Goal: Task Accomplishment & Management: Complete application form

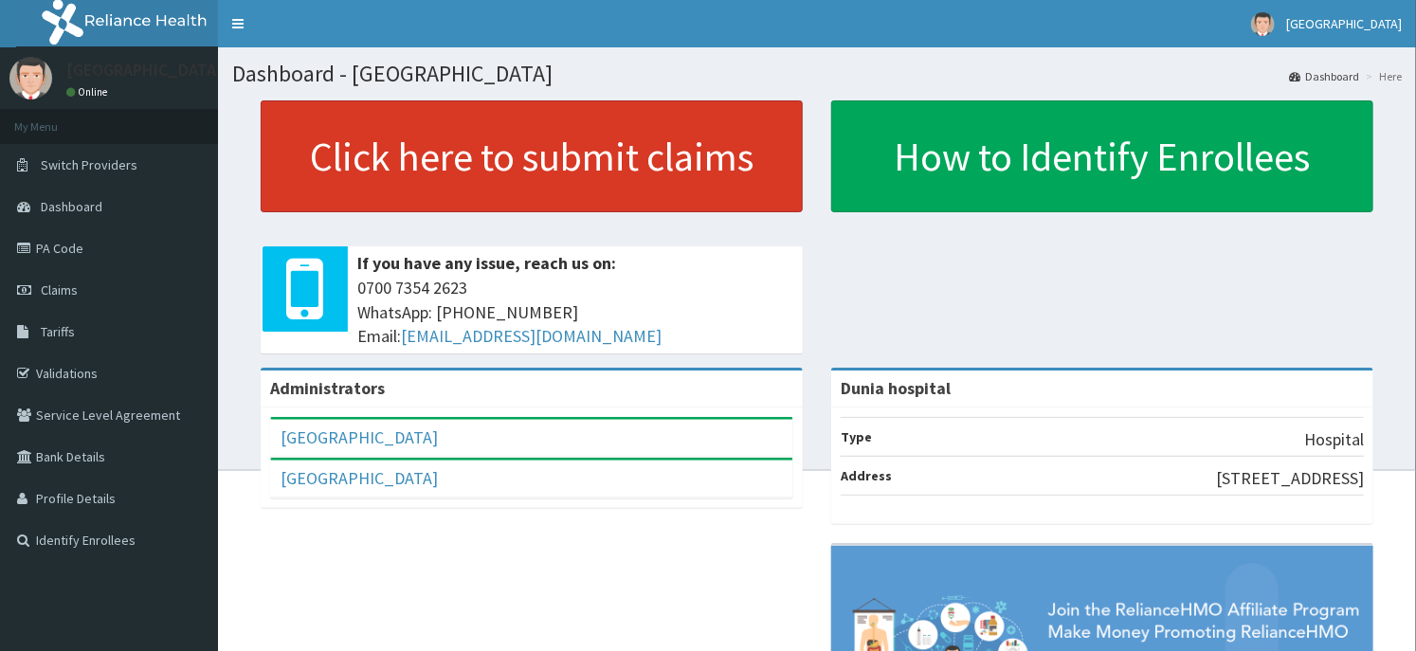
click at [562, 182] on link "Click here to submit claims" at bounding box center [532, 156] width 542 height 112
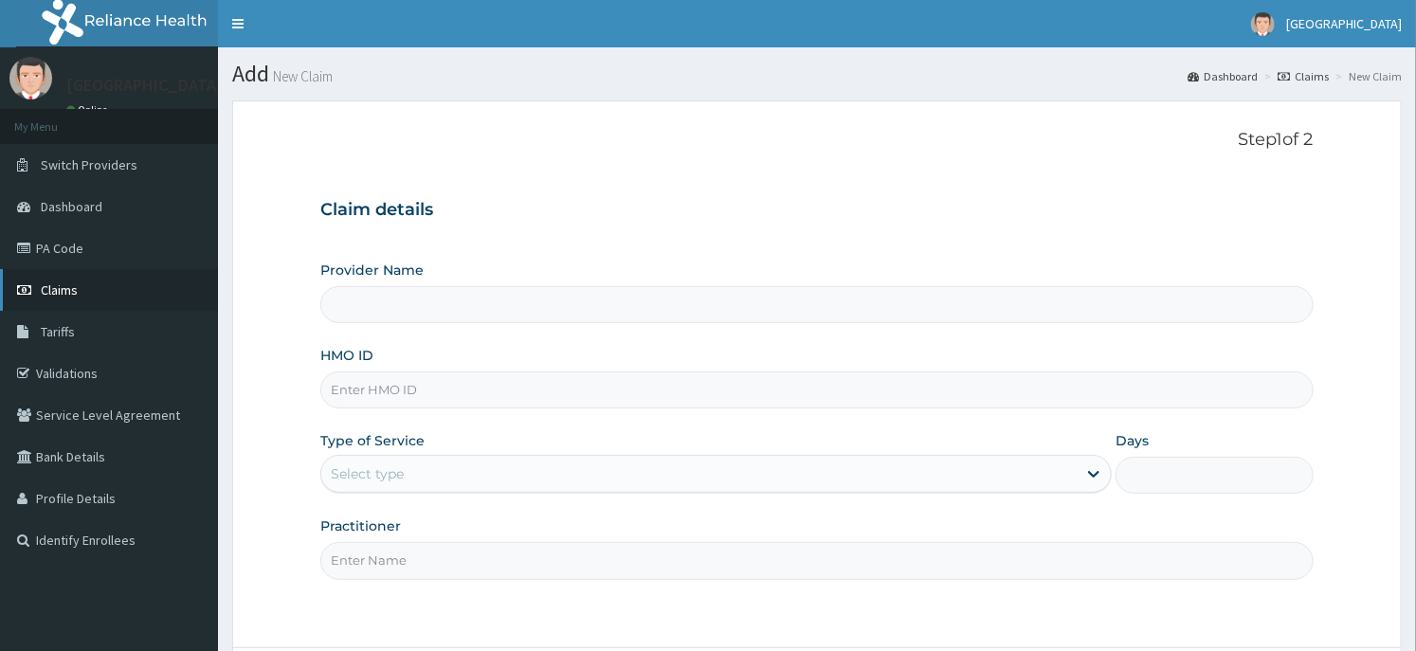
type input "Dunia hospital"
click at [72, 372] on link "Validations" at bounding box center [109, 374] width 218 height 42
click at [395, 390] on input "HMO ID" at bounding box center [816, 390] width 993 height 37
paste input "IFS/10161/A"
type input "IFS/10161/A"
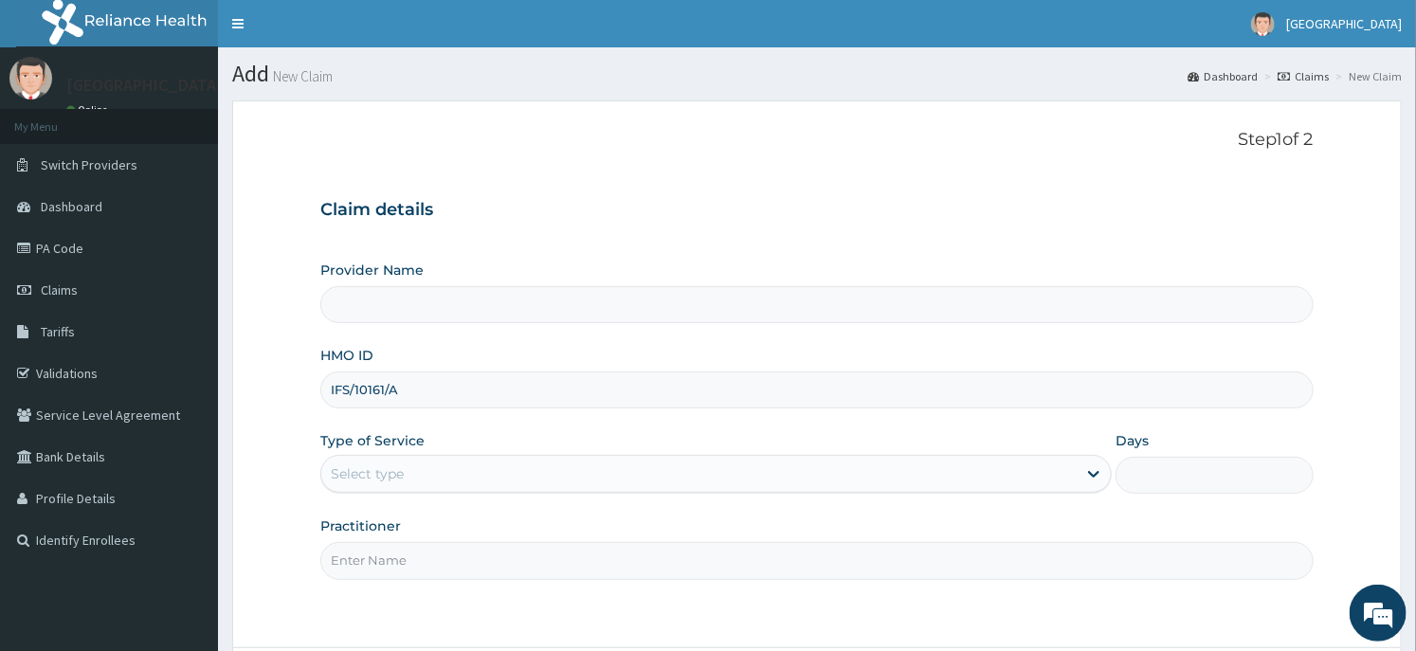
type input "Dunia hospital"
type input "IFS/10161/A"
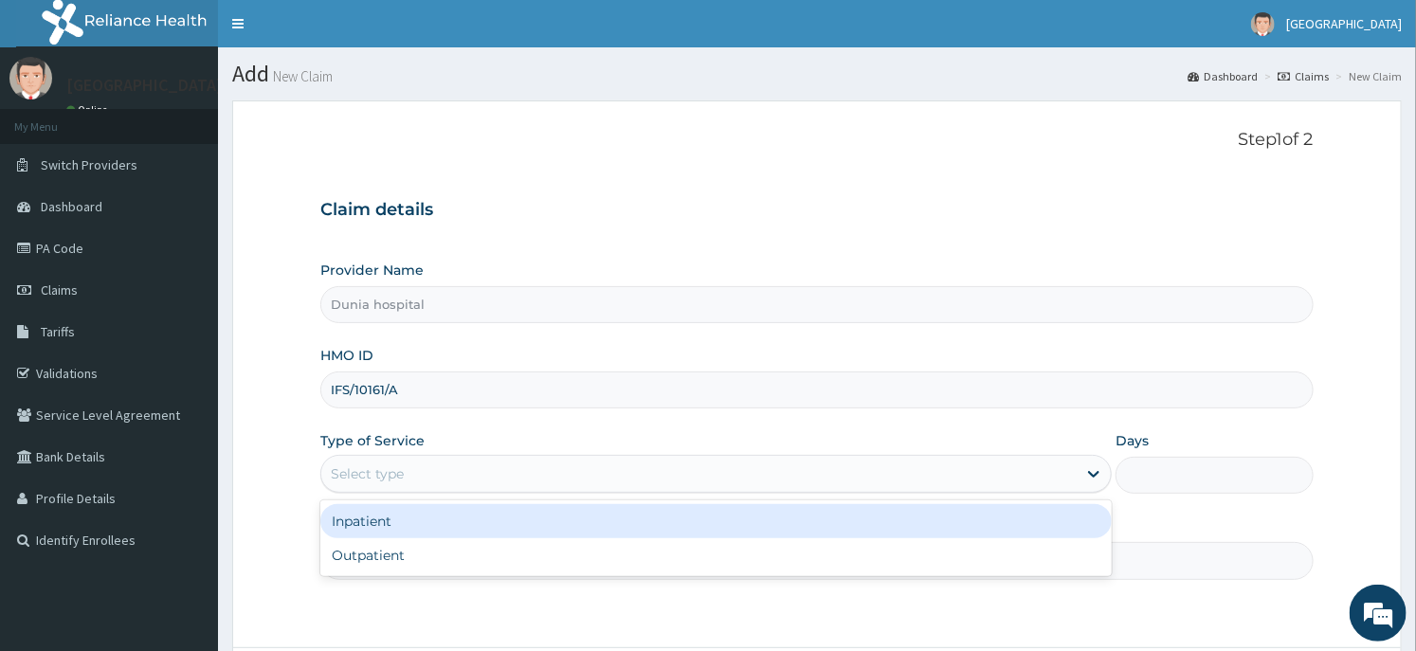
click at [418, 457] on div "Select type" at bounding box center [716, 474] width 792 height 38
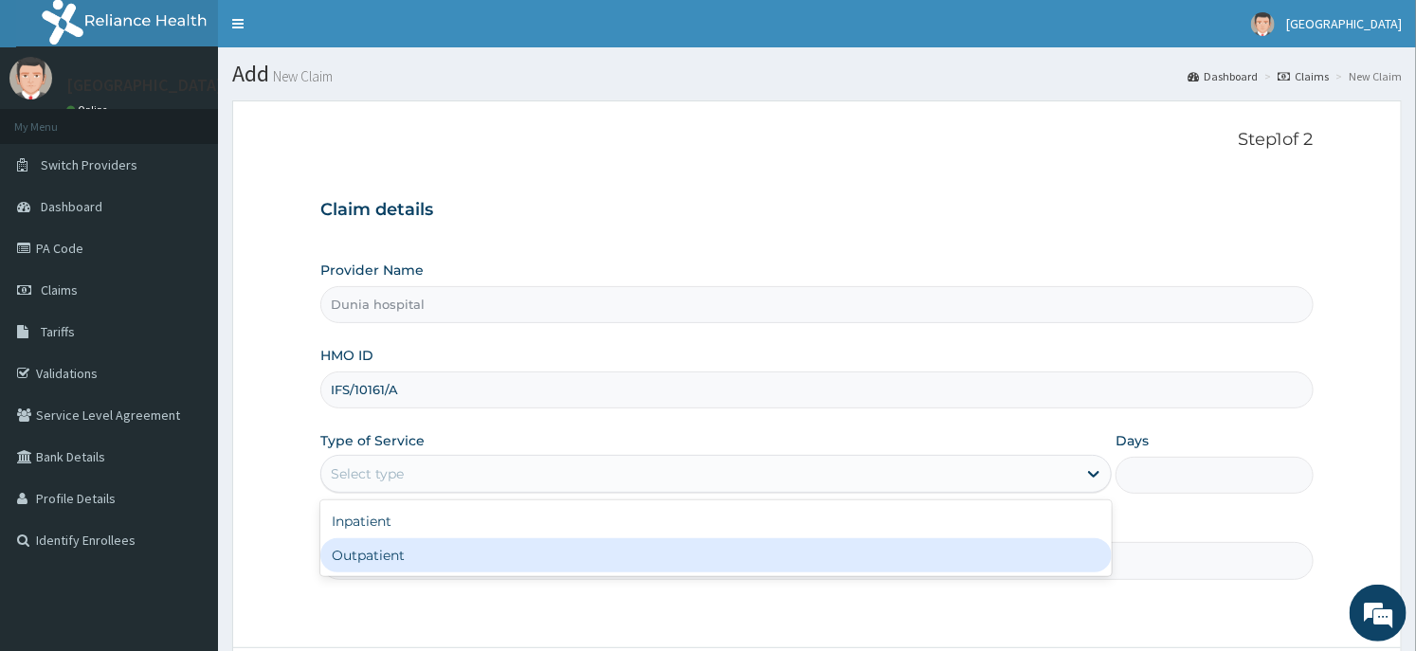
click at [411, 556] on div "Outpatient" at bounding box center [716, 555] width 792 height 34
type input "1"
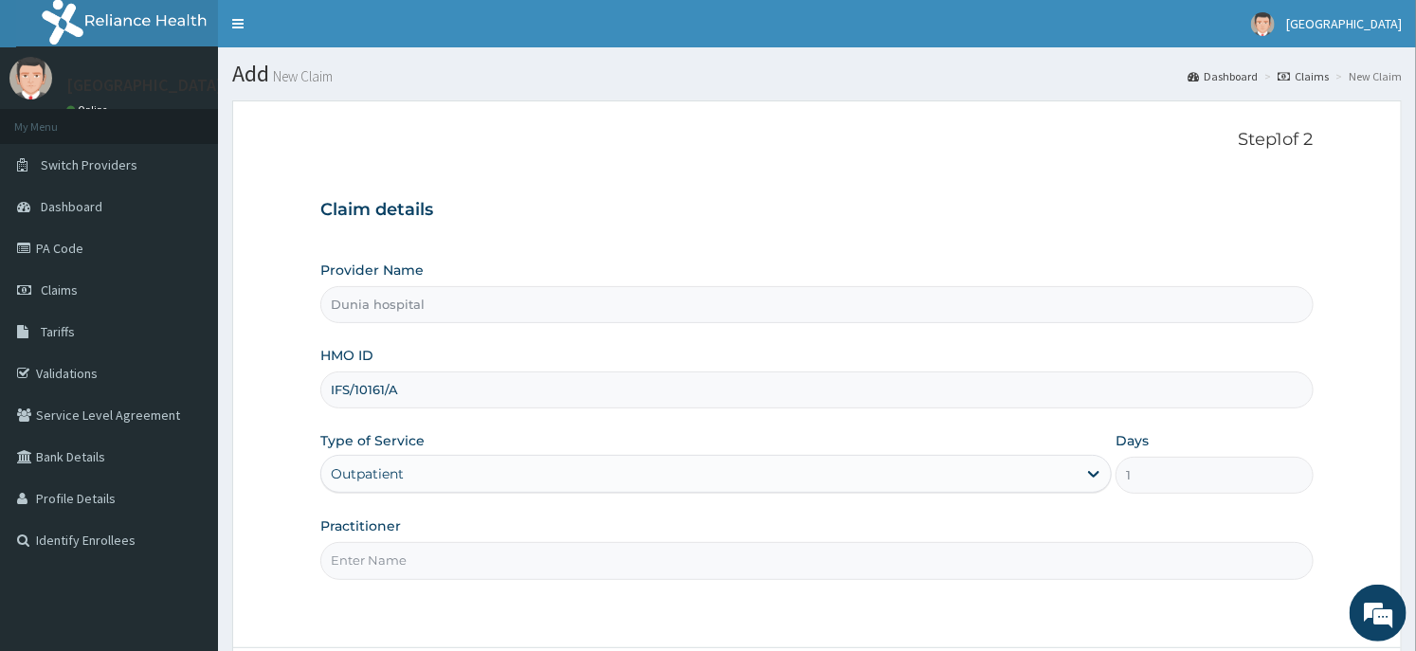
click at [437, 544] on input "Practitioner" at bounding box center [816, 560] width 993 height 37
type input "Dr Daodu"
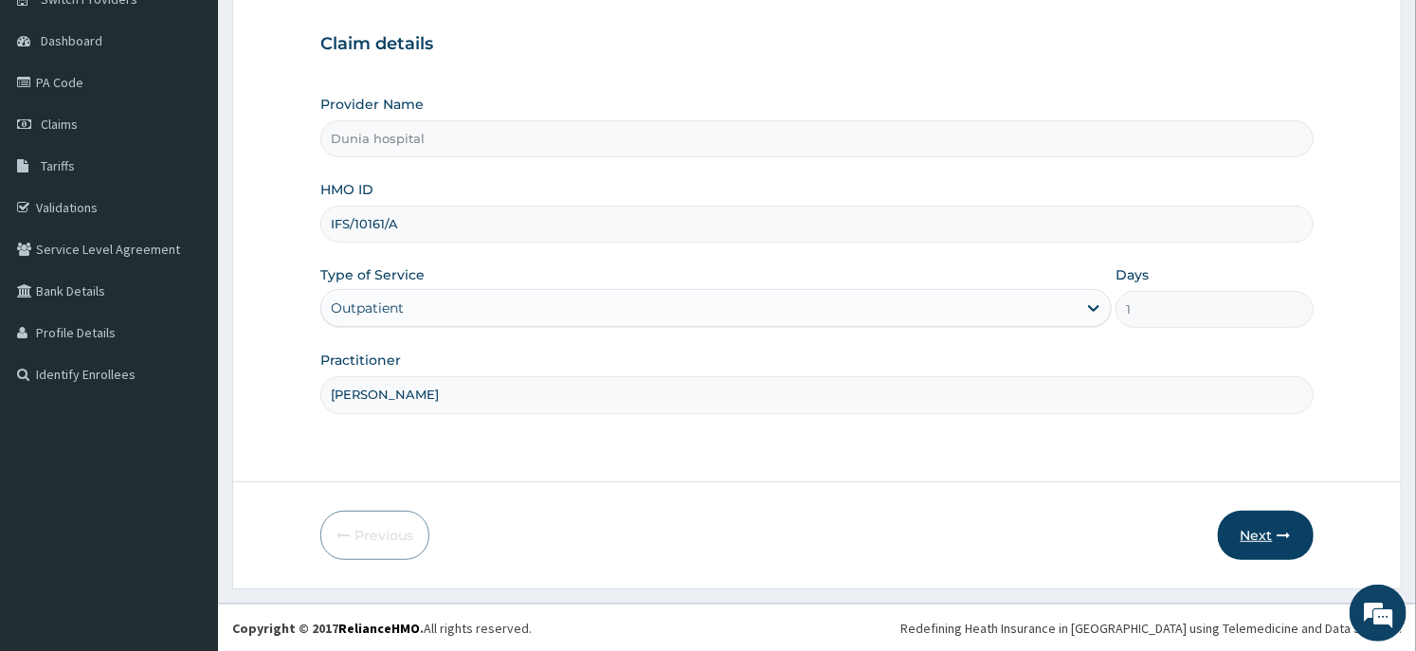
click at [1254, 544] on button "Next" at bounding box center [1266, 535] width 96 height 49
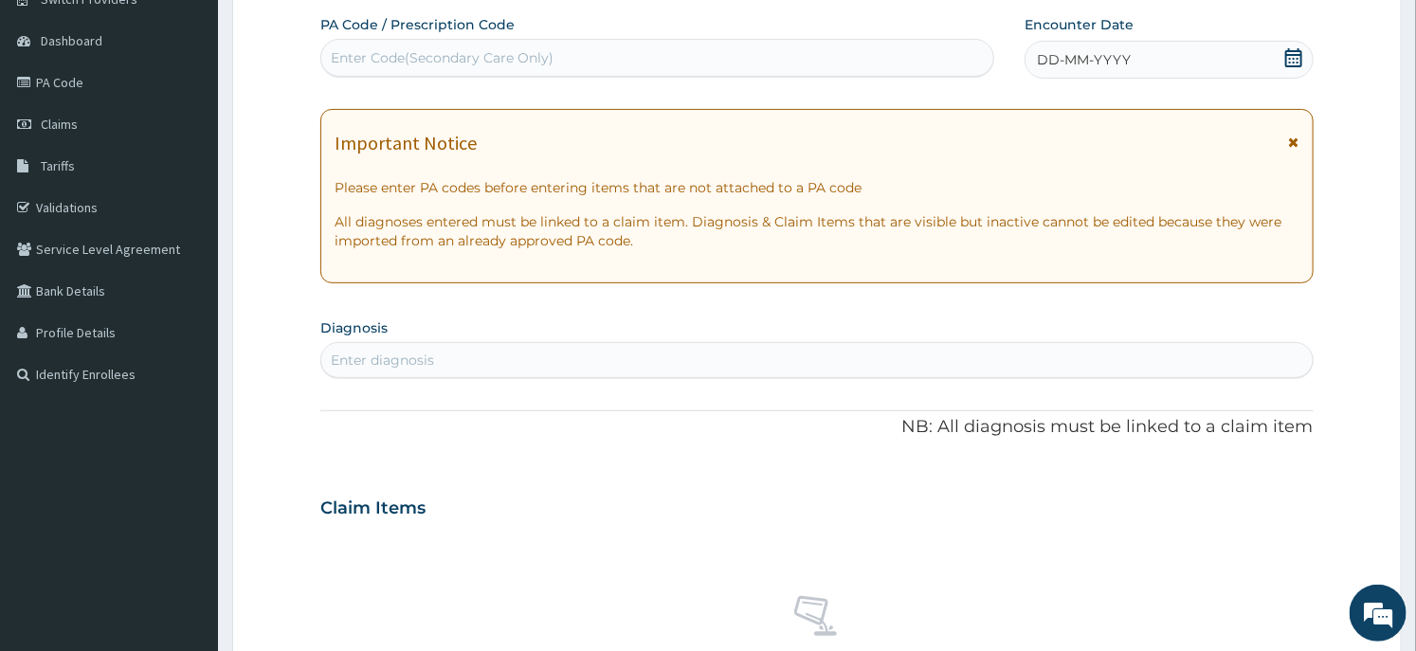
click at [1284, 57] on icon at bounding box center [1293, 57] width 19 height 19
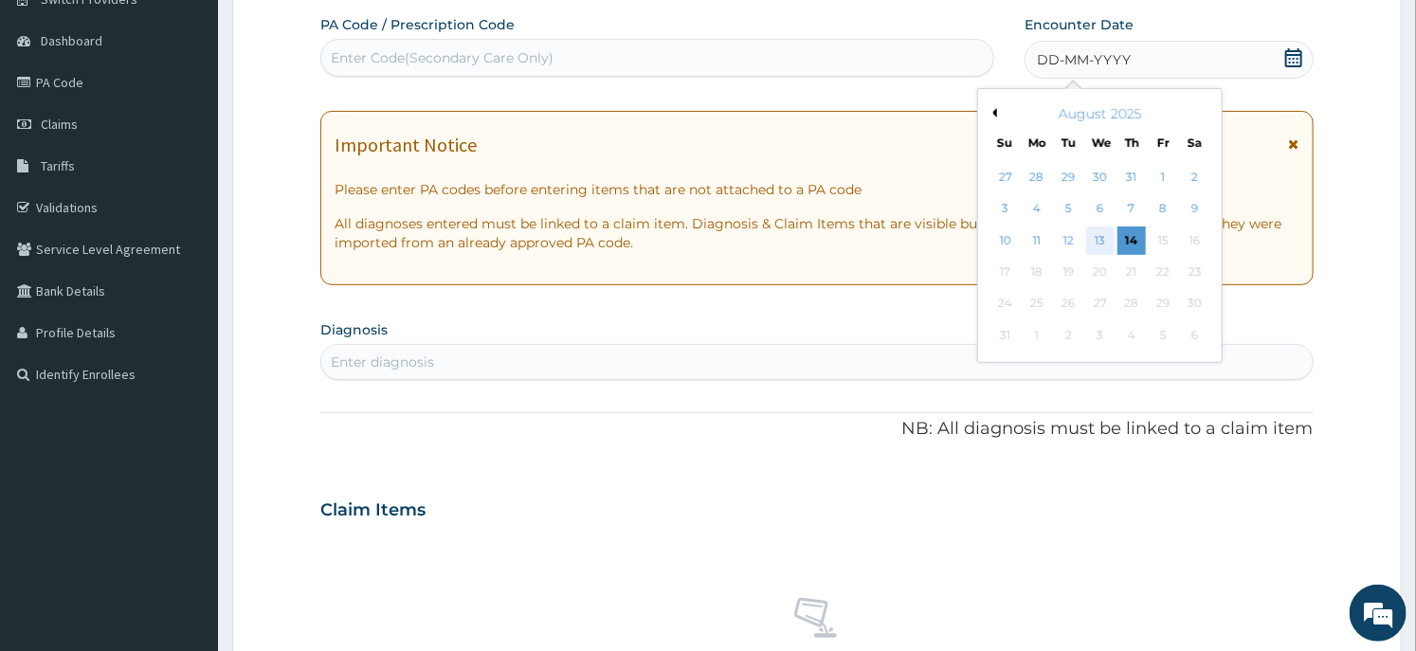
scroll to position [0, 0]
click at [1096, 234] on div "13" at bounding box center [1100, 241] width 28 height 28
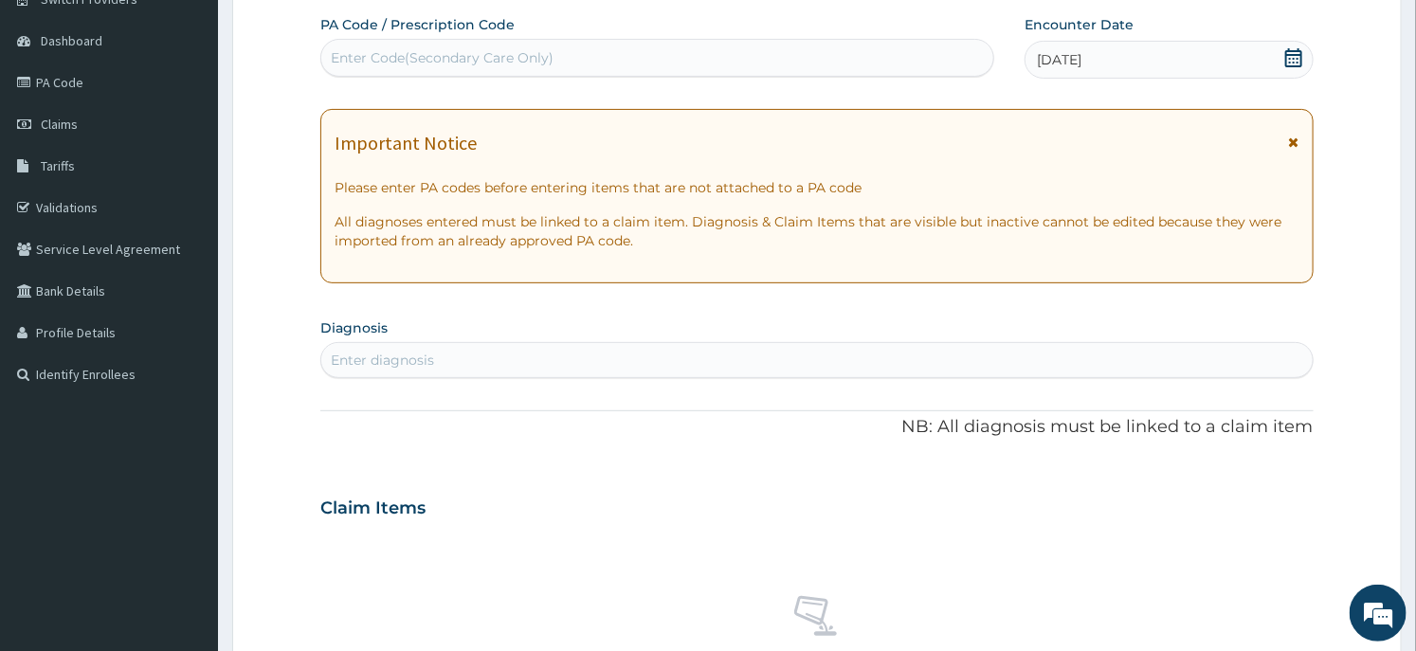
click at [560, 357] on div "Enter diagnosis" at bounding box center [816, 360] width 991 height 30
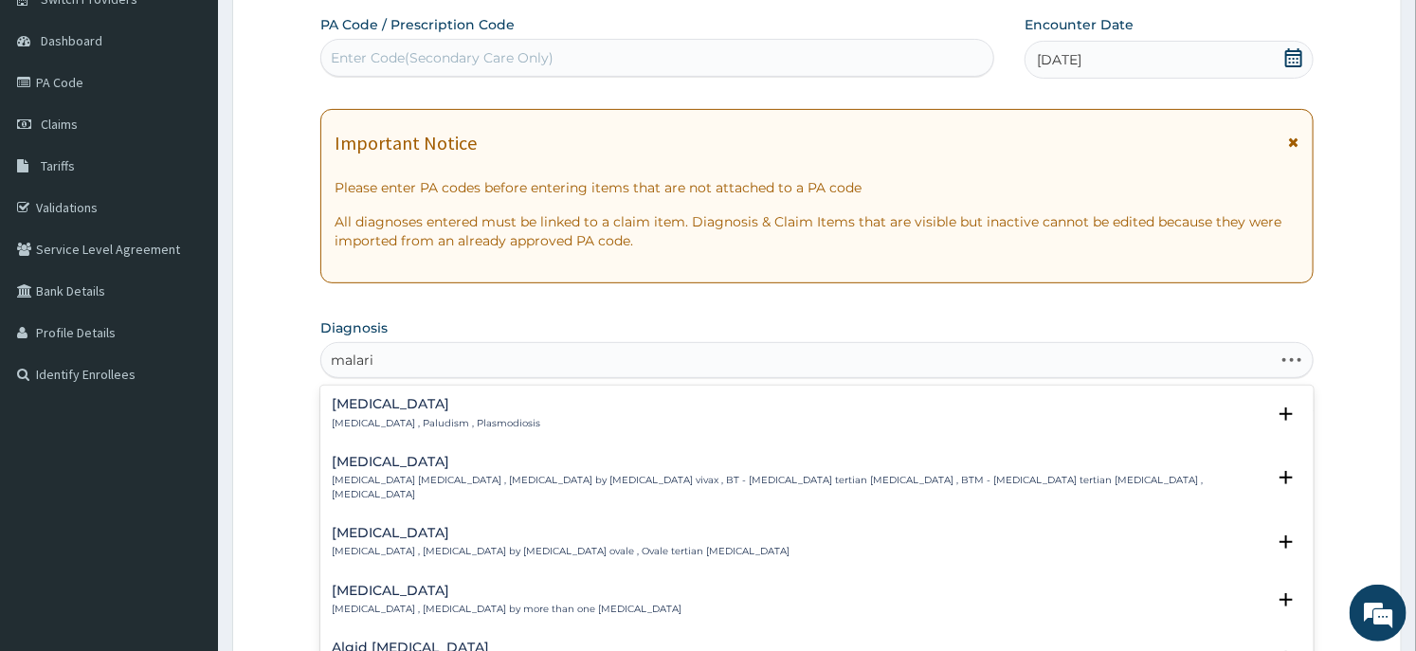
type input "malaria"
click at [395, 419] on p "Malaria , Paludism , Plasmodiosis" at bounding box center [436, 423] width 209 height 13
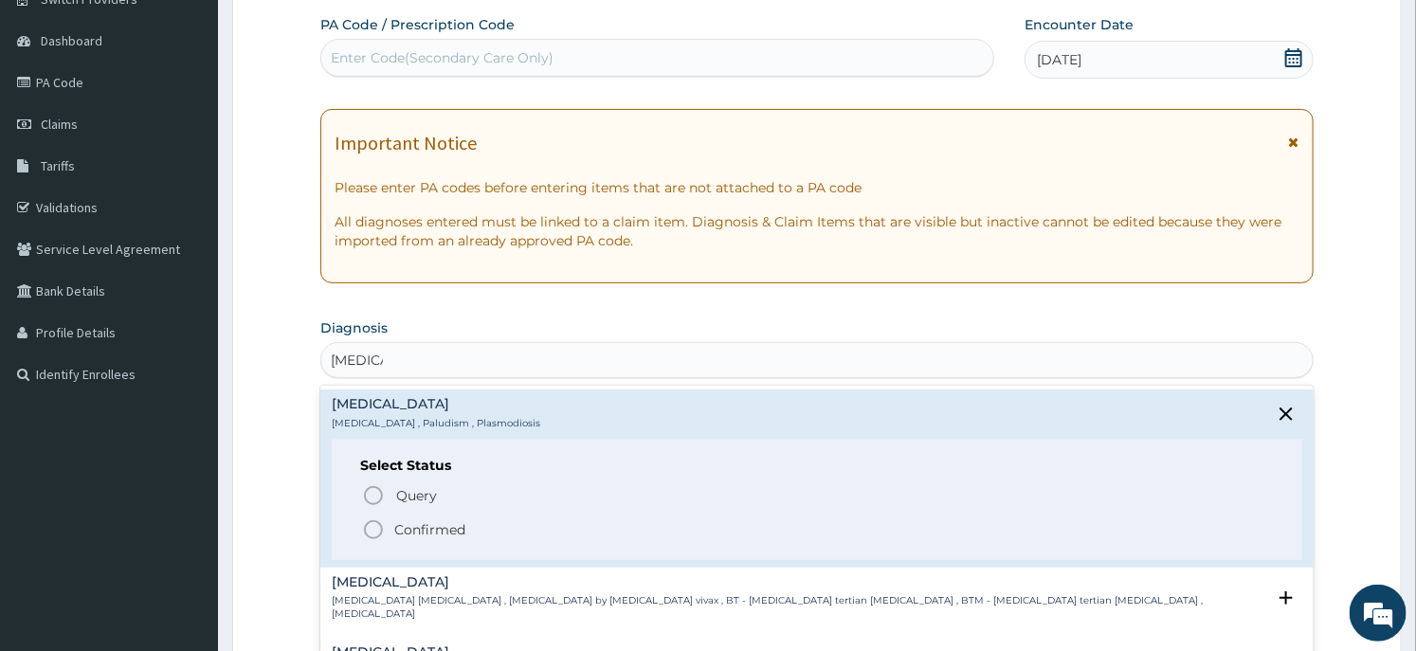
click at [414, 527] on p "Confirmed" at bounding box center [429, 529] width 71 height 19
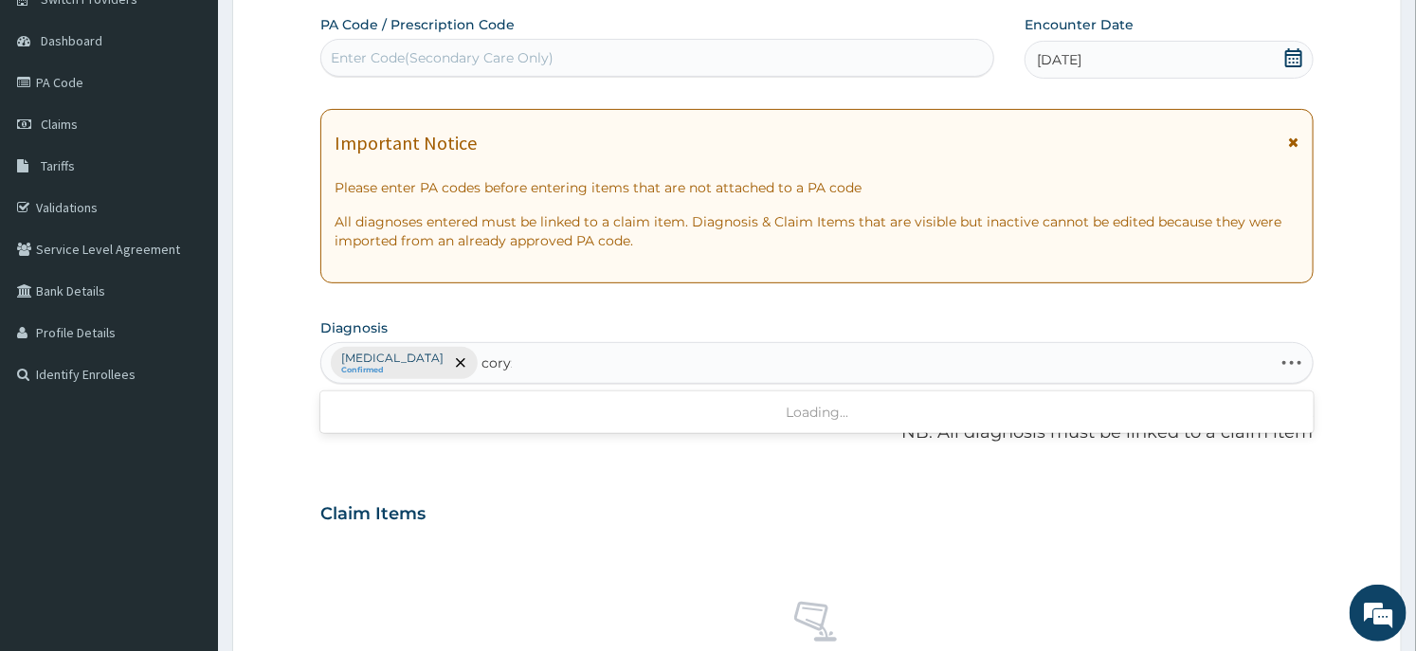
type input "coryza"
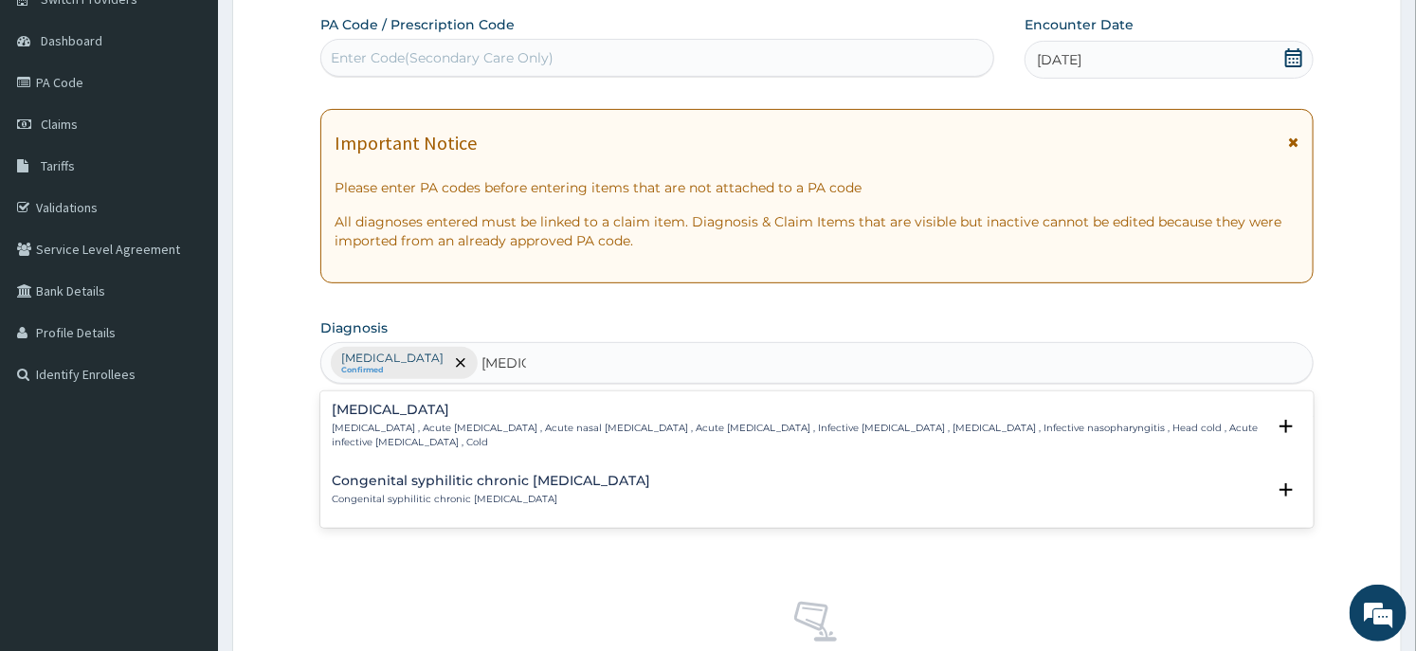
click at [446, 424] on p "Common cold , Acute coryza , Acute nasal catarrh , Acute rhinitis , Infective r…" at bounding box center [798, 435] width 933 height 27
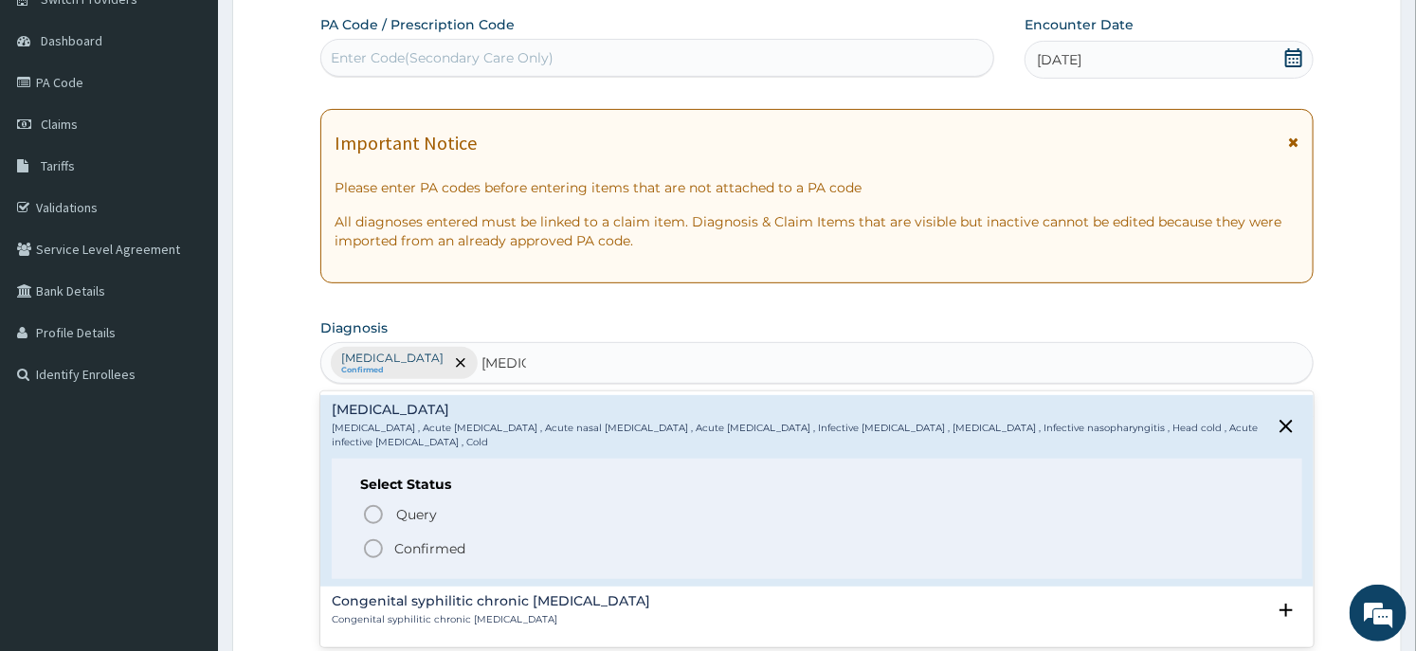
click at [402, 539] on p "Confirmed" at bounding box center [429, 548] width 71 height 19
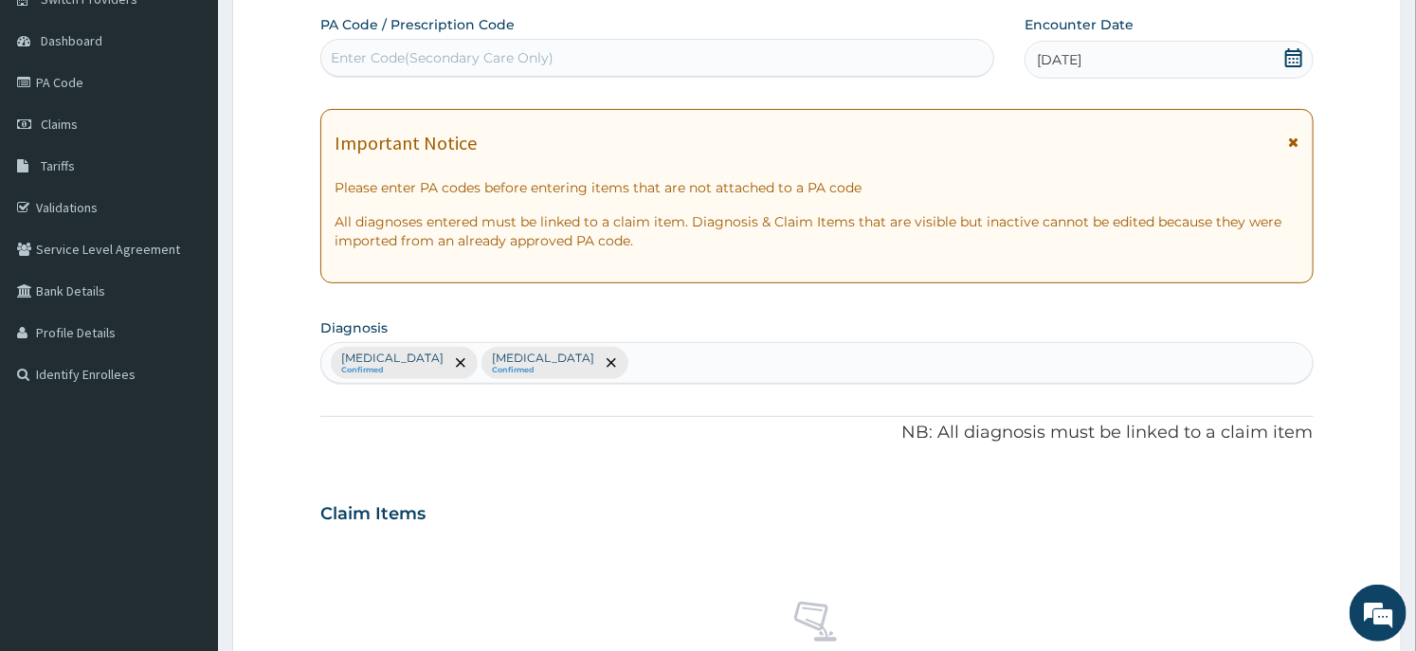
click at [434, 506] on div "Claim Items" at bounding box center [816, 509] width 993 height 49
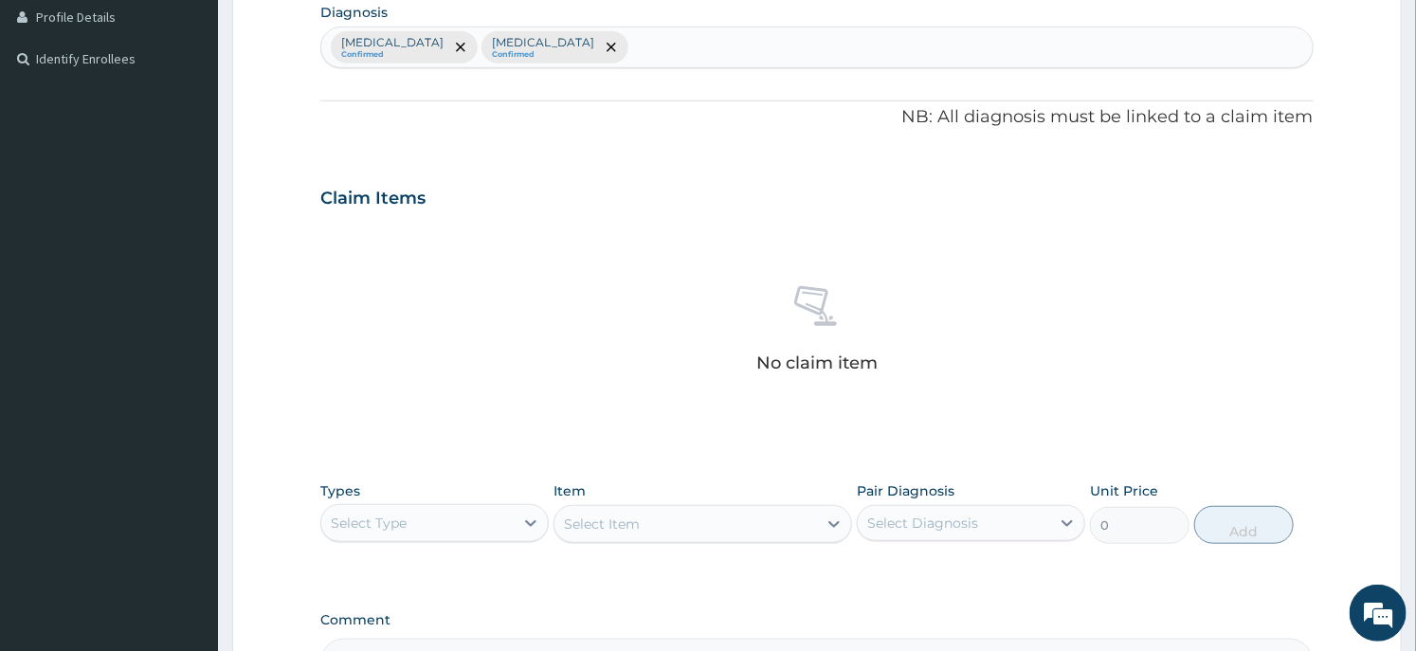
scroll to position [693, 0]
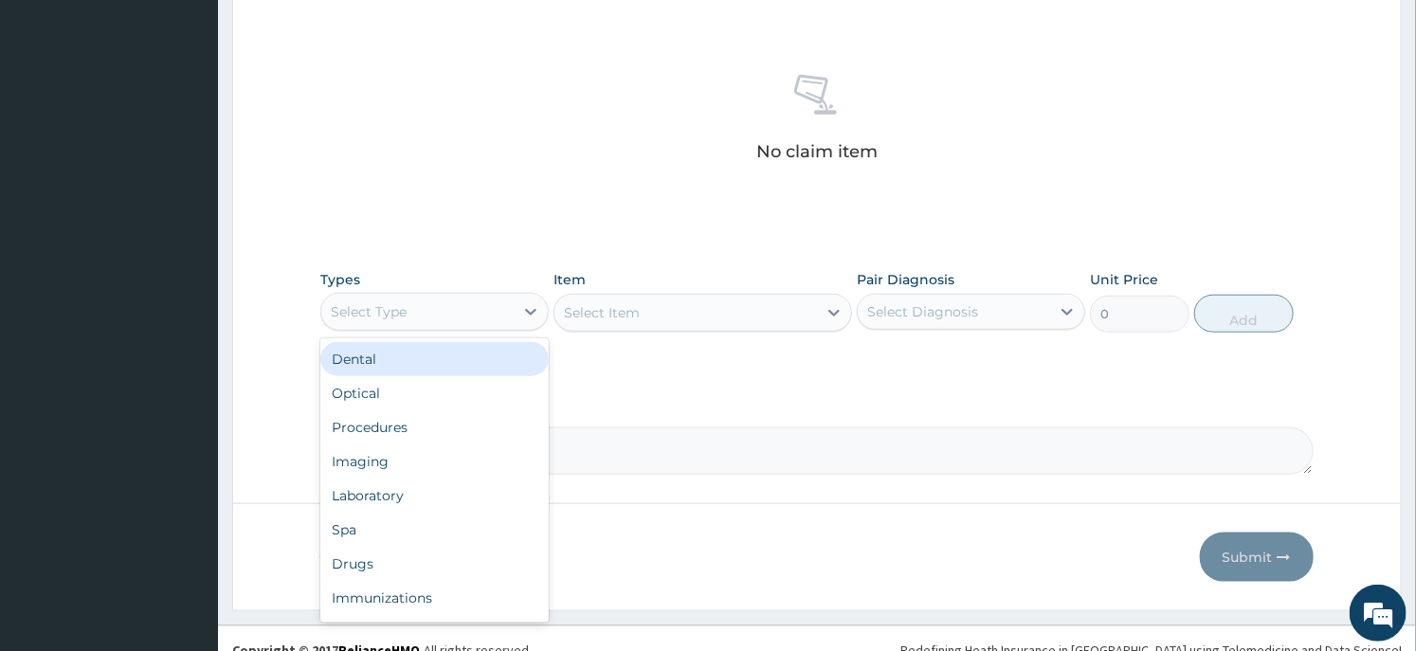
click at [491, 308] on div "Select Type" at bounding box center [417, 312] width 192 height 30
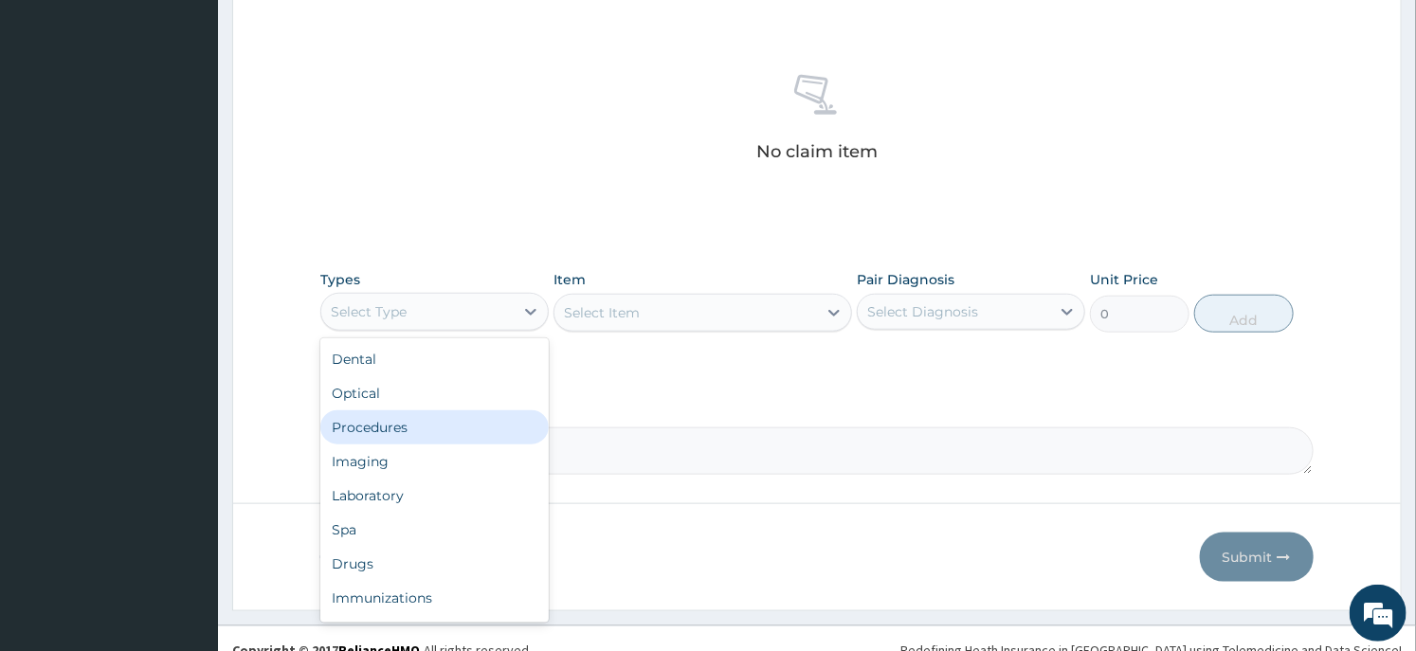
click at [440, 412] on div "Procedures" at bounding box center [434, 427] width 228 height 34
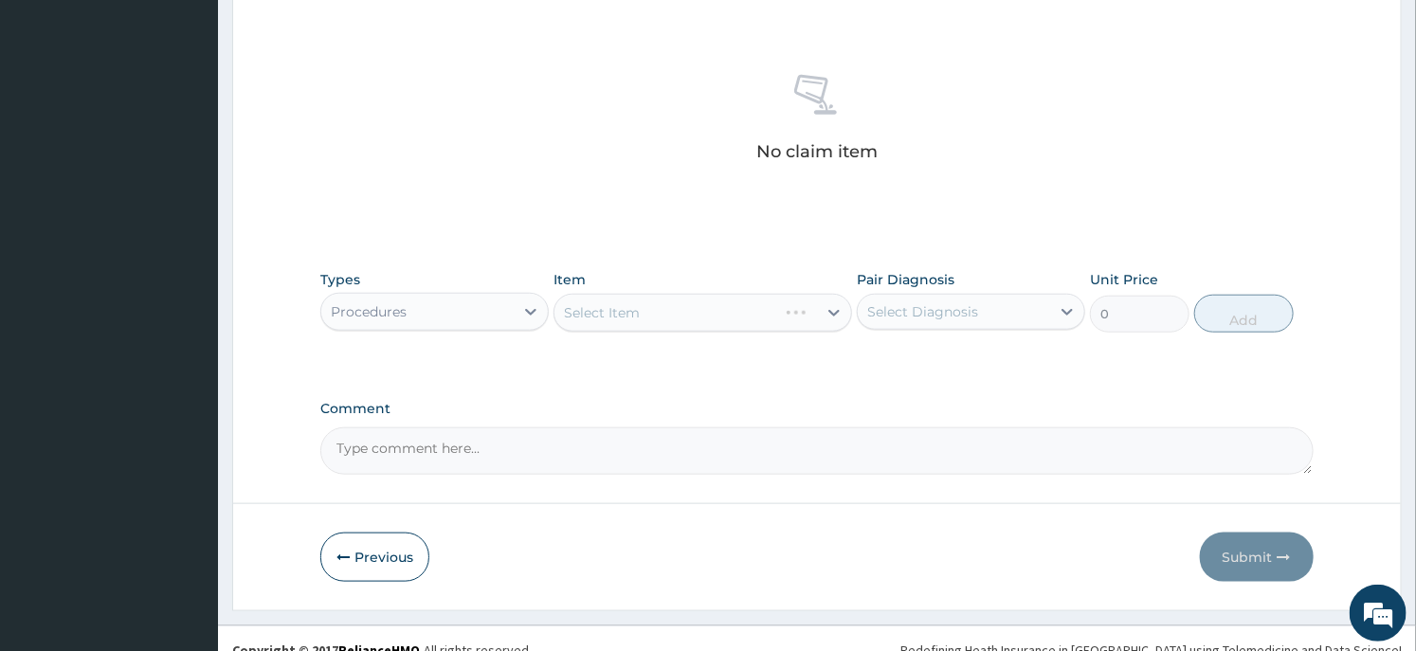
scroll to position [715, 0]
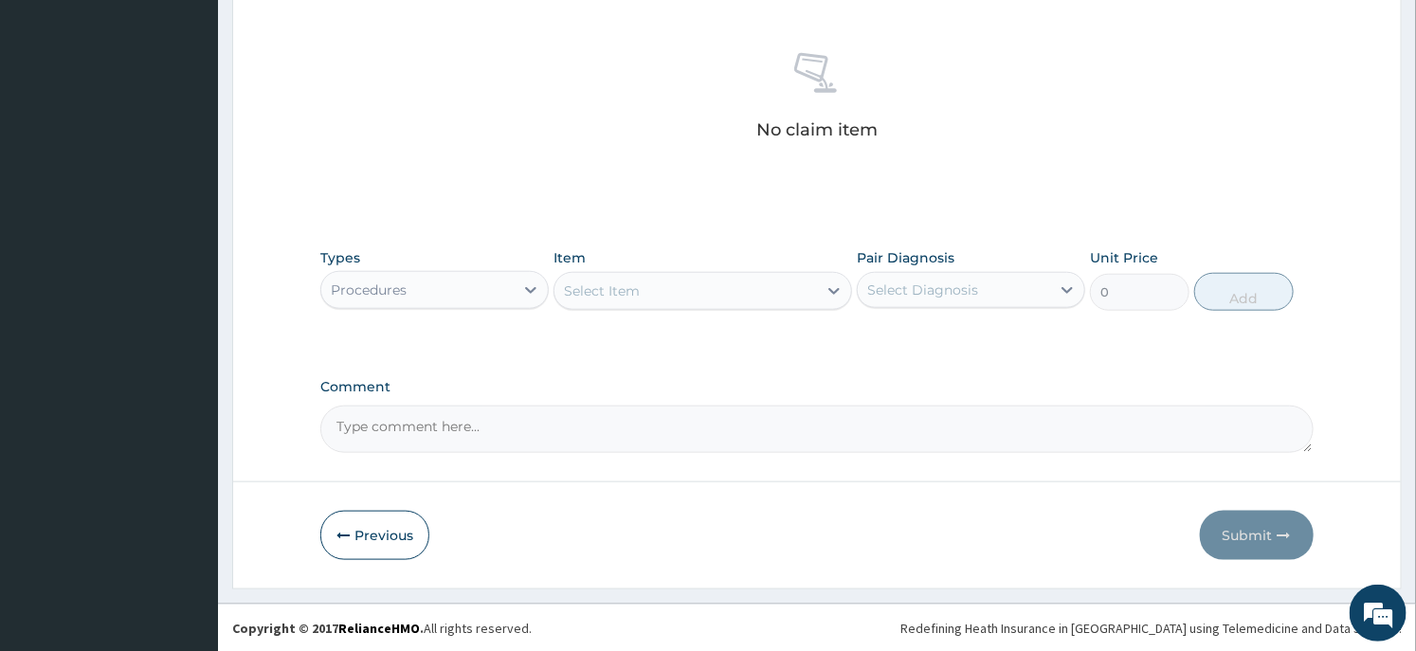
click at [685, 307] on div "Select Item" at bounding box center [703, 291] width 298 height 38
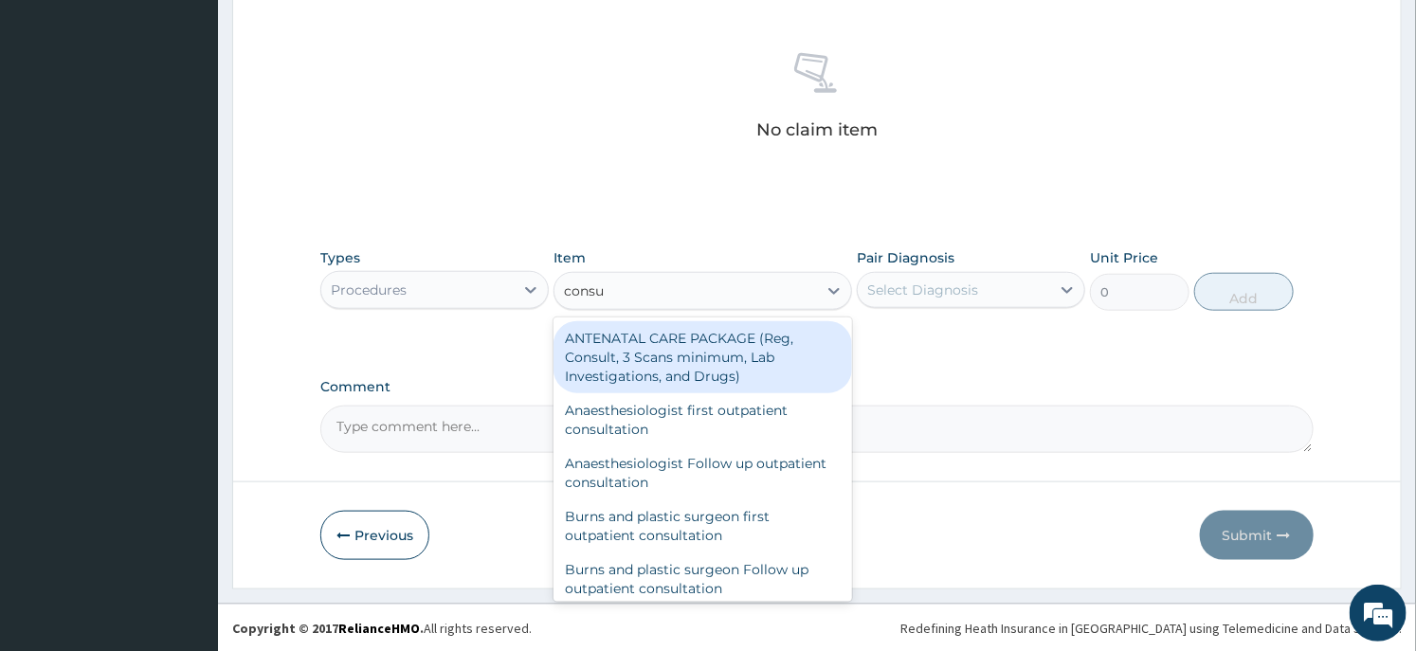
type input "consul"
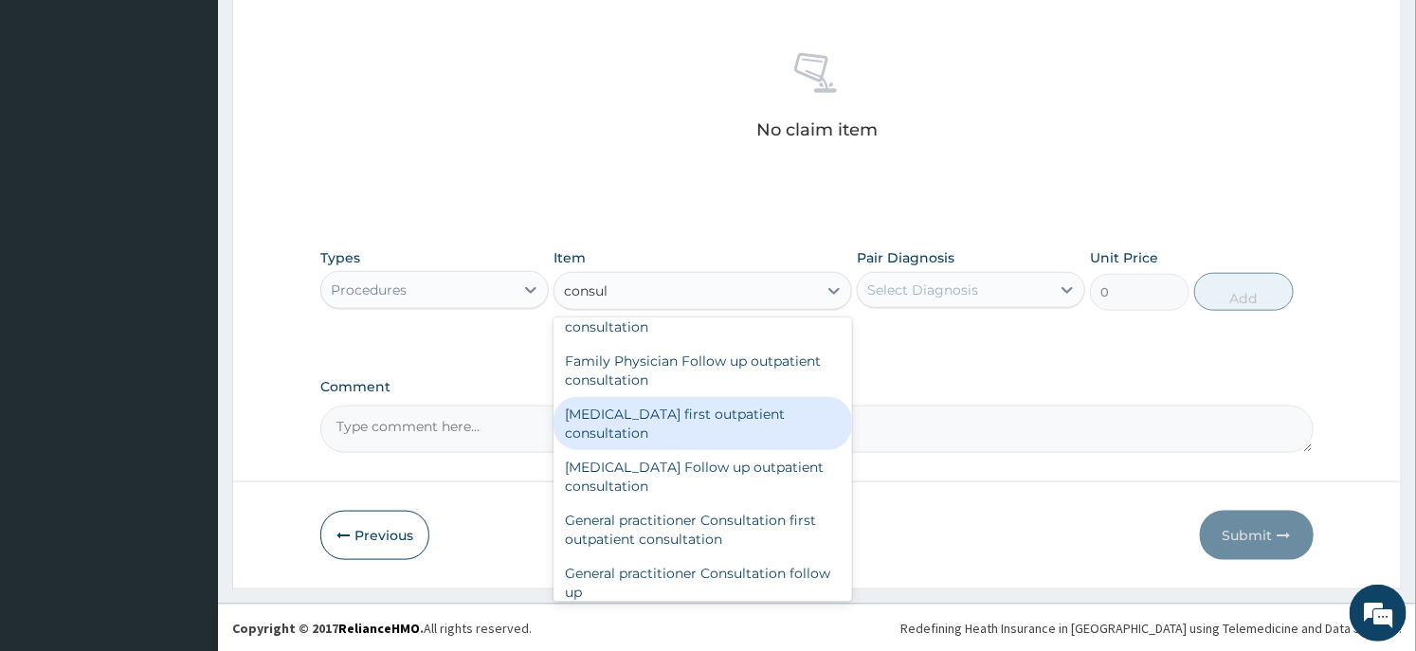
scroll to position [948, 0]
click at [674, 419] on div "General practitioner Consultation first outpatient consultation" at bounding box center [703, 423] width 298 height 53
type input "3547.5"
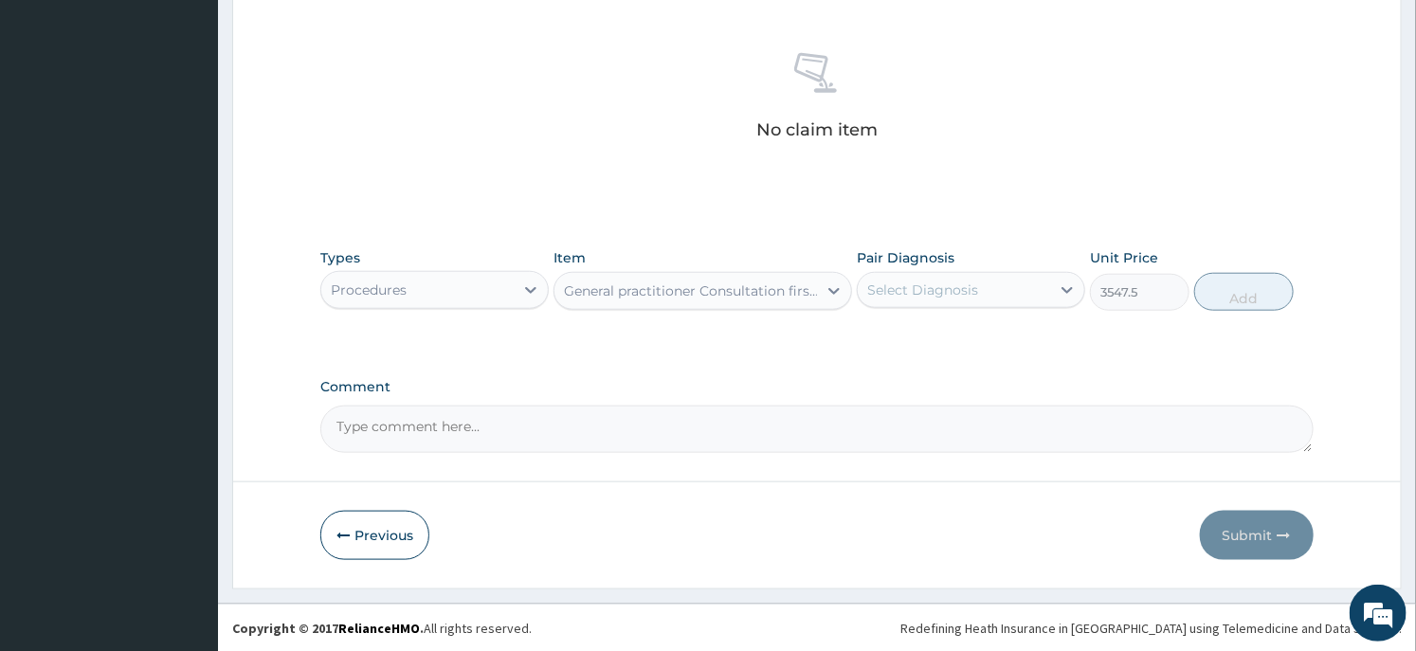
click at [920, 298] on div "Select Diagnosis" at bounding box center [922, 290] width 111 height 19
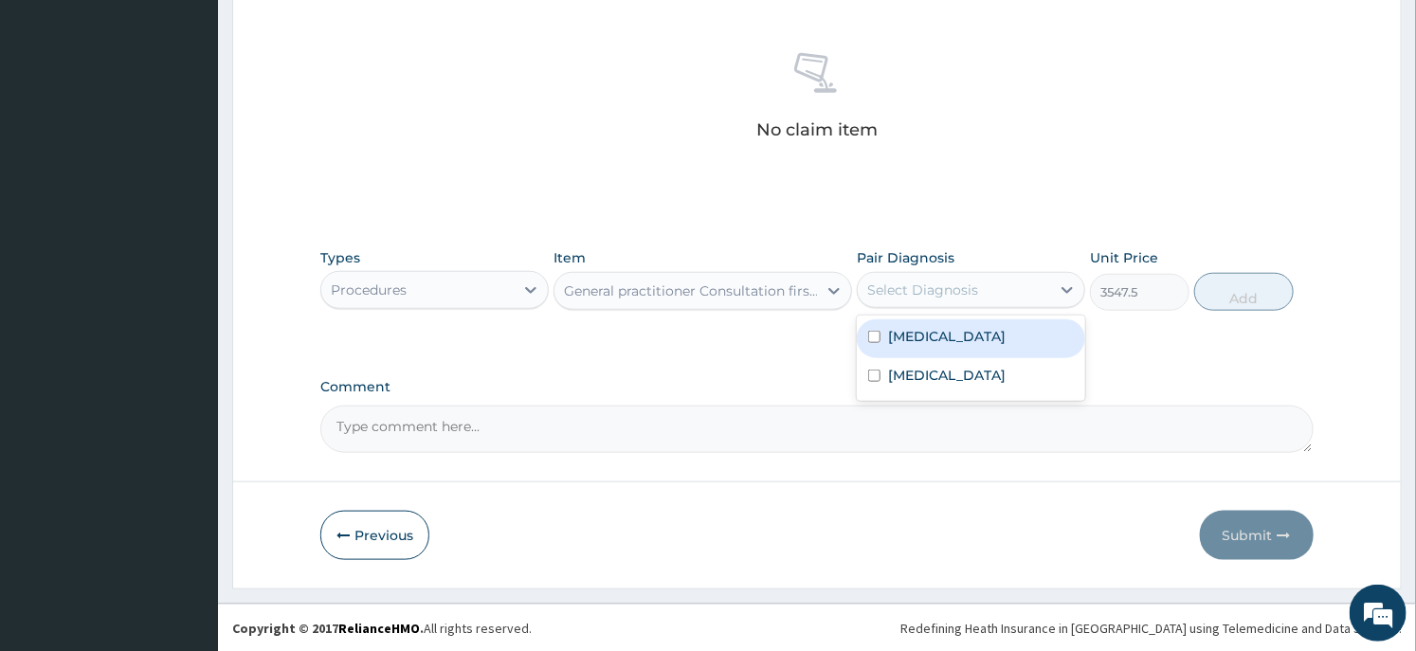
click at [908, 336] on label "Malaria" at bounding box center [947, 336] width 118 height 19
checkbox input "true"
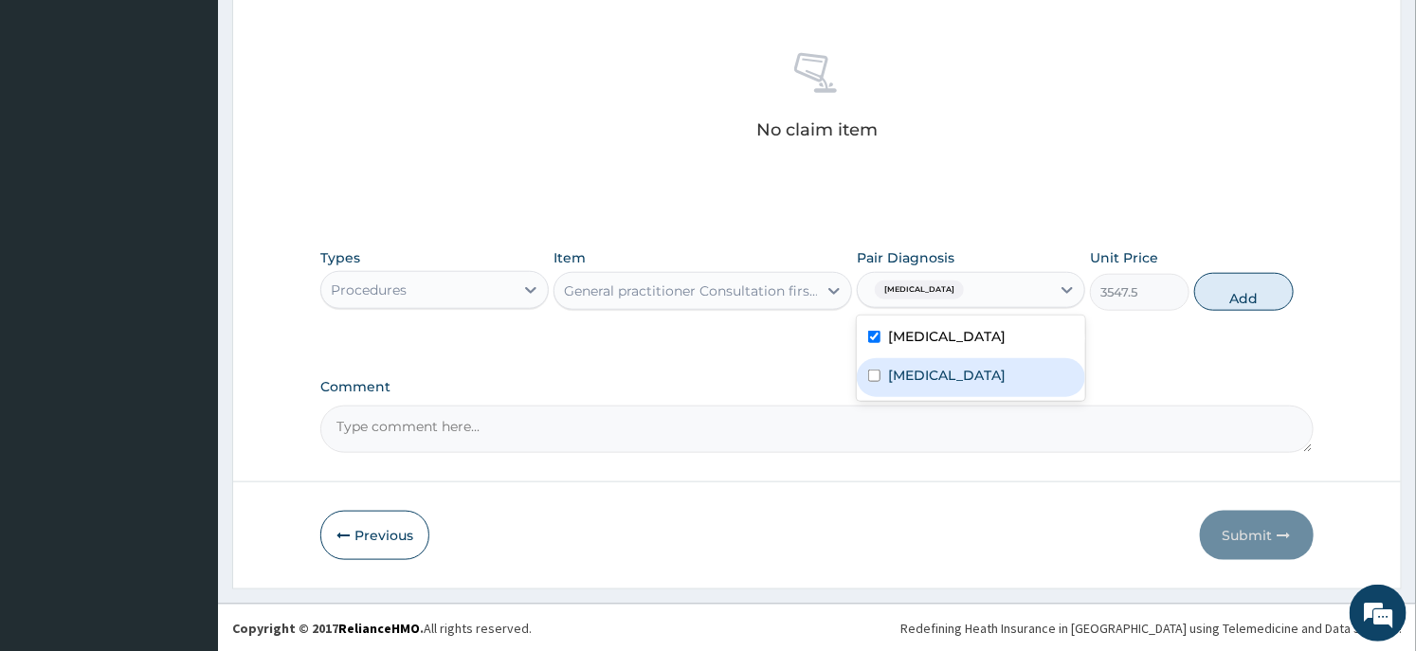
click at [907, 366] on label "Common cold" at bounding box center [947, 375] width 118 height 19
checkbox input "true"
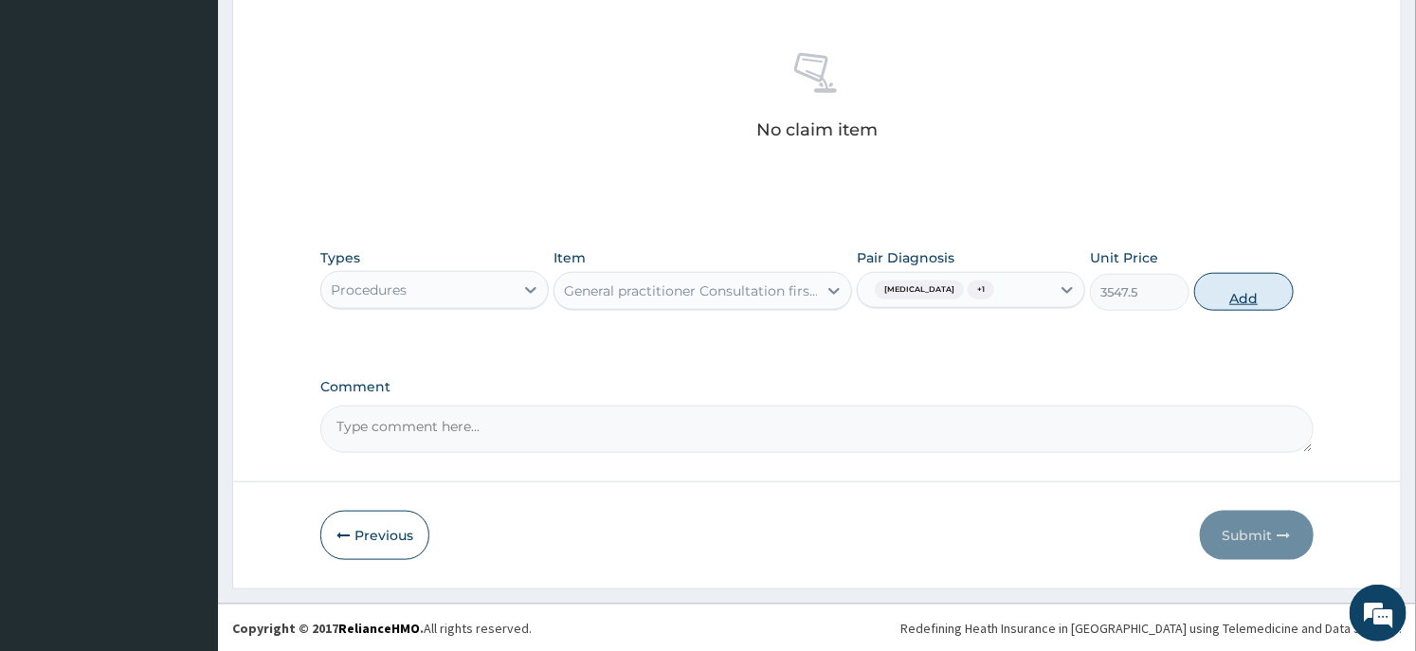
click at [1276, 300] on button "Add" at bounding box center [1244, 292] width 100 height 38
type input "0"
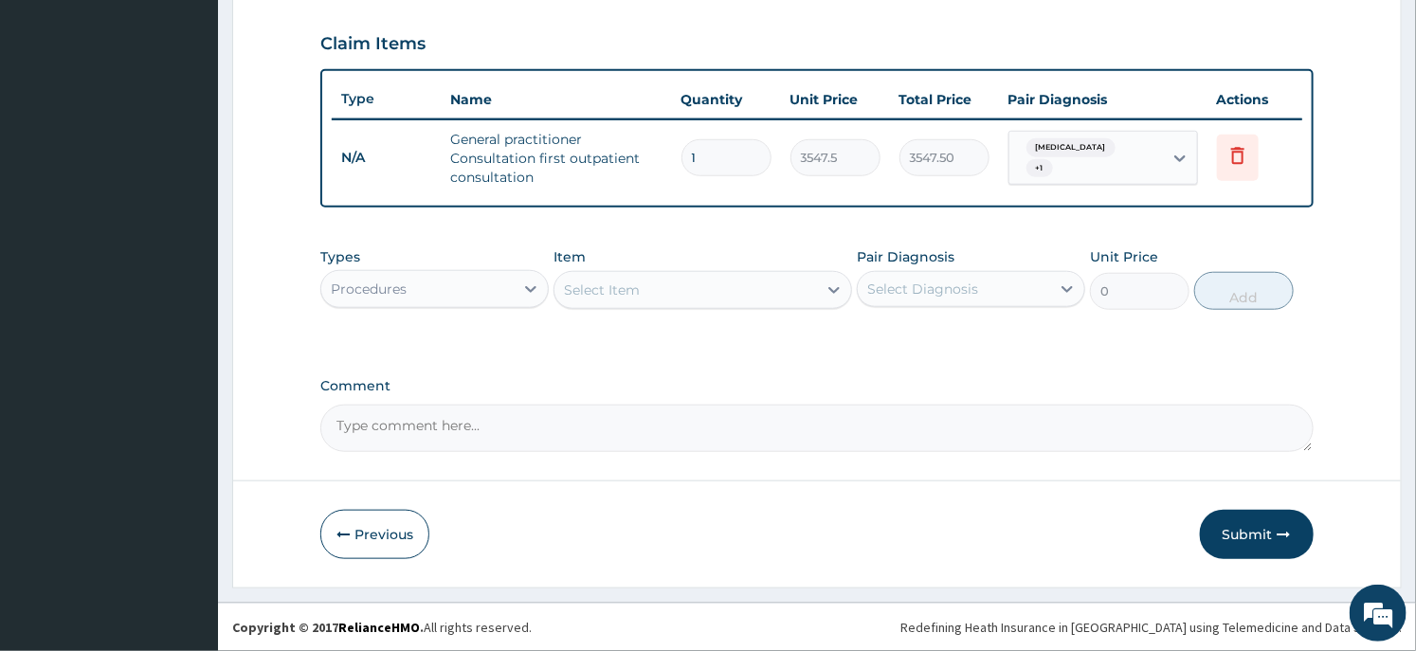
scroll to position [632, 0]
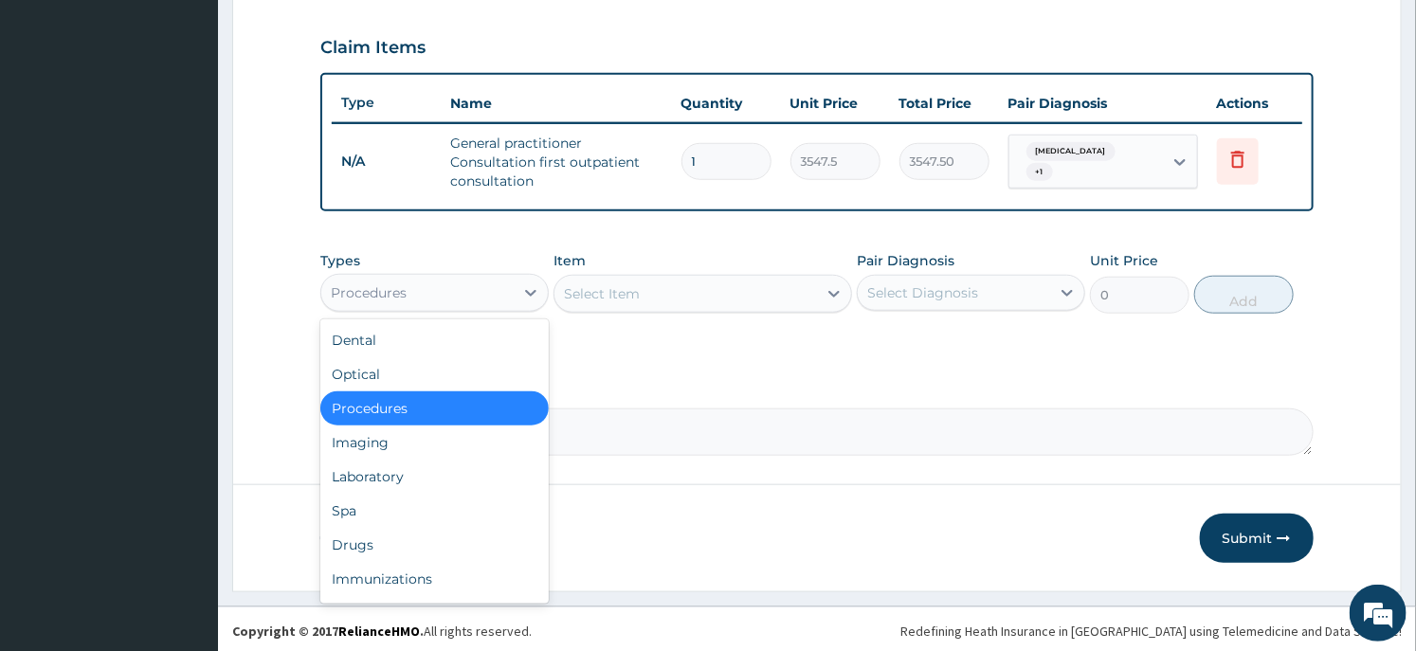
click at [504, 294] on div "Procedures" at bounding box center [417, 293] width 192 height 30
click at [433, 471] on div "Laboratory" at bounding box center [434, 477] width 228 height 34
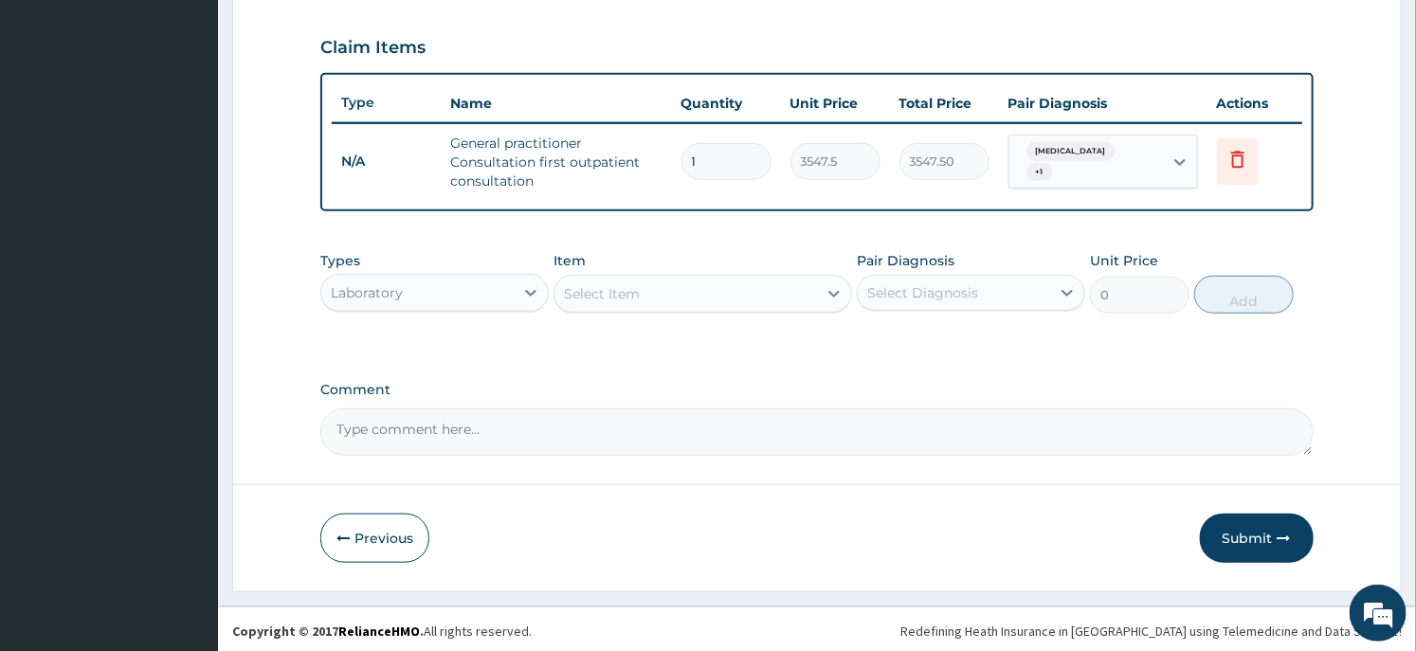
click at [728, 282] on div "Select Item" at bounding box center [686, 294] width 262 height 30
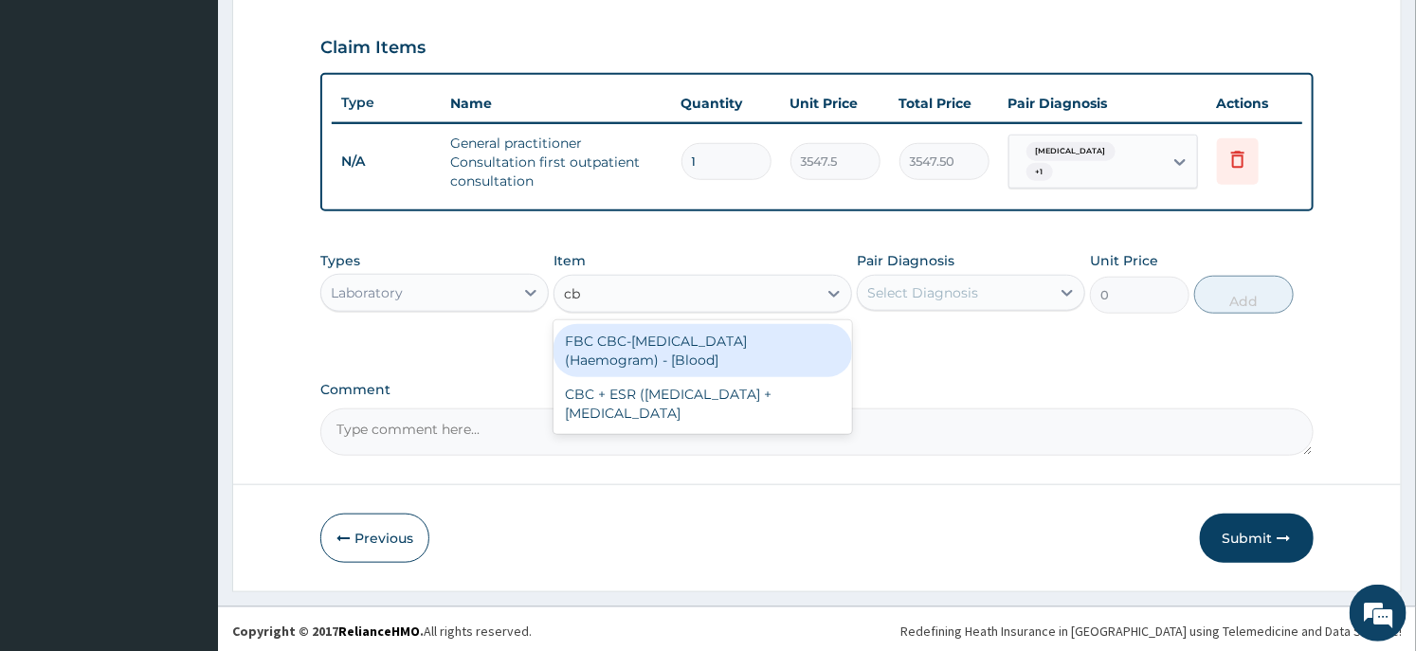
type input "cbc"
click at [716, 338] on div "FBC CBC-Complete Blood Count (Haemogram) - [Blood]" at bounding box center [703, 350] width 298 height 53
type input "4300"
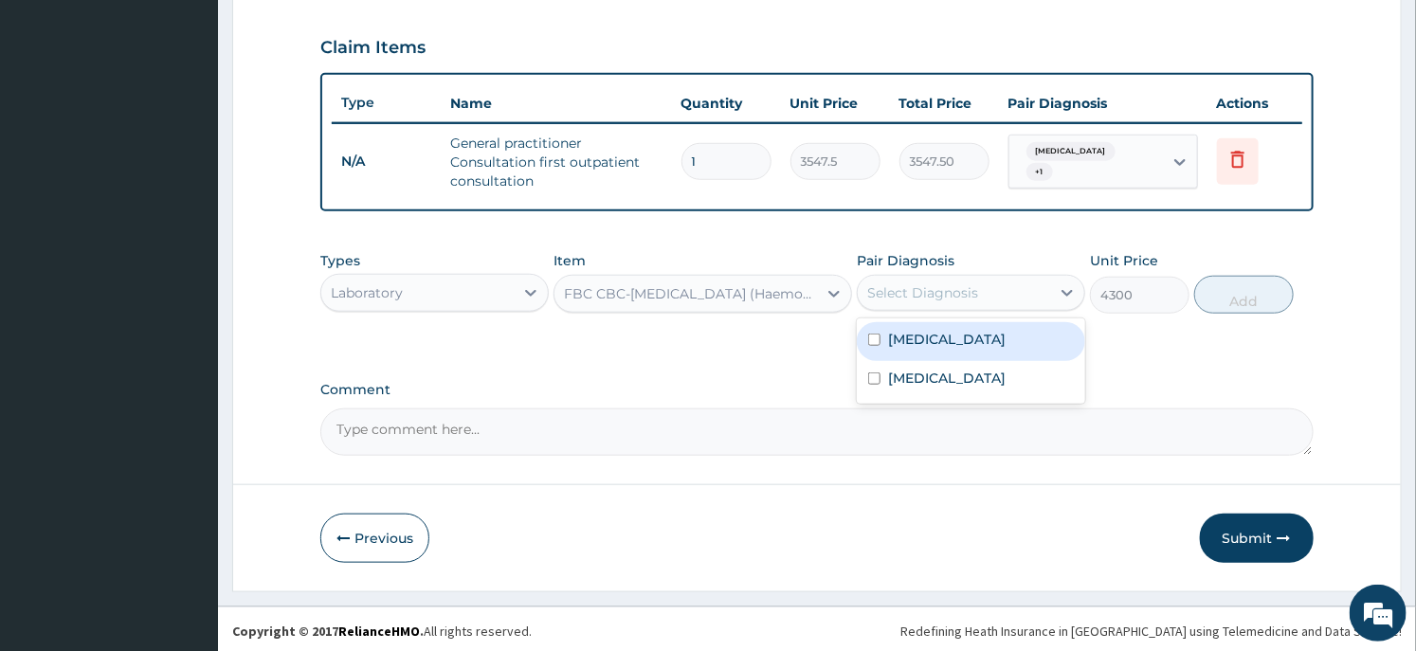
click at [897, 305] on div "Select Diagnosis" at bounding box center [971, 293] width 228 height 36
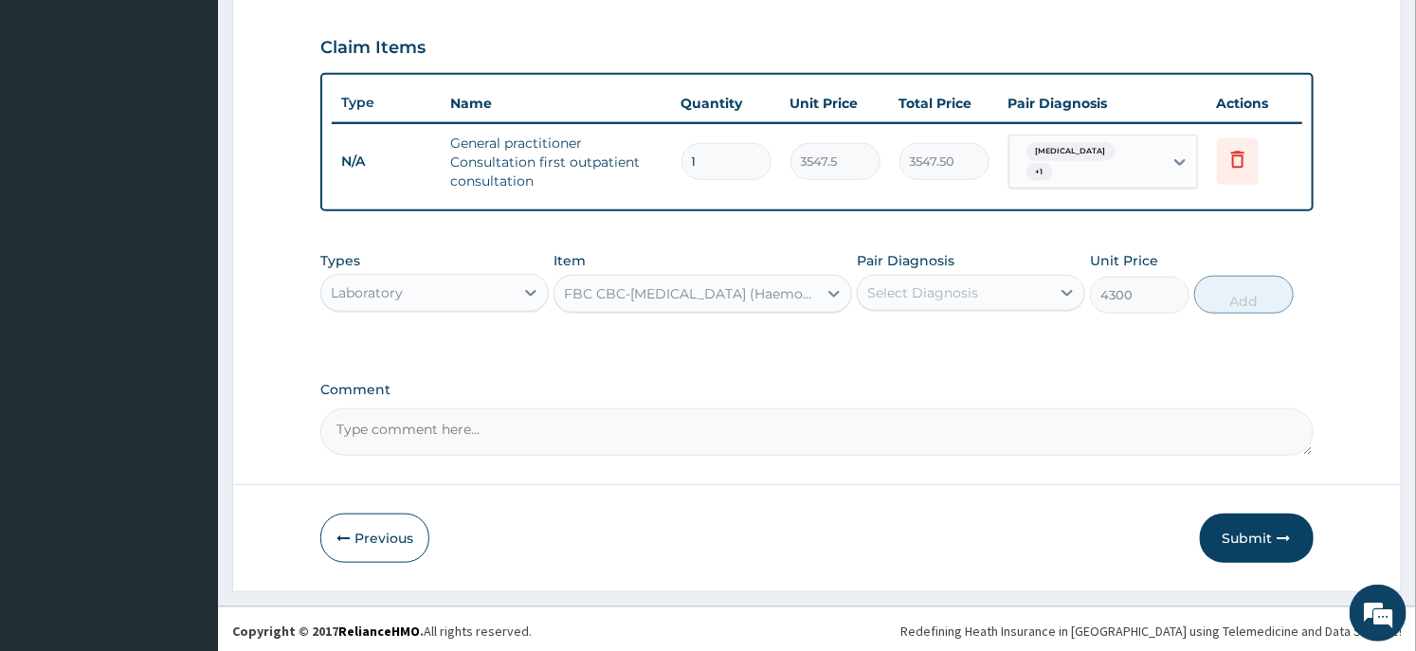
click at [707, 242] on div "Types Laboratory Item FBC CBC-Complete Blood Count (Haemogram) - [Blood] Pair D…" at bounding box center [816, 283] width 993 height 82
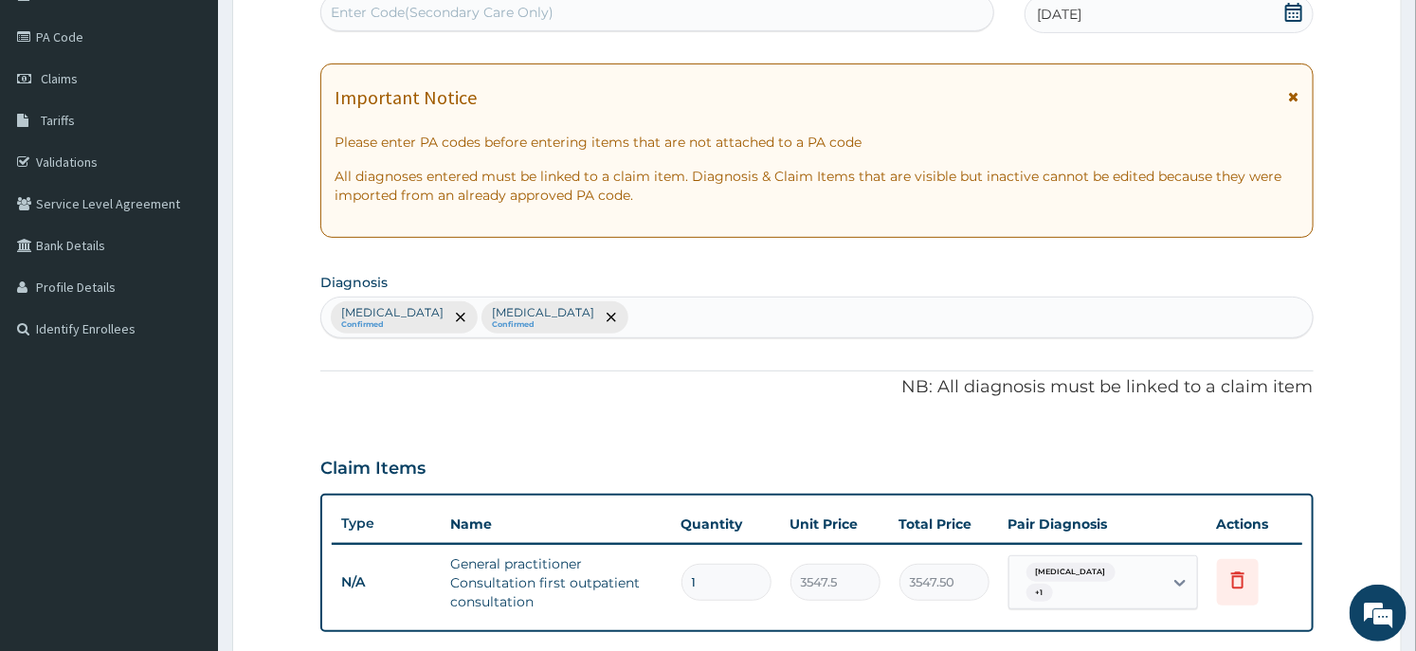
click at [582, 319] on div "Malaria Confirmed Common cold Confirmed" at bounding box center [816, 318] width 991 height 40
type input "seps"
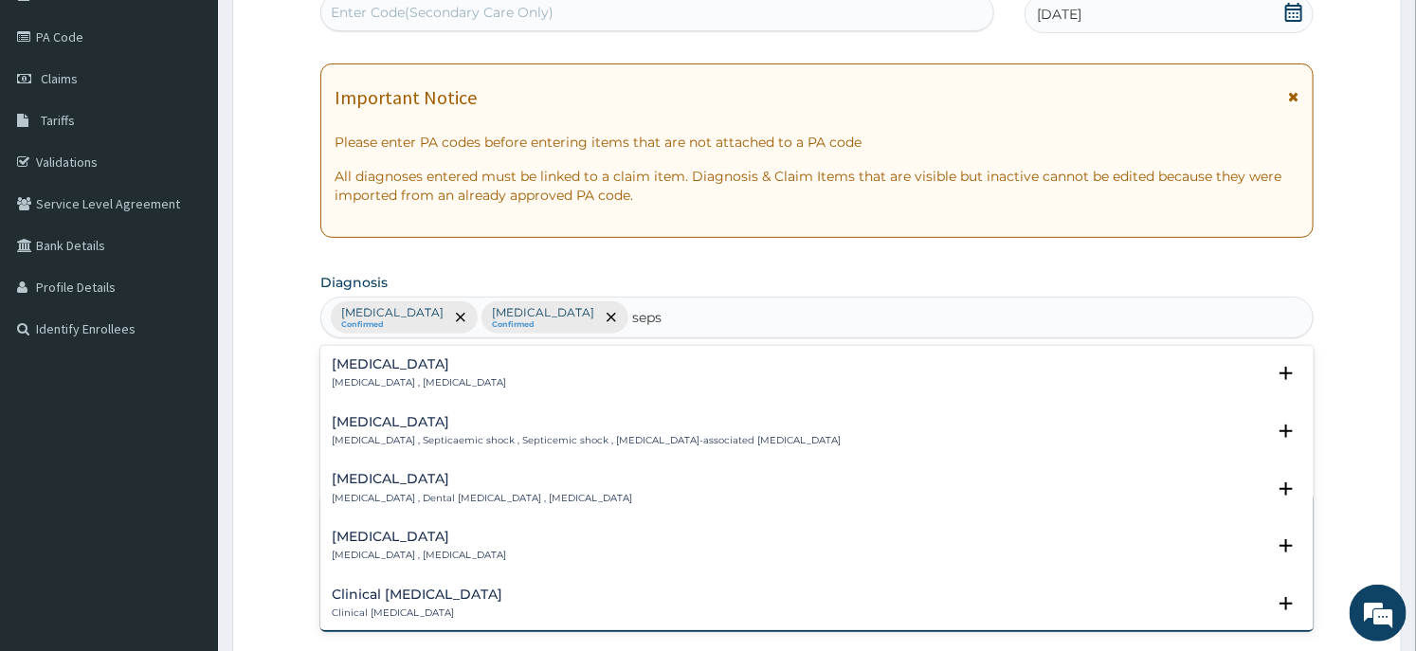
click at [412, 362] on h4 "Sepsis" at bounding box center [419, 364] width 174 height 14
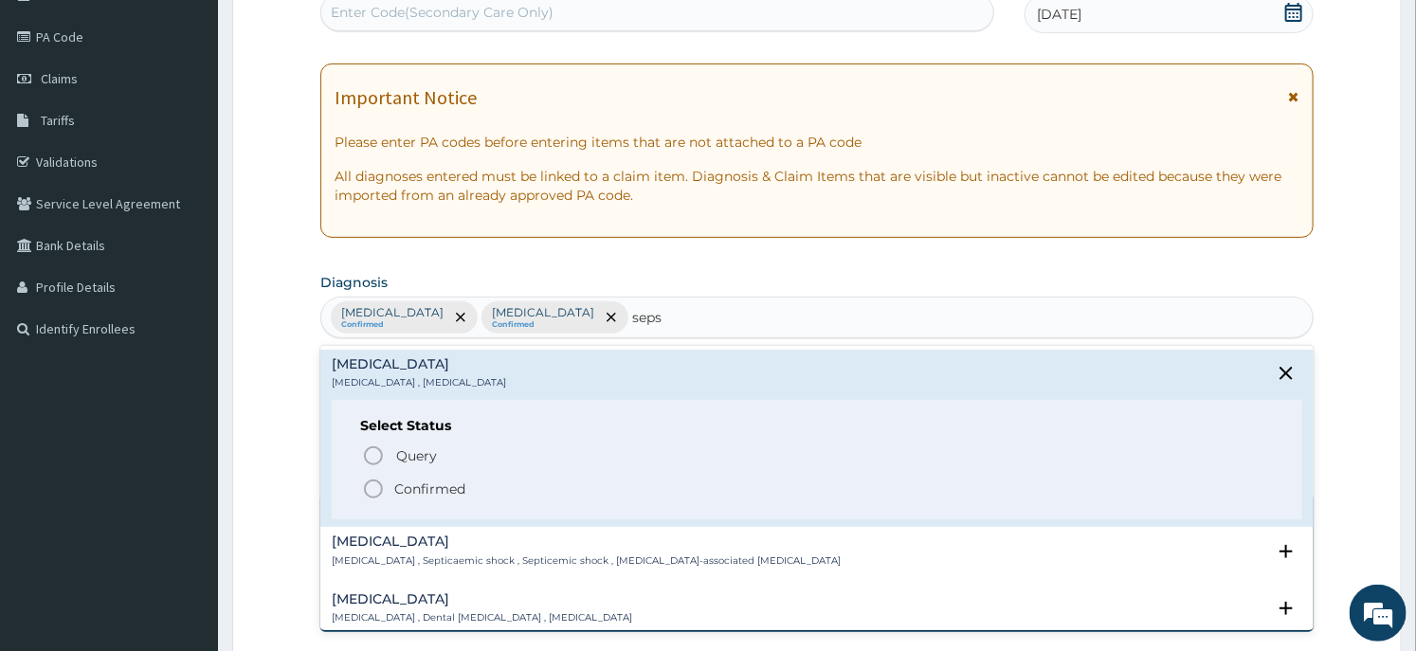
click at [429, 482] on p "Confirmed" at bounding box center [429, 489] width 71 height 19
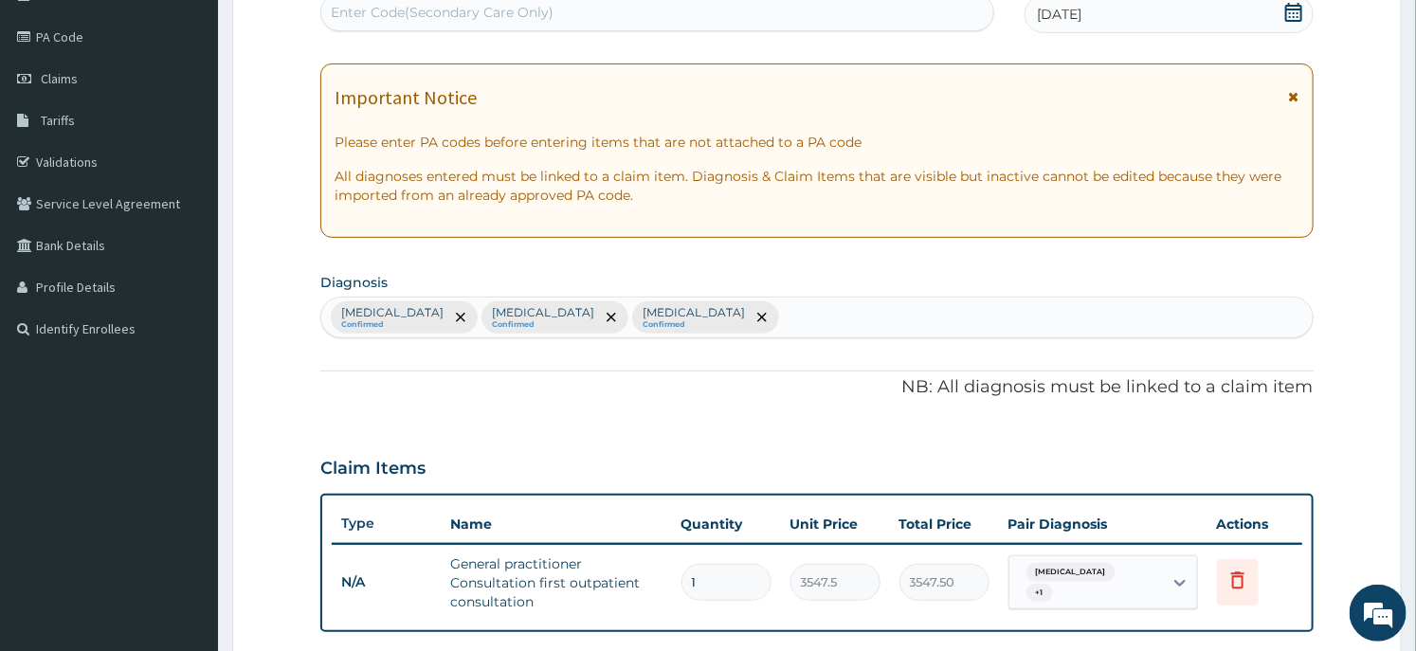
scroll to position [632, 0]
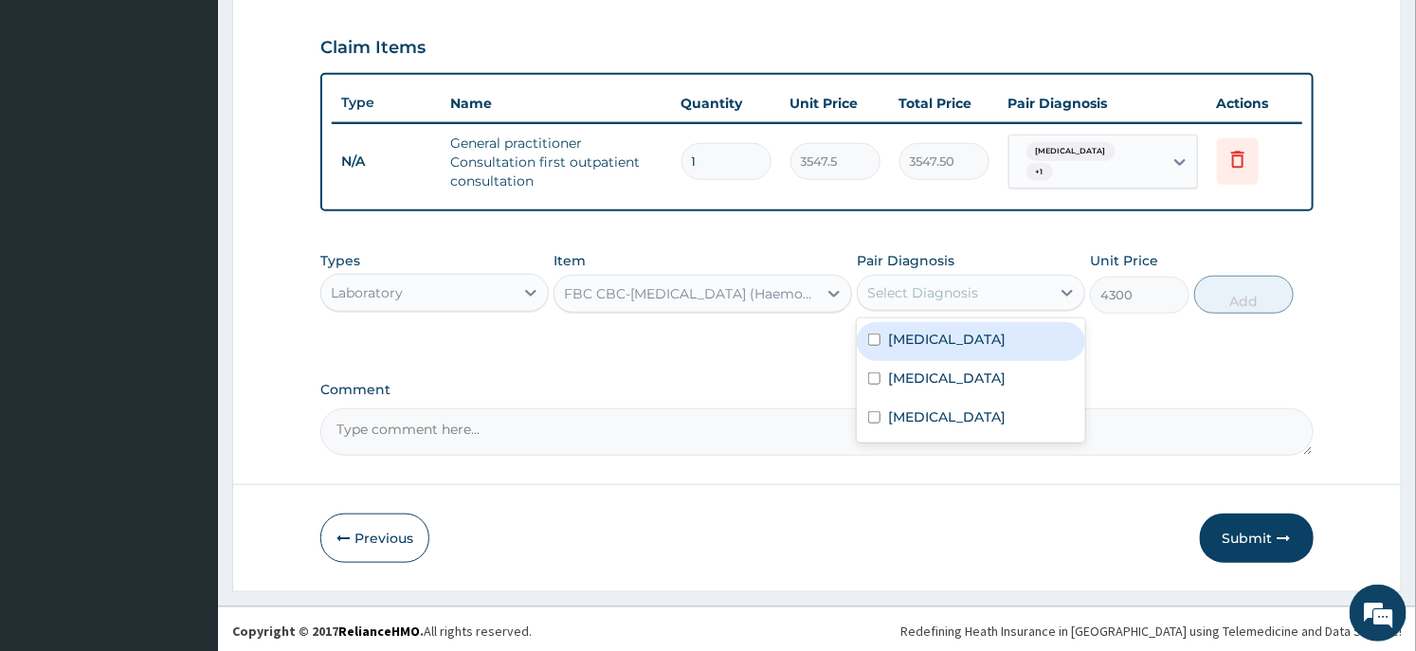
click at [943, 290] on div "Select Diagnosis" at bounding box center [922, 292] width 111 height 19
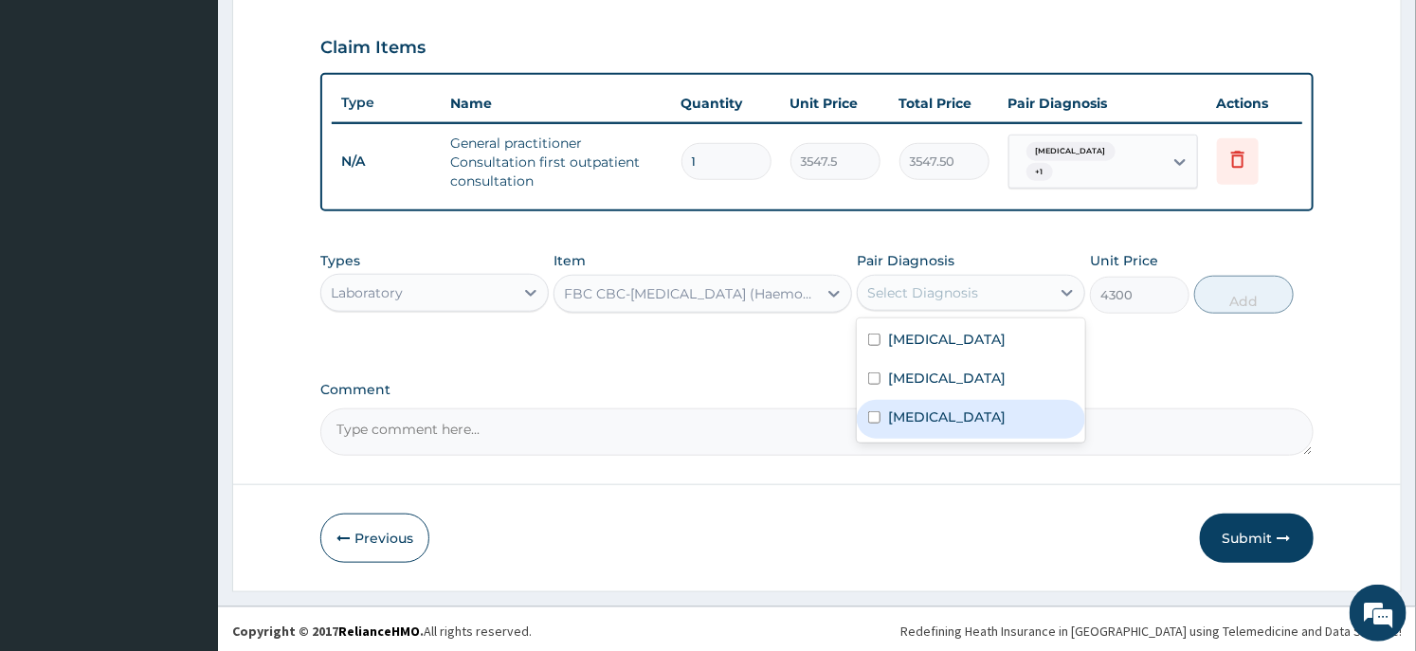
click at [924, 421] on label "Sepsis" at bounding box center [947, 417] width 118 height 19
checkbox input "true"
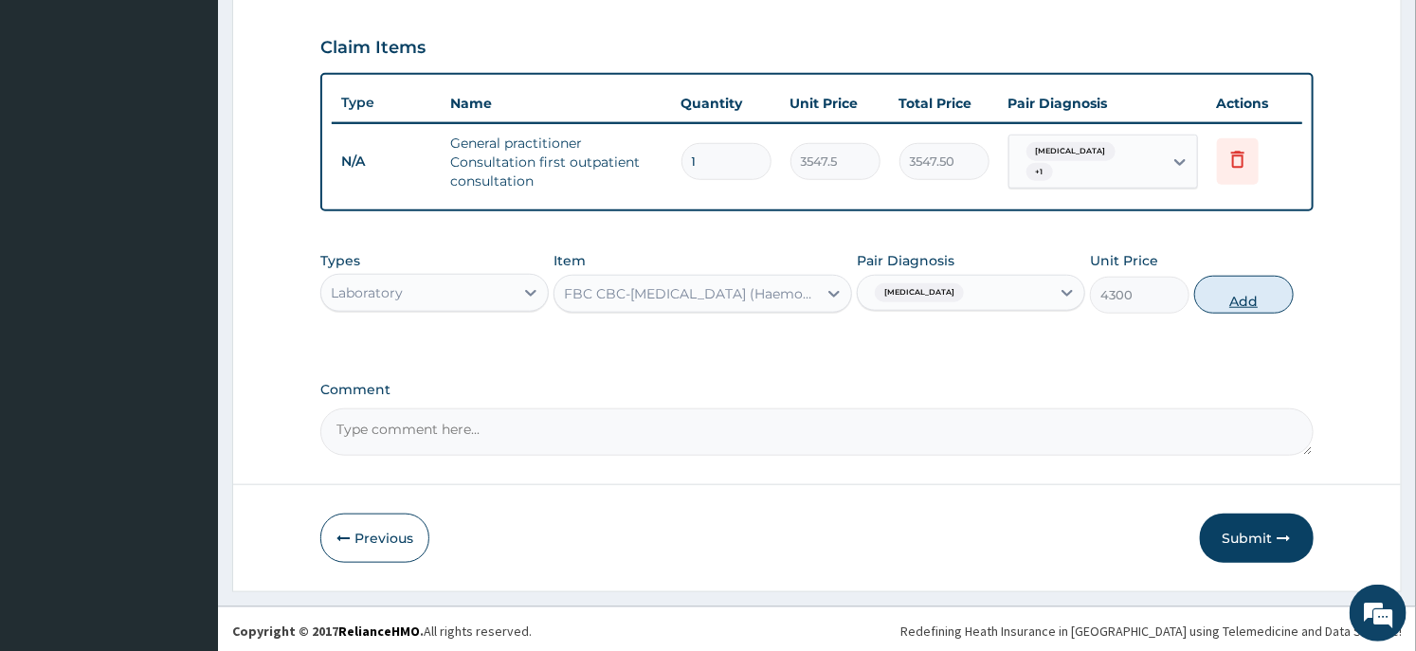
click at [1233, 286] on button "Add" at bounding box center [1244, 295] width 100 height 38
type input "0"
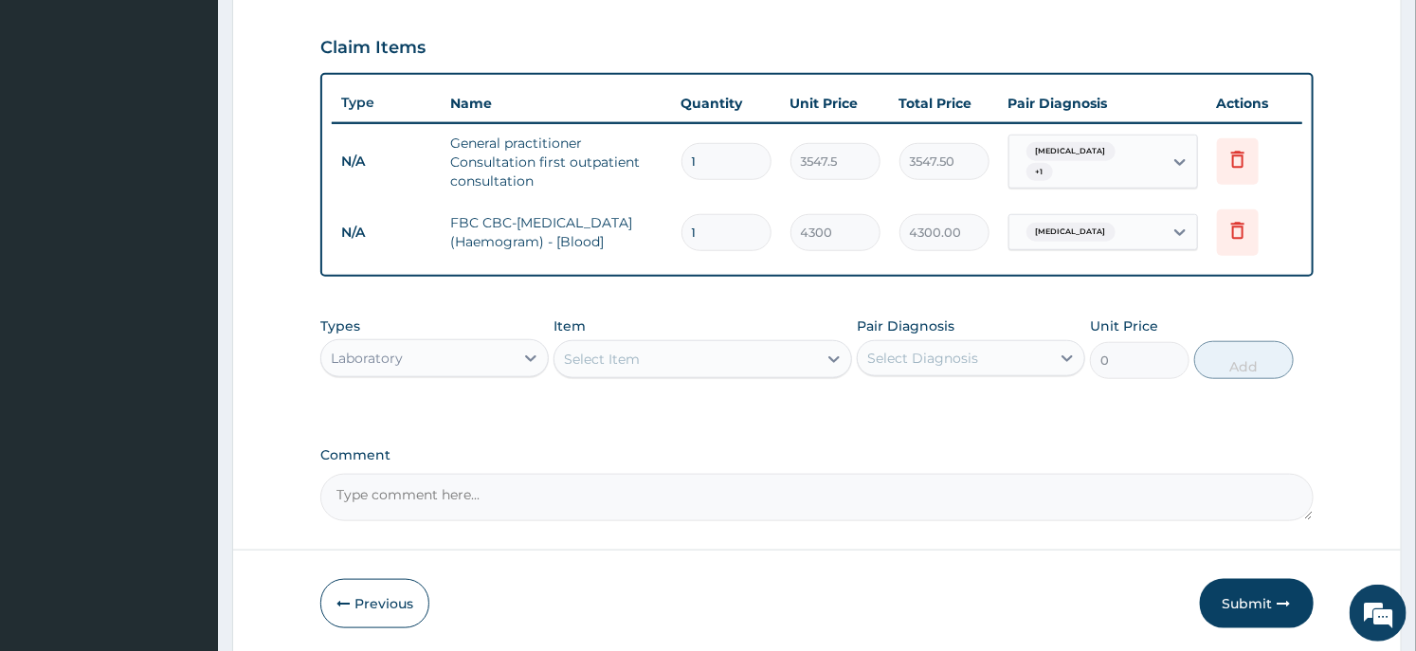
click at [623, 364] on div "Select Item" at bounding box center [602, 359] width 76 height 19
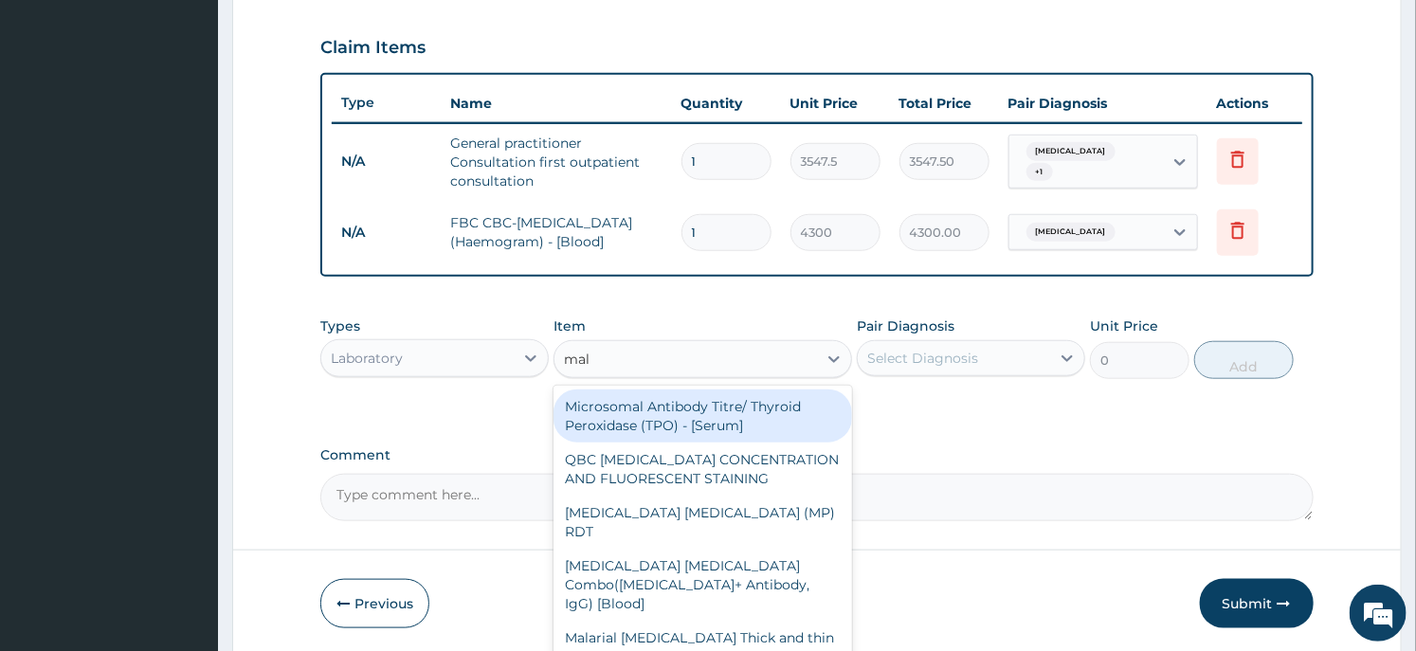
type input "mala"
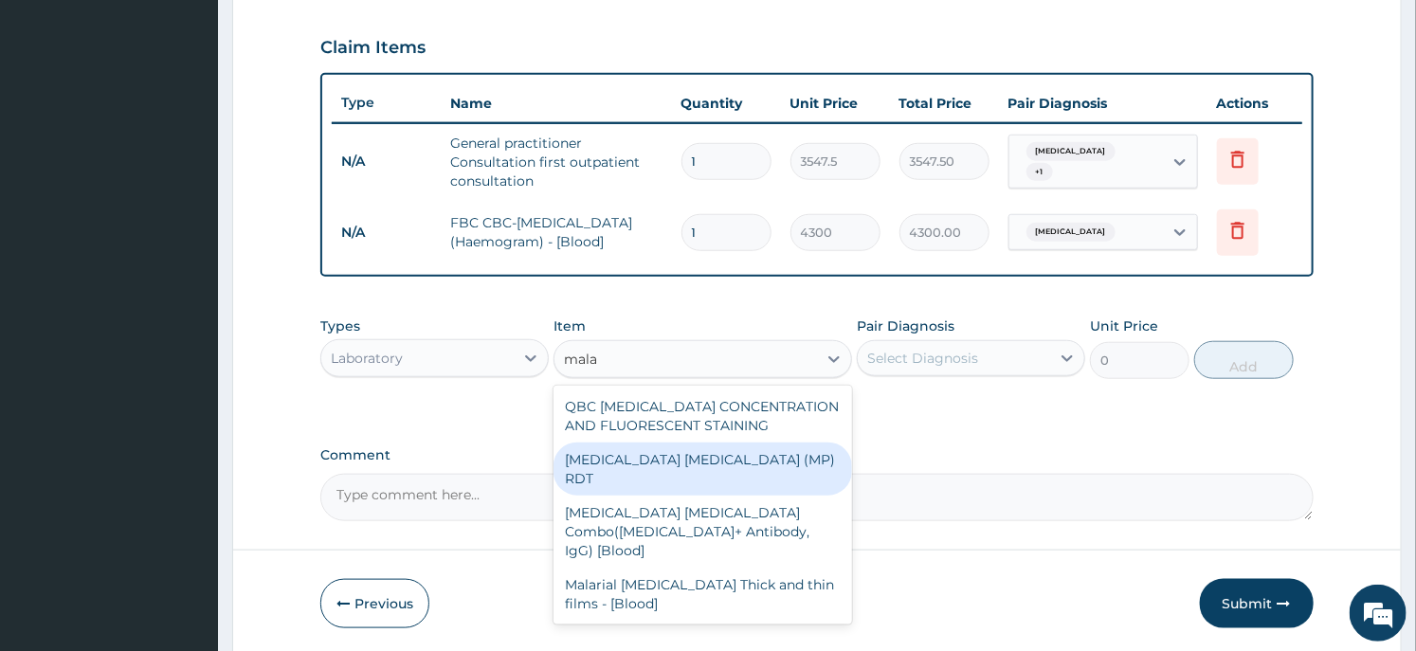
click at [685, 462] on div "MALARIA PARASITE (MP) RDT" at bounding box center [703, 469] width 298 height 53
type input "1612.5"
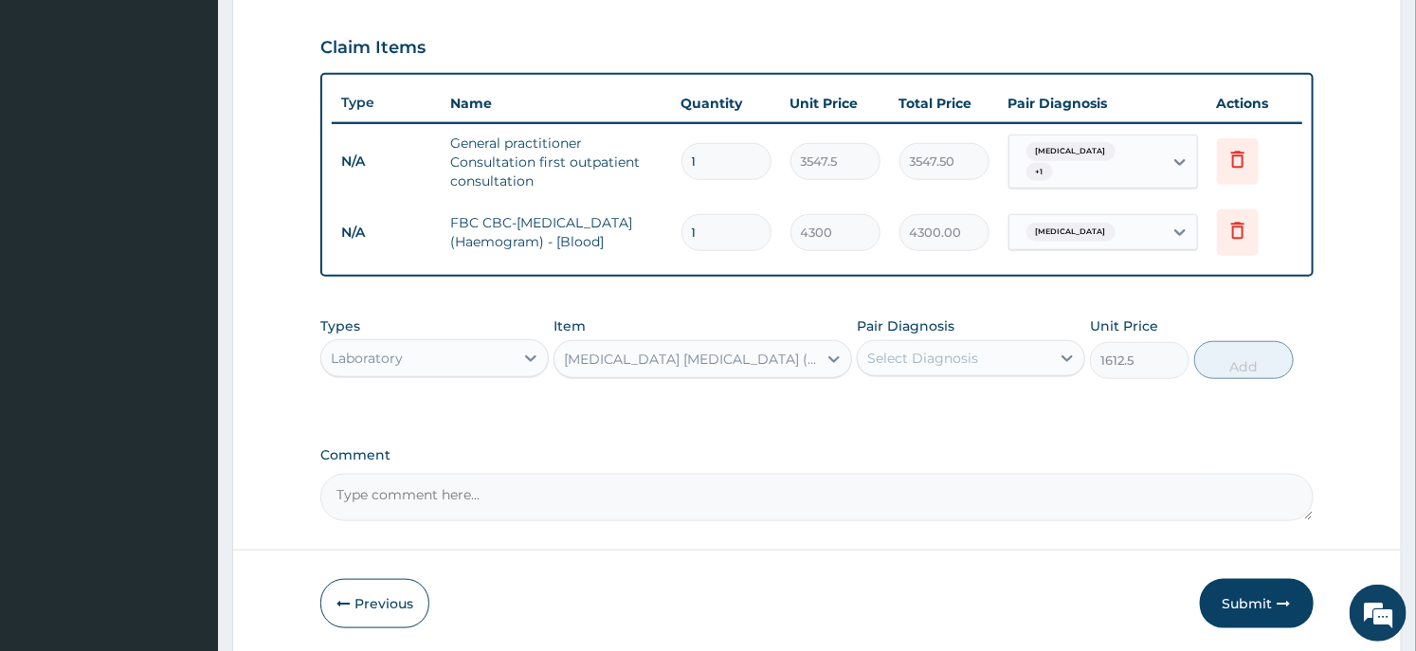
click at [1026, 330] on div "Pair Diagnosis Select Diagnosis" at bounding box center [971, 348] width 228 height 63
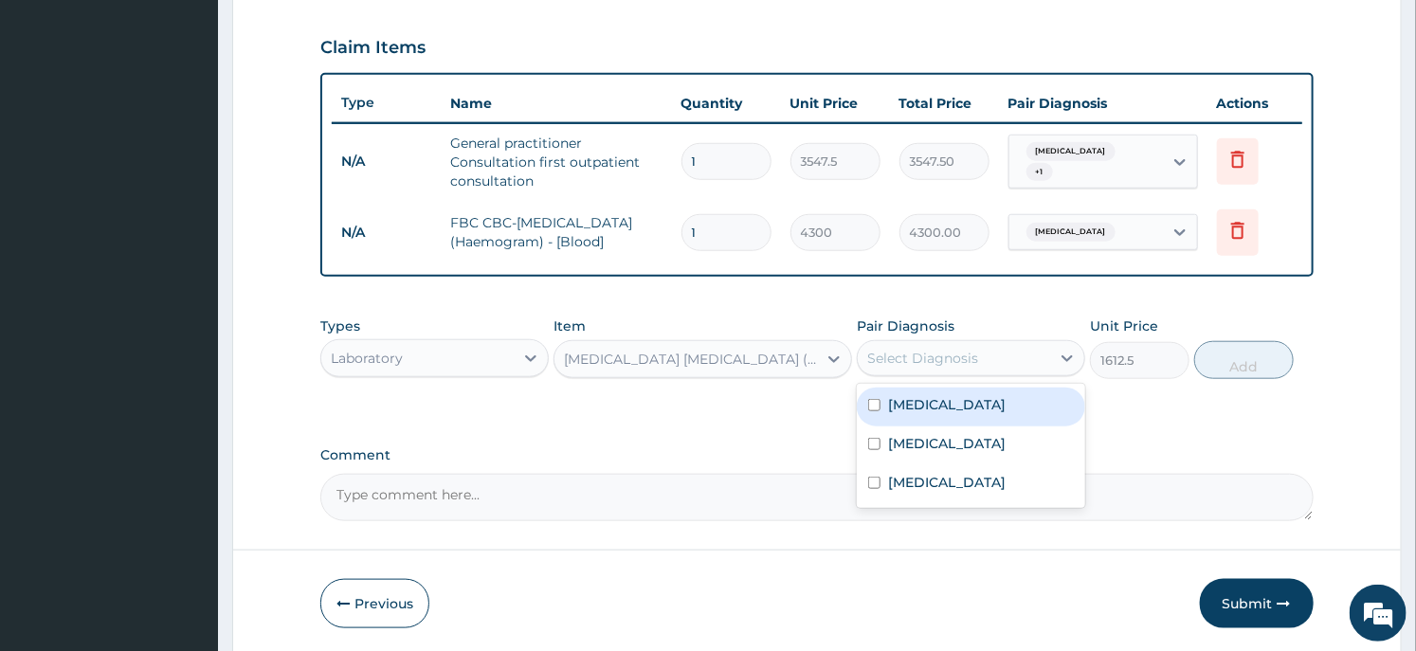
click at [1022, 363] on div "Select Diagnosis" at bounding box center [954, 358] width 192 height 30
click at [925, 406] on label "Malaria" at bounding box center [947, 404] width 118 height 19
checkbox input "true"
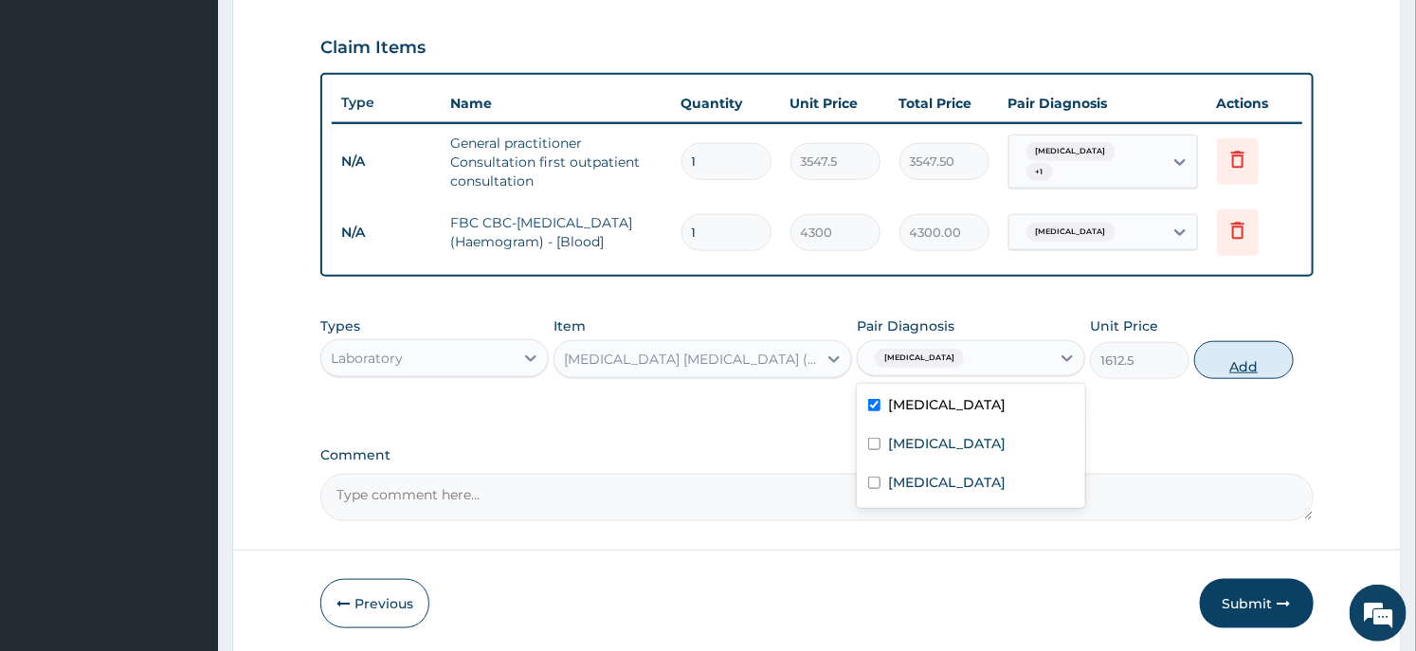
click at [1228, 353] on button "Add" at bounding box center [1244, 360] width 100 height 38
type input "0"
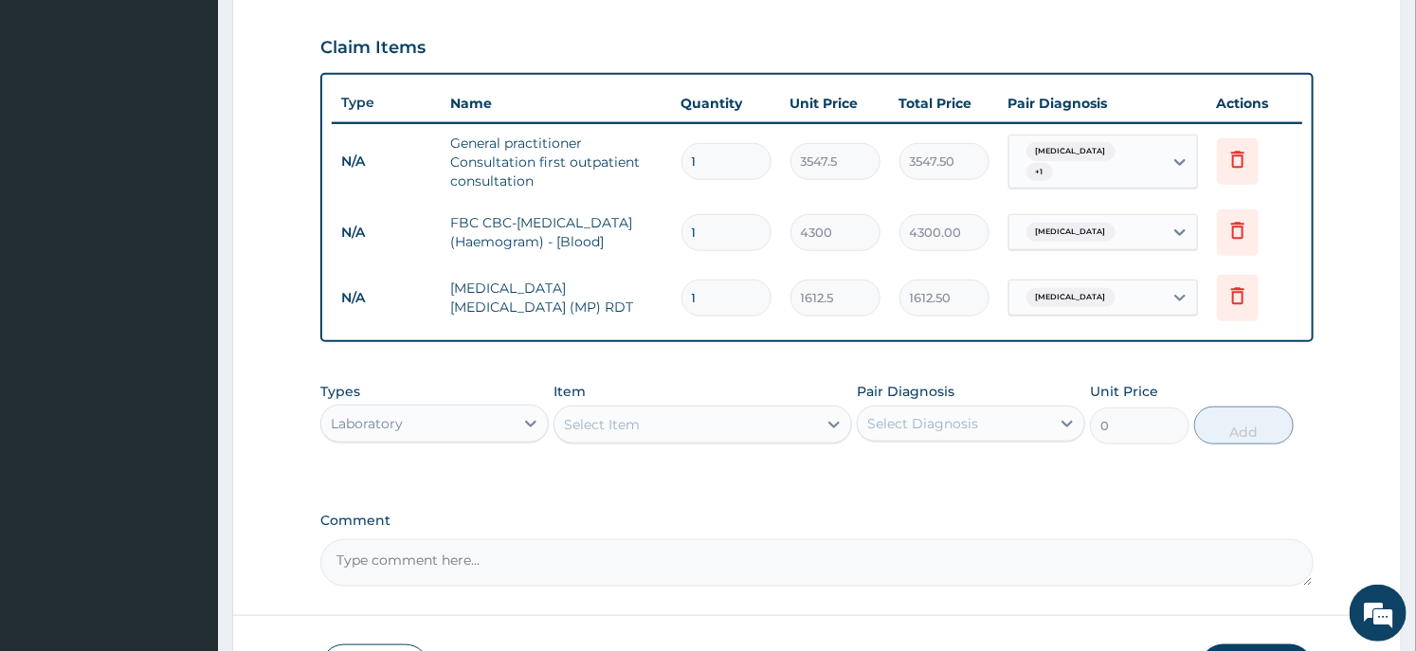
scroll to position [764, 0]
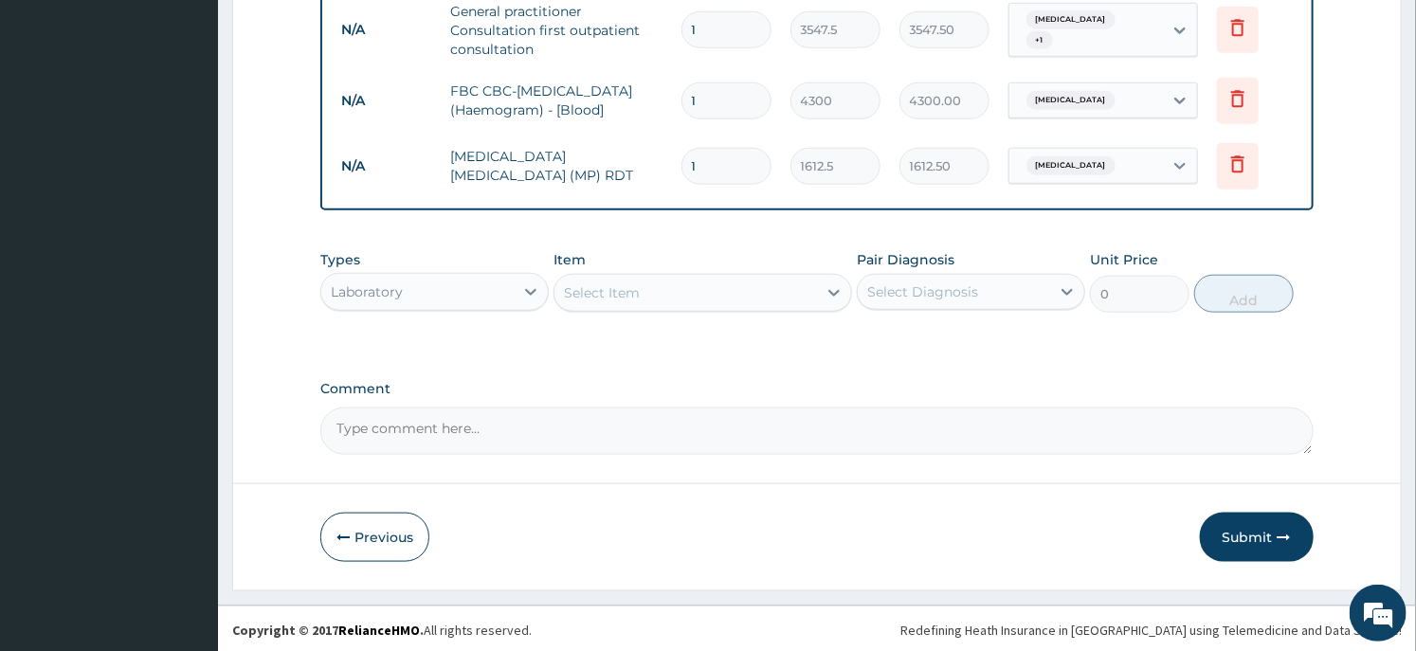
click at [461, 309] on div "Types Laboratory" at bounding box center [434, 281] width 228 height 63
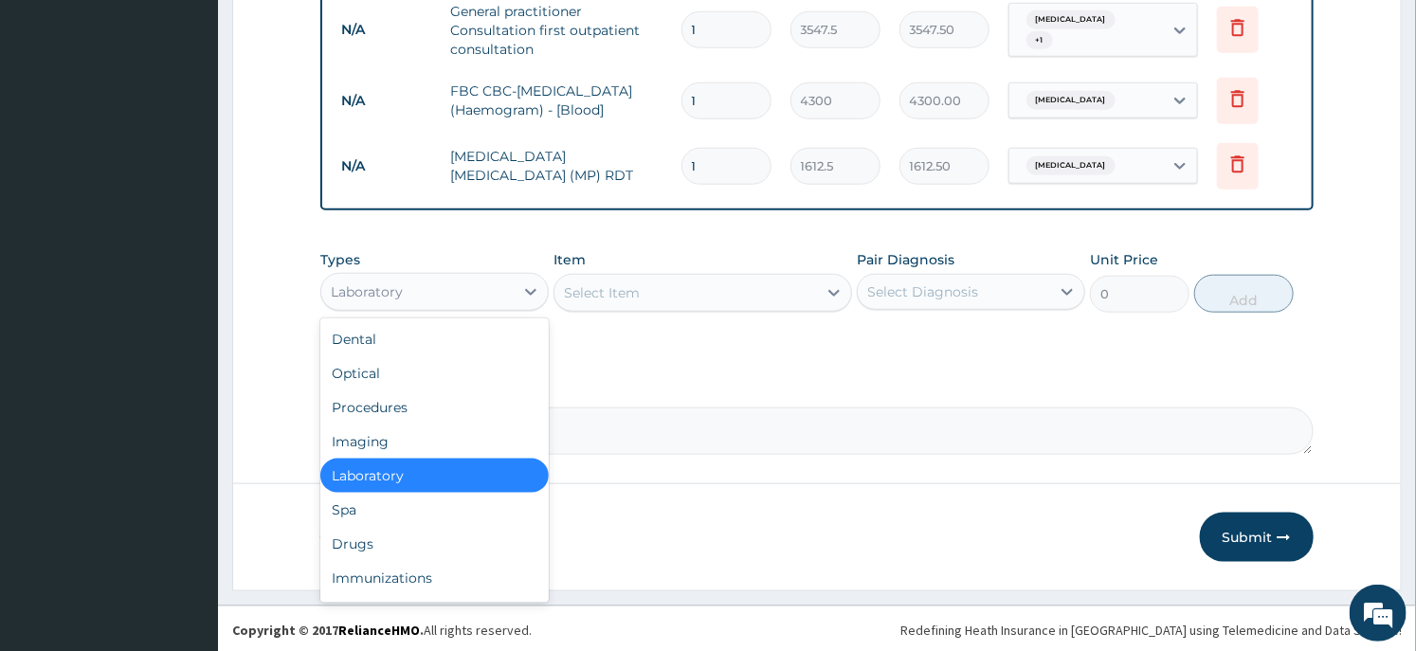
click at [472, 289] on div "Laboratory" at bounding box center [417, 292] width 192 height 30
click at [427, 541] on div "Drugs" at bounding box center [434, 544] width 228 height 34
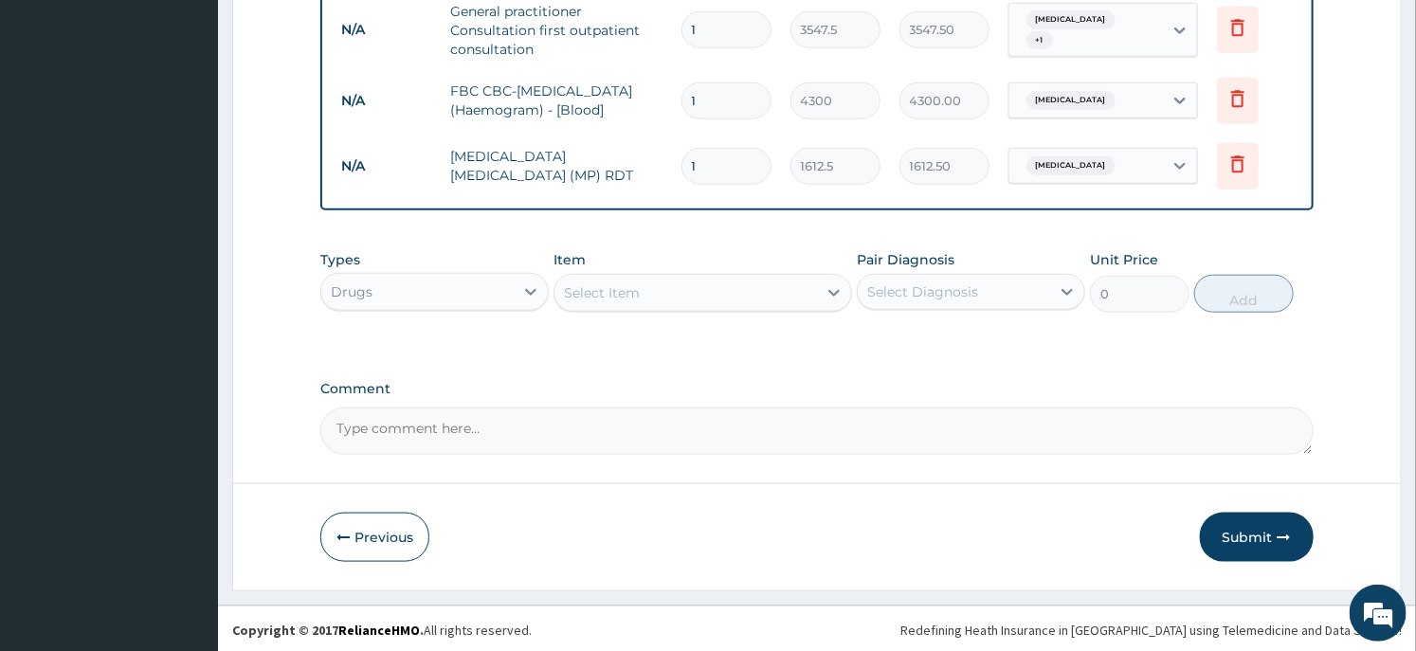
click at [676, 295] on div "Select Item" at bounding box center [686, 293] width 262 height 30
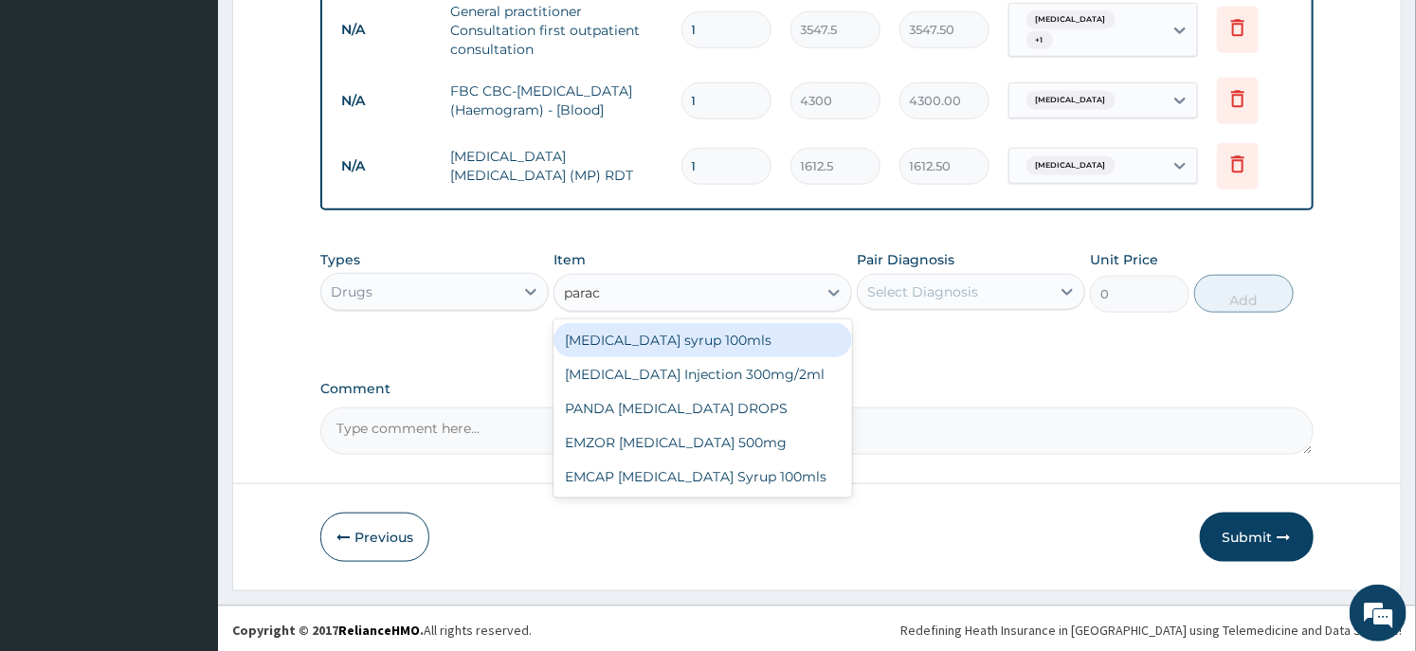
type input "parace"
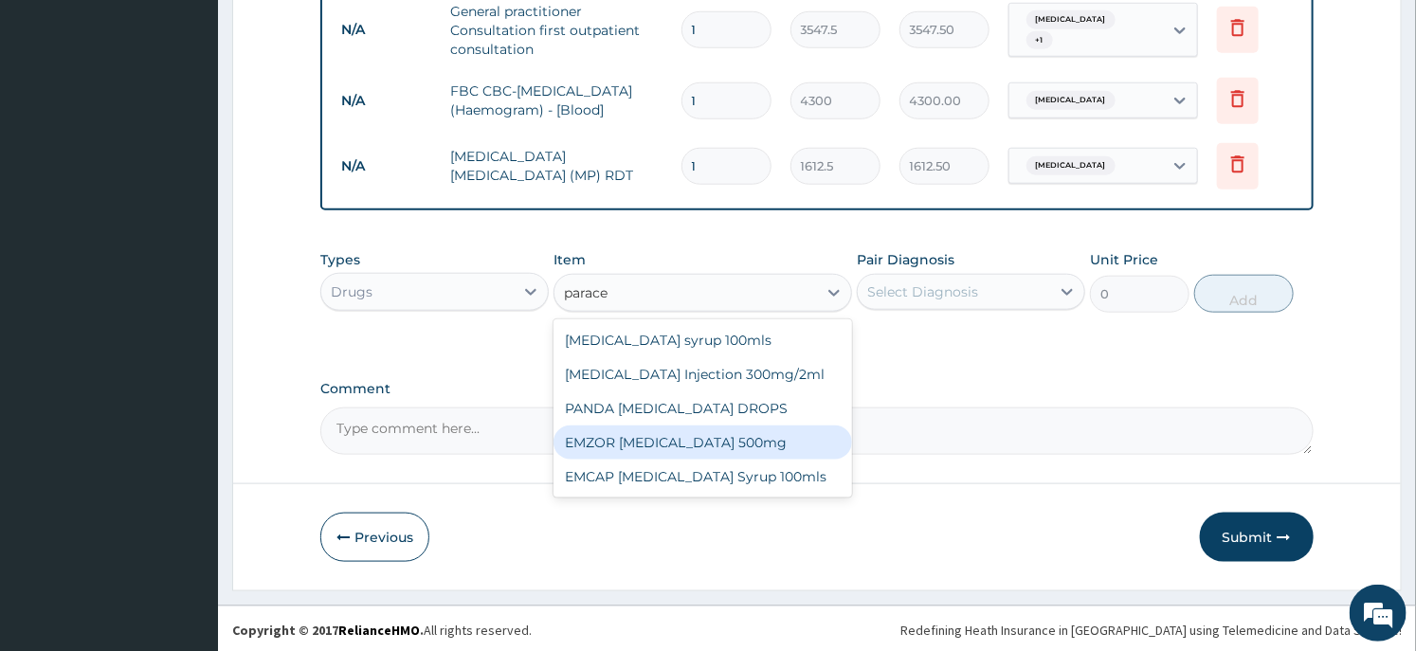
click at [670, 448] on div "EMZOR PARACETAMOL 500mg" at bounding box center [703, 443] width 298 height 34
type input "23.65"
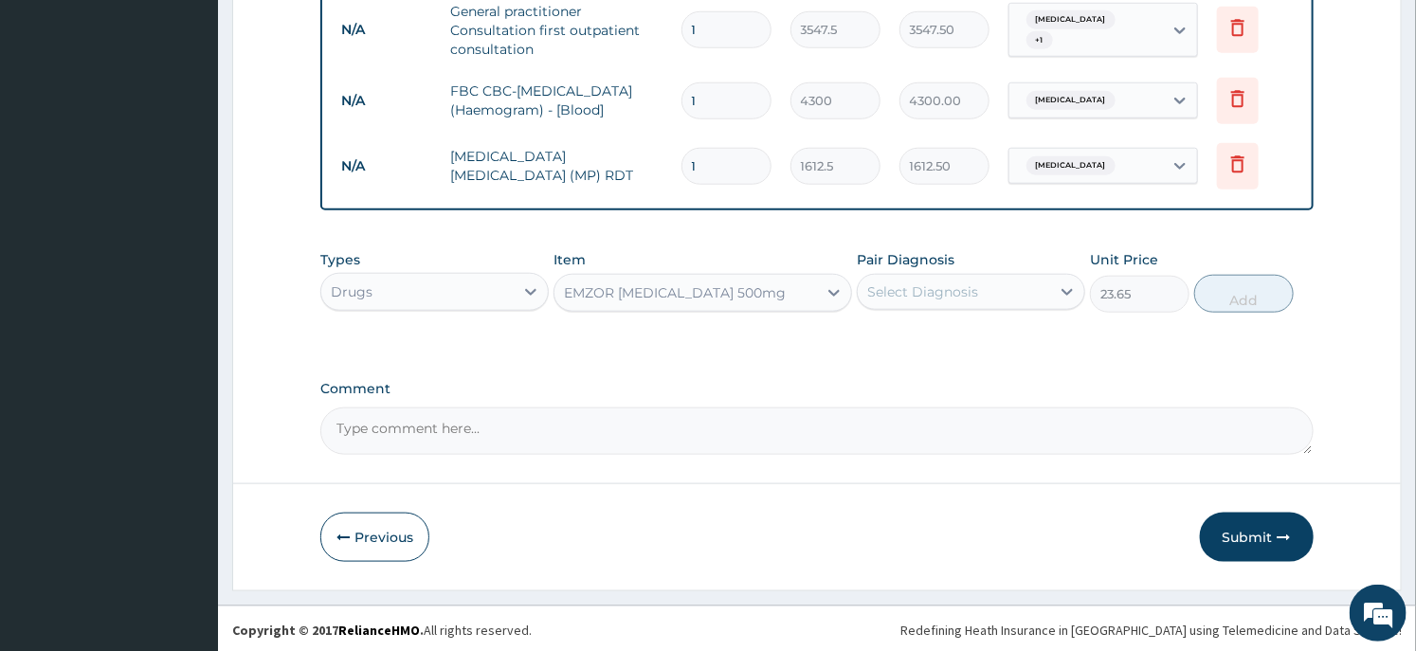
click at [944, 288] on div "Select Diagnosis" at bounding box center [922, 291] width 111 height 19
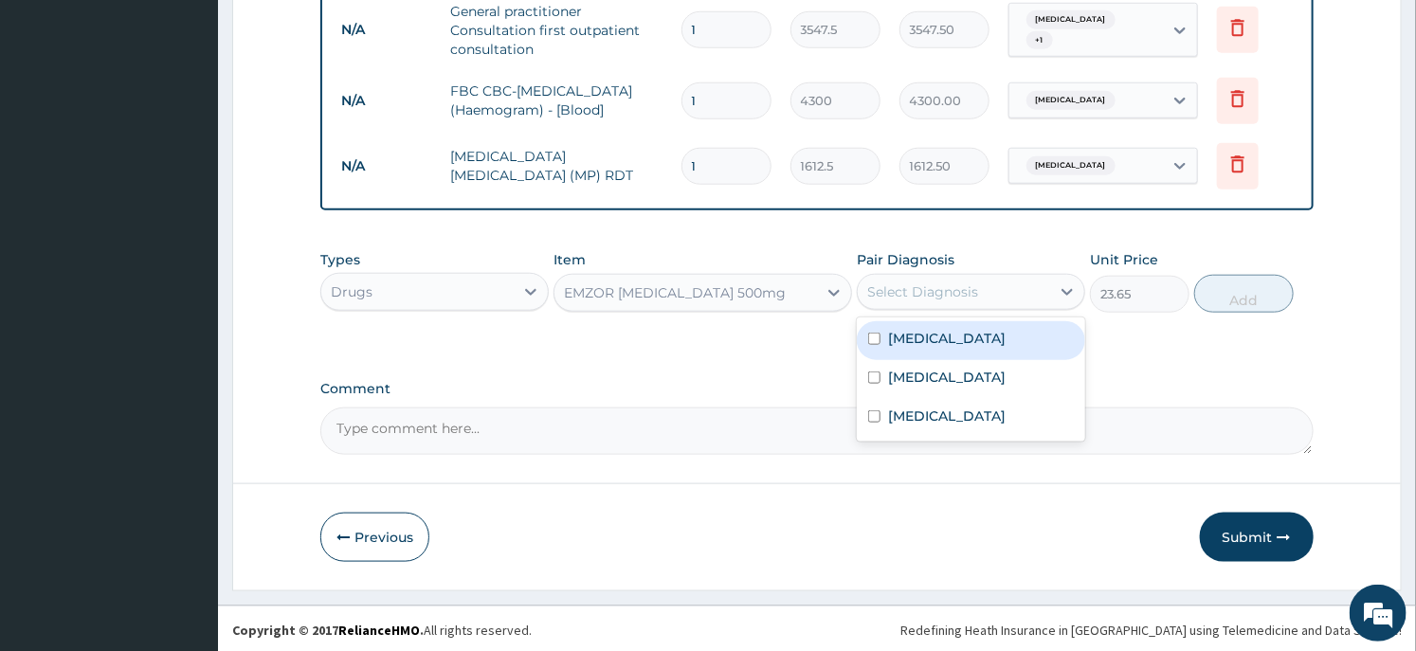
click at [792, 300] on div "EMZOR PARACETAMOL 500mg" at bounding box center [686, 293] width 262 height 30
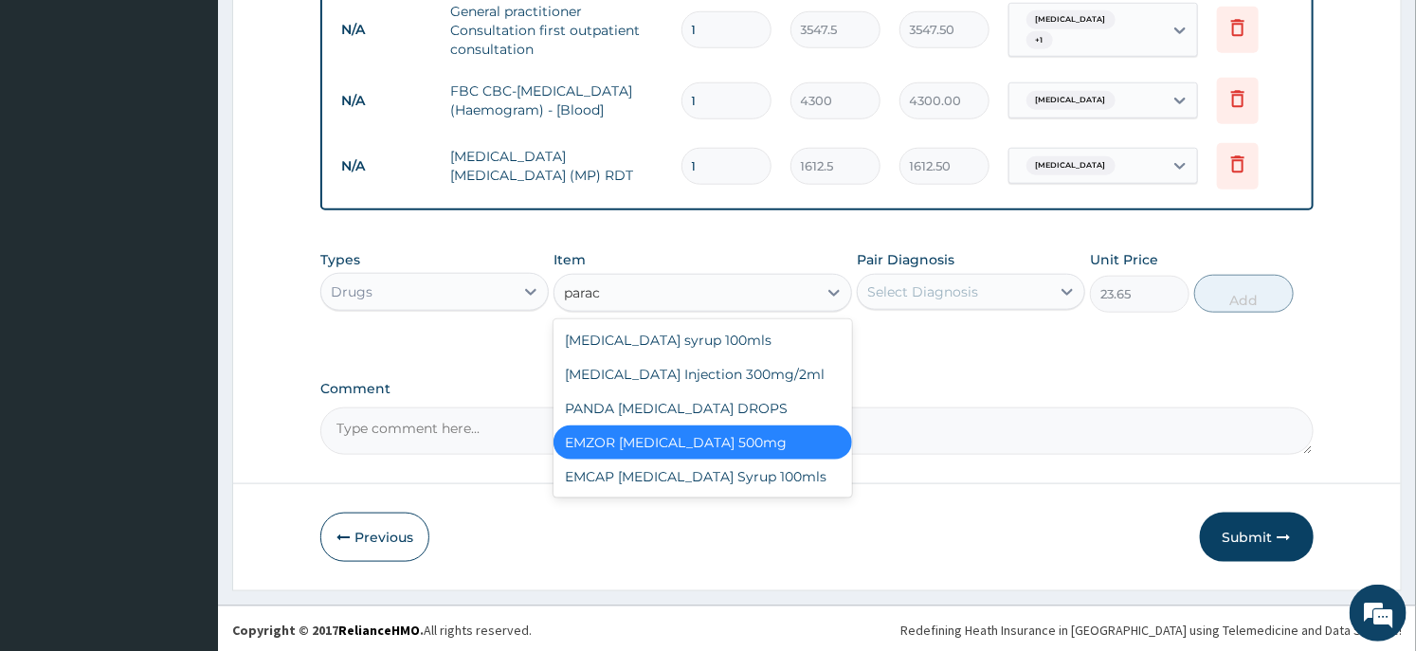
scroll to position [0, 0]
type input "parace"
click at [731, 373] on div "PARACETAMOL Injection 300mg/2ml" at bounding box center [703, 374] width 298 height 34
type input "260.15"
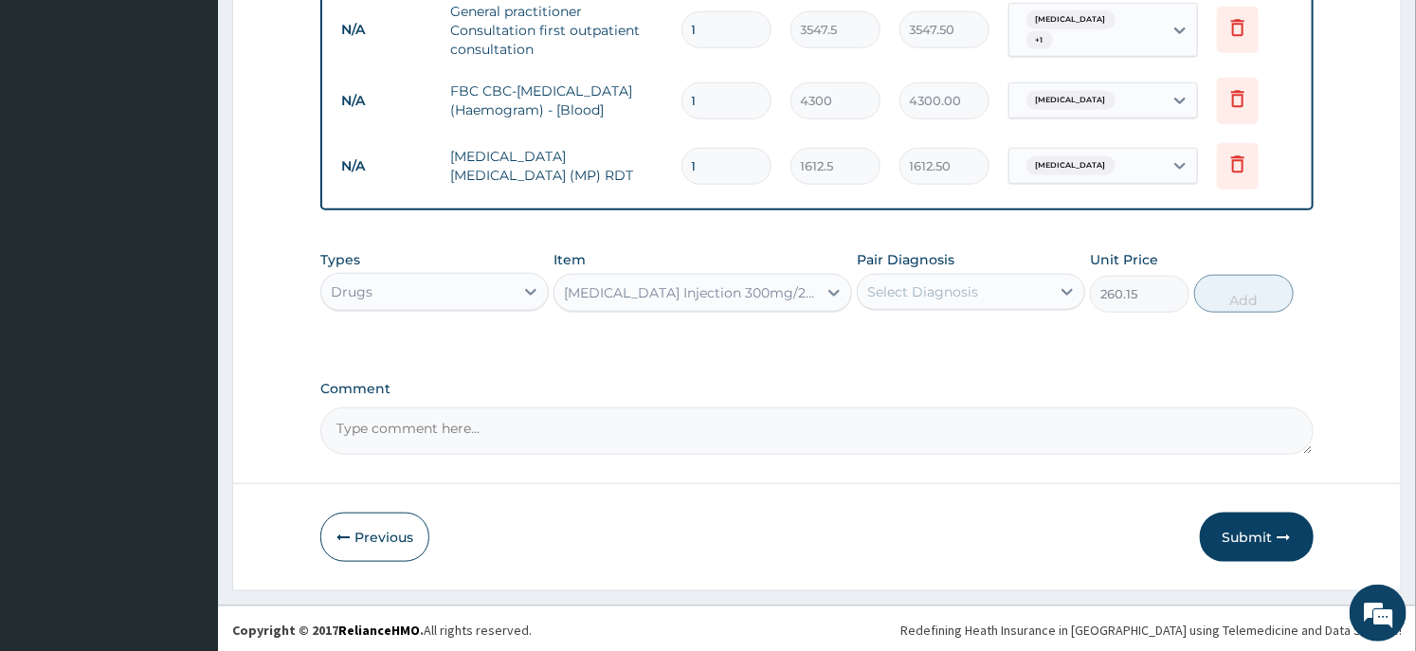
click at [962, 282] on div "Select Diagnosis" at bounding box center [922, 291] width 111 height 19
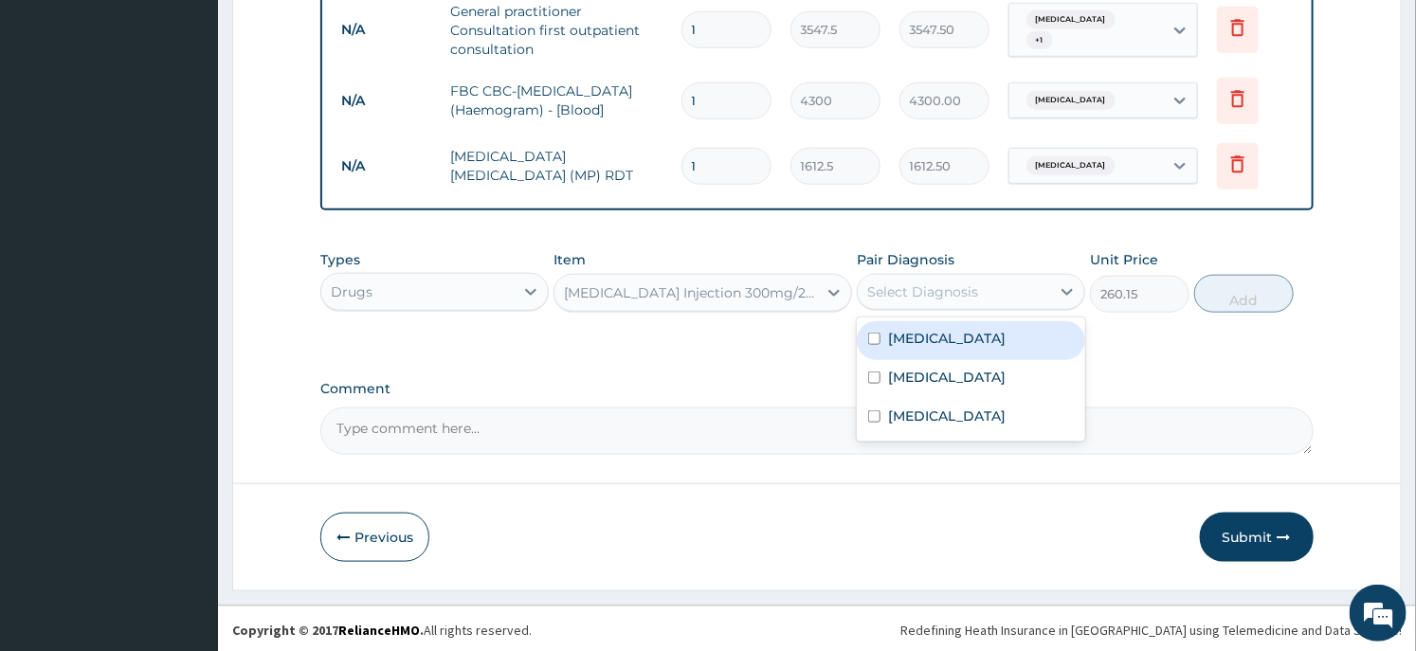
click at [946, 342] on div "Malaria" at bounding box center [971, 340] width 228 height 39
checkbox input "true"
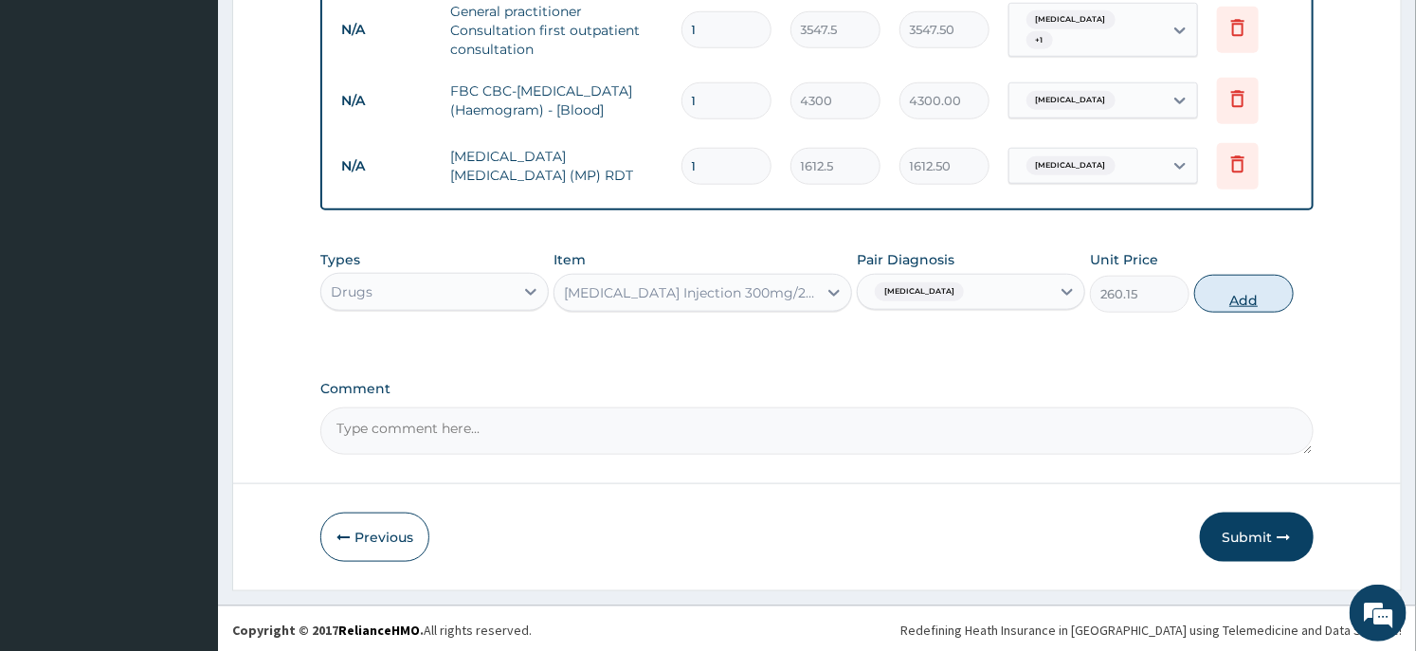
click at [1235, 297] on button "Add" at bounding box center [1244, 294] width 100 height 38
type input "0"
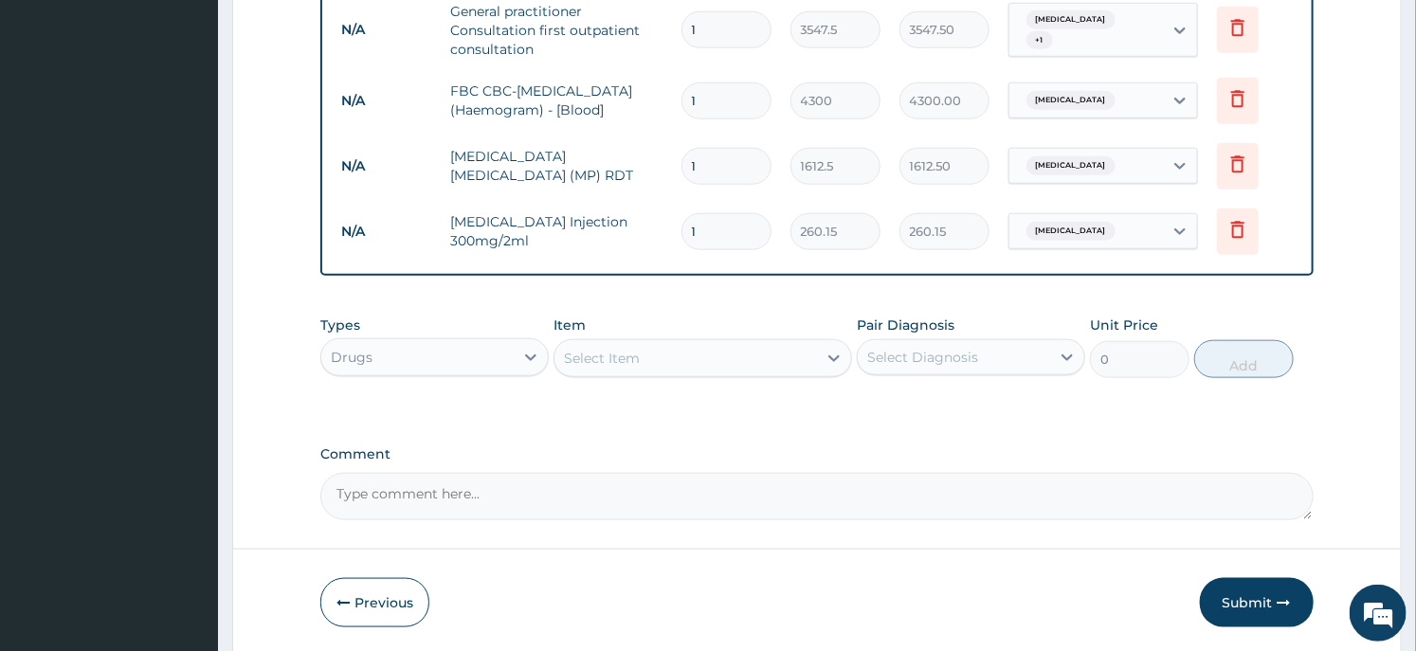
click at [741, 223] on input "1" at bounding box center [727, 231] width 90 height 37
type input "2"
type input "520.30"
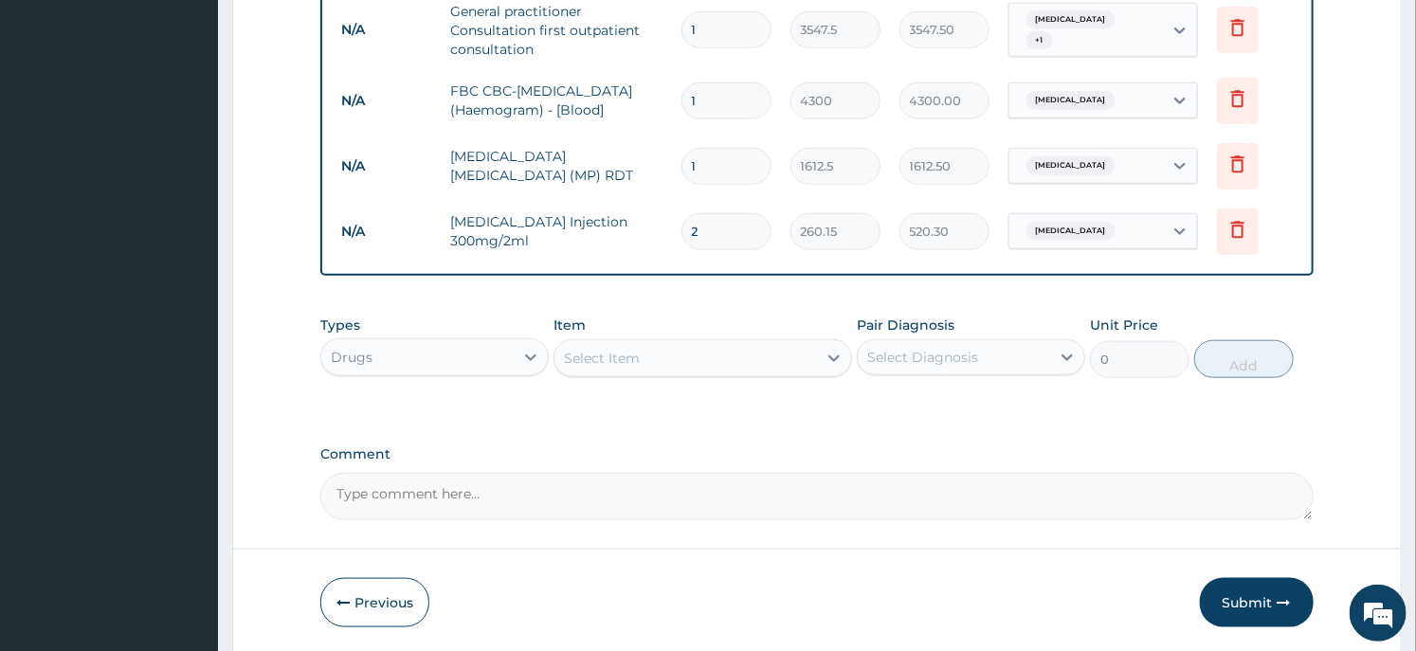
scroll to position [830, 0]
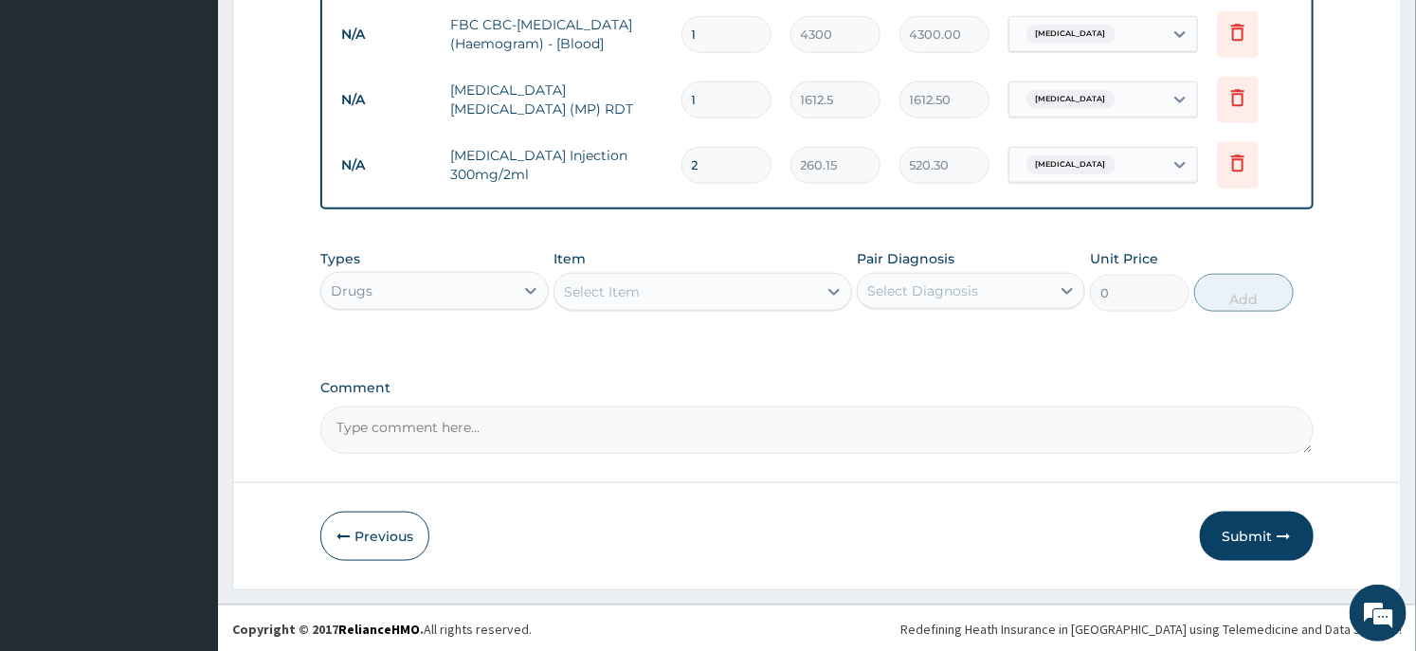
type input "2"
click at [610, 290] on div "Select Item" at bounding box center [602, 291] width 76 height 19
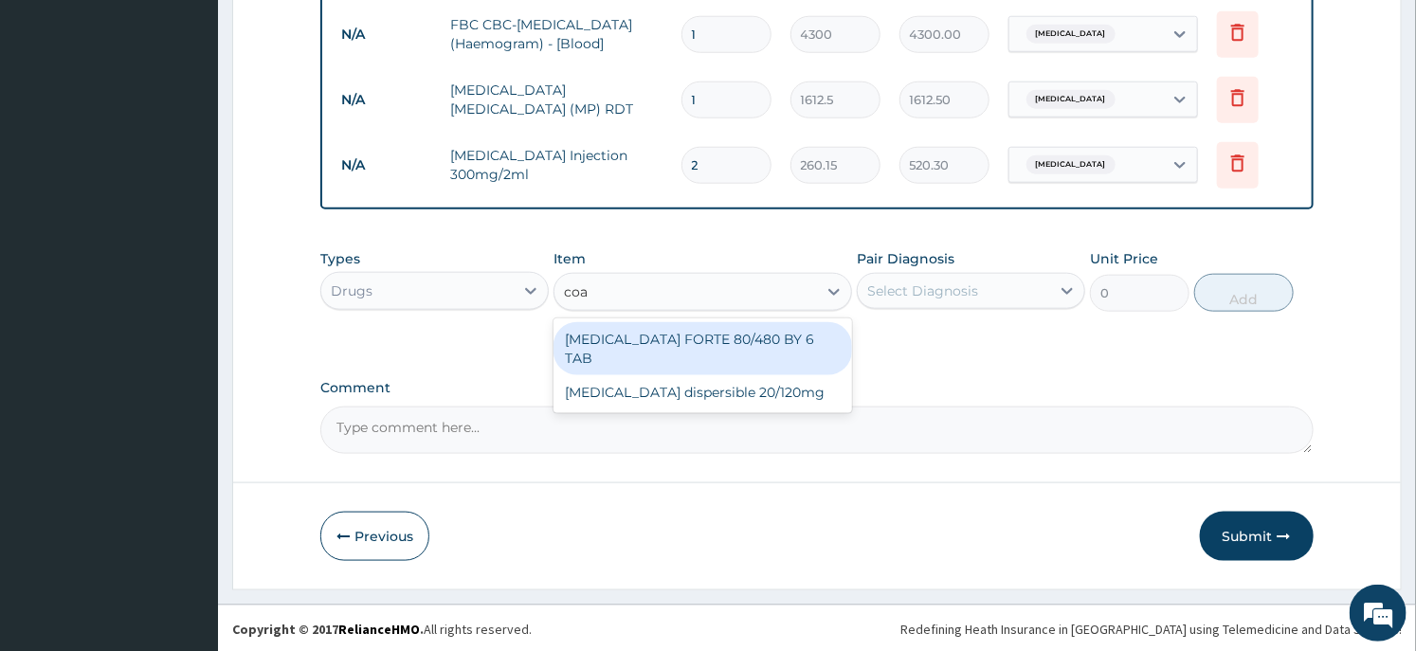
type input "coar"
click at [731, 337] on div "COARTEM FORTE 80/480 BY 6 TAB" at bounding box center [703, 348] width 298 height 53
type input "449.35"
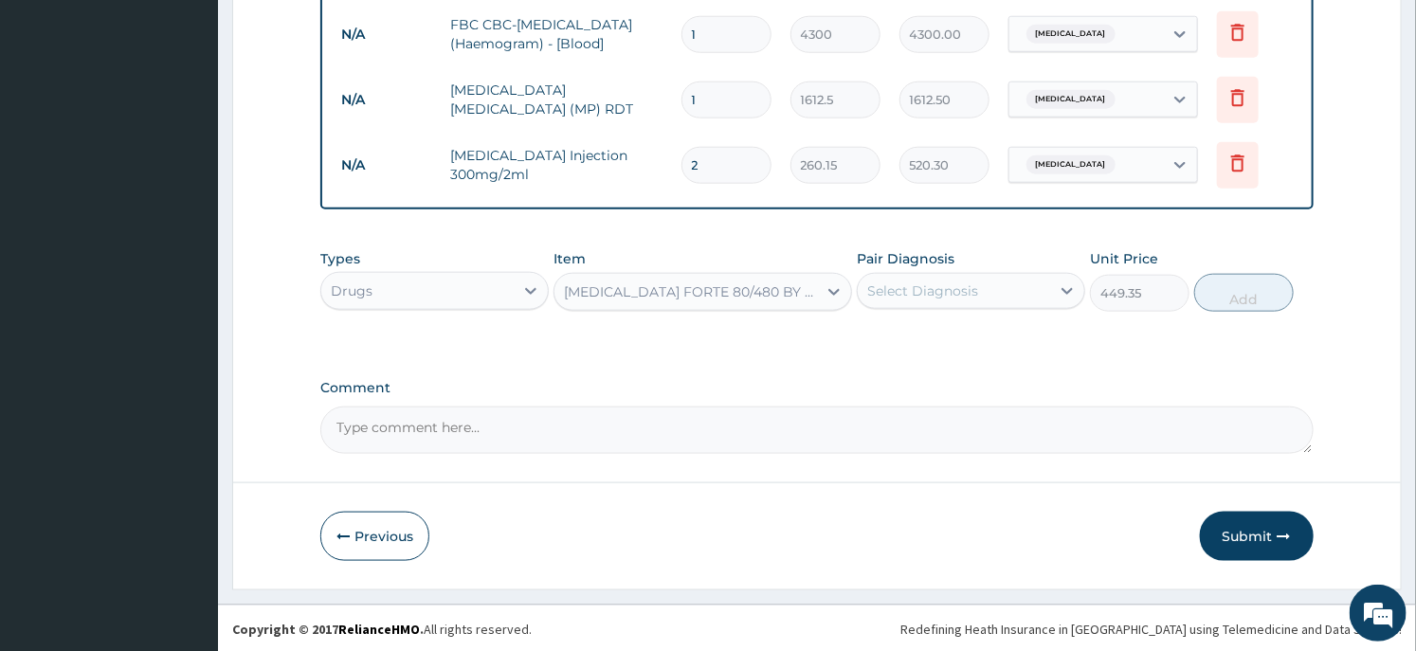
click at [1017, 304] on div "Select Diagnosis" at bounding box center [954, 291] width 192 height 30
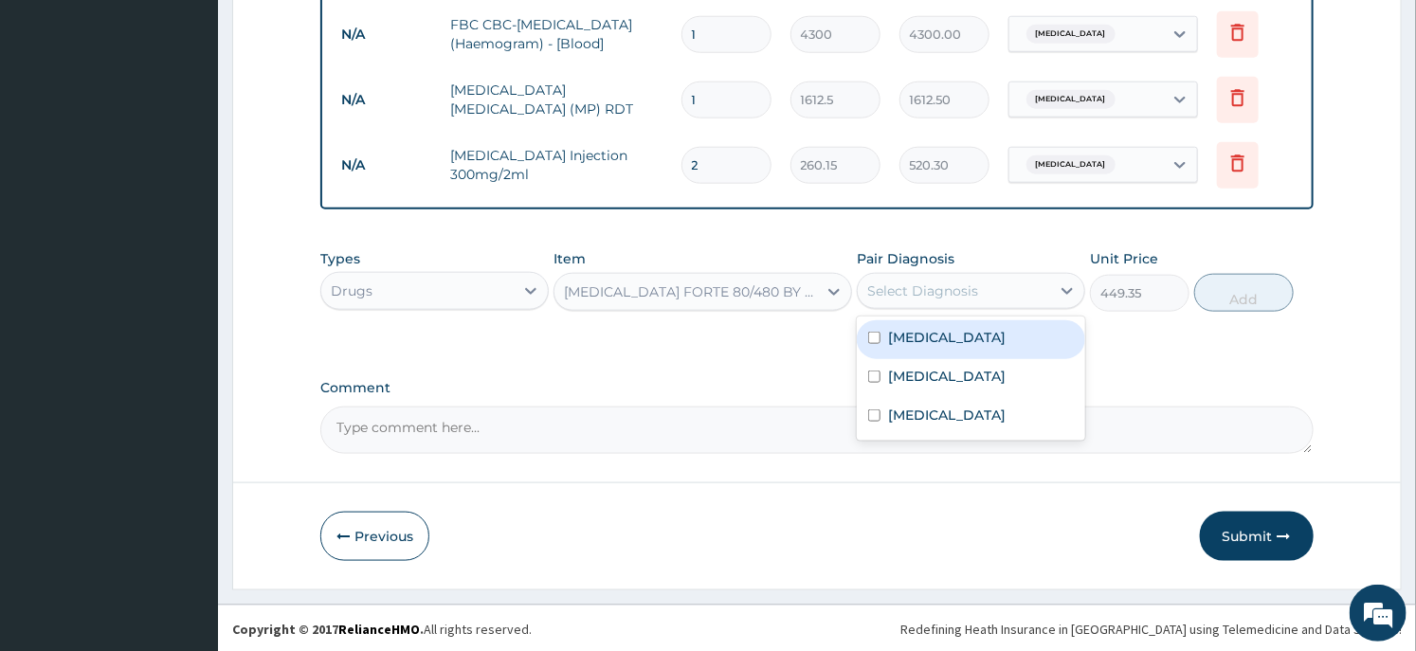
click at [984, 335] on div "Malaria" at bounding box center [971, 339] width 228 height 39
checkbox input "true"
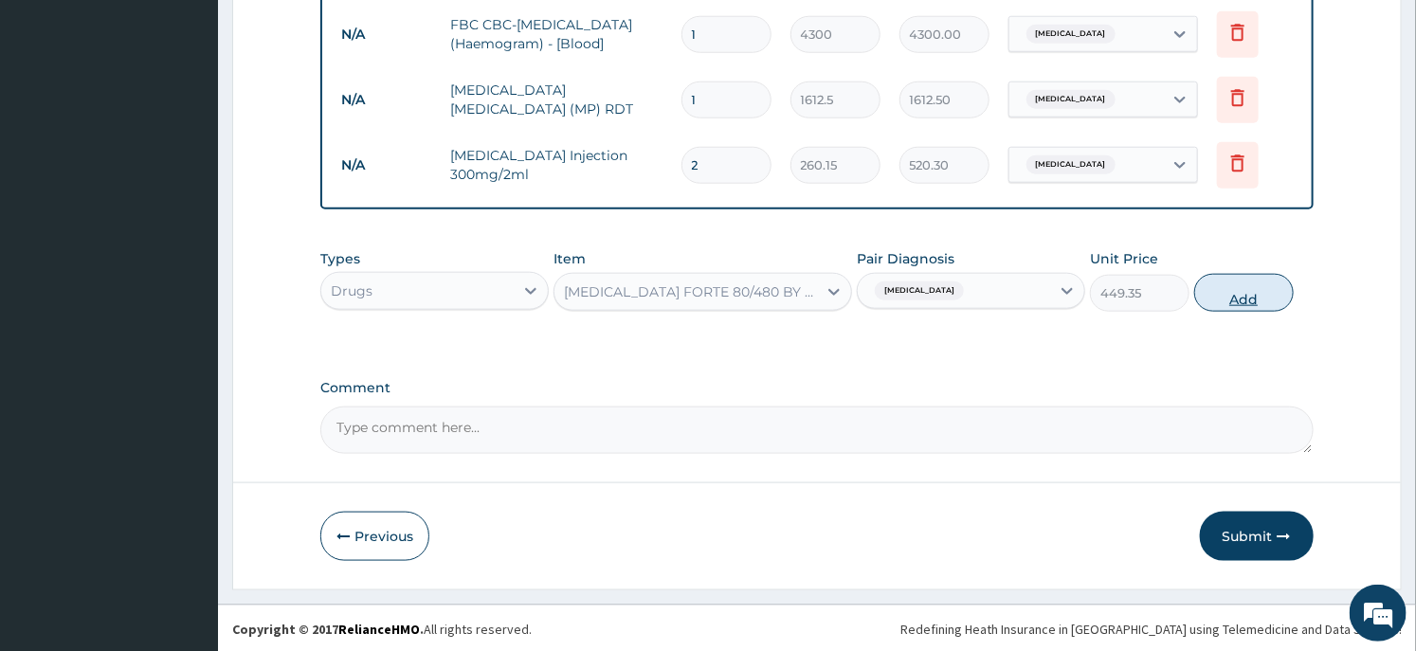
click at [1248, 298] on button "Add" at bounding box center [1244, 293] width 100 height 38
type input "0"
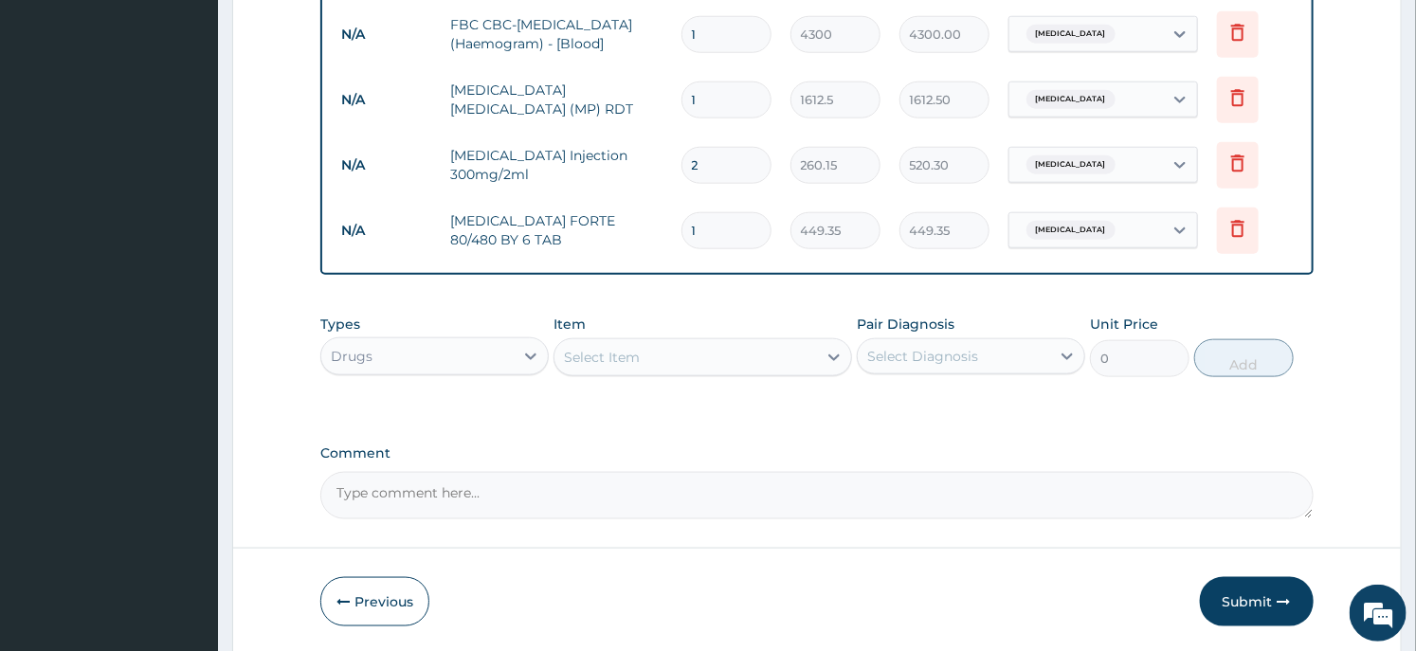
click at [738, 233] on input "1" at bounding box center [727, 230] width 90 height 37
type input "6"
type input "2696.10"
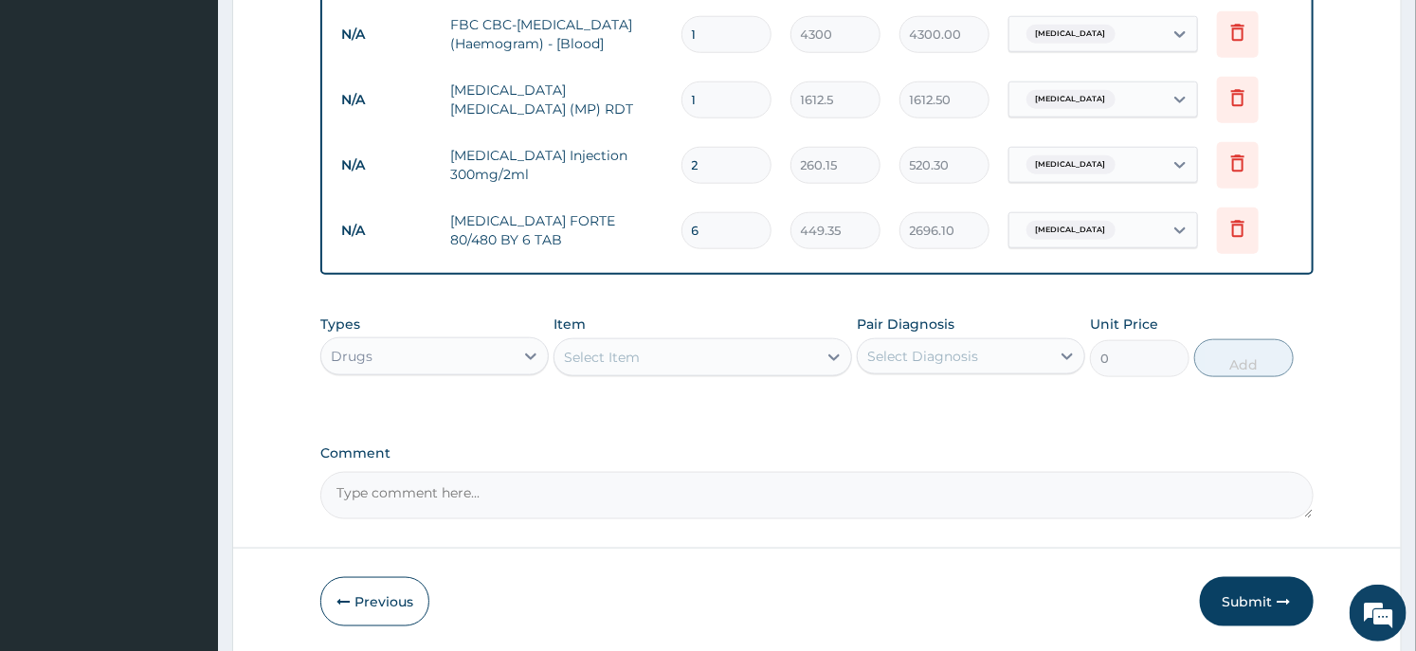
scroll to position [897, 0]
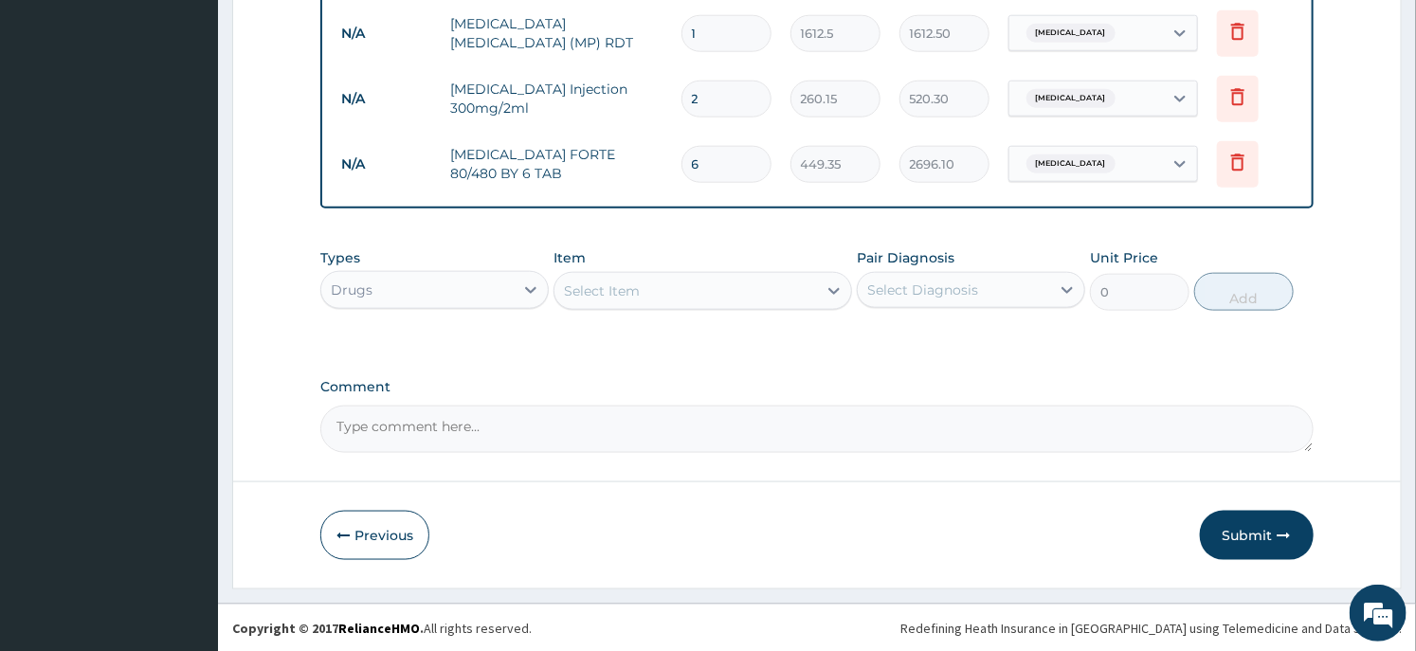
type input "6"
click at [628, 282] on div "Select Item" at bounding box center [602, 291] width 76 height 19
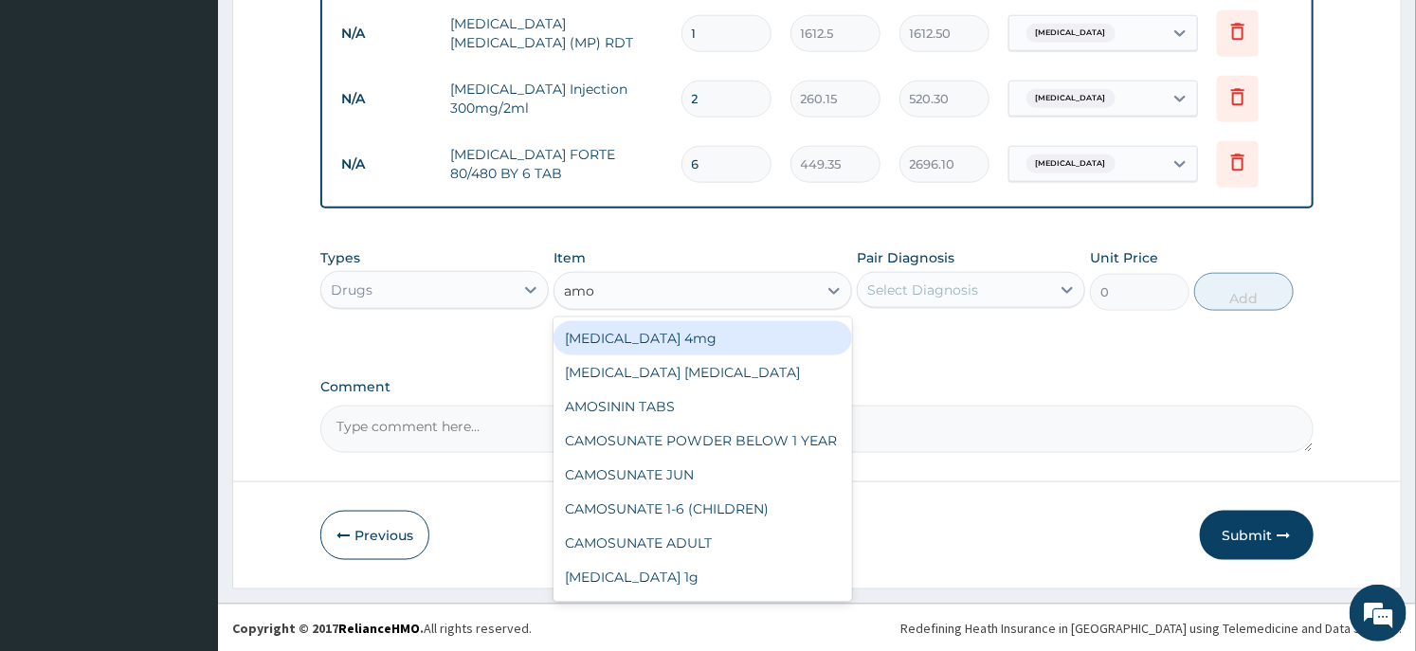
type input "amox"
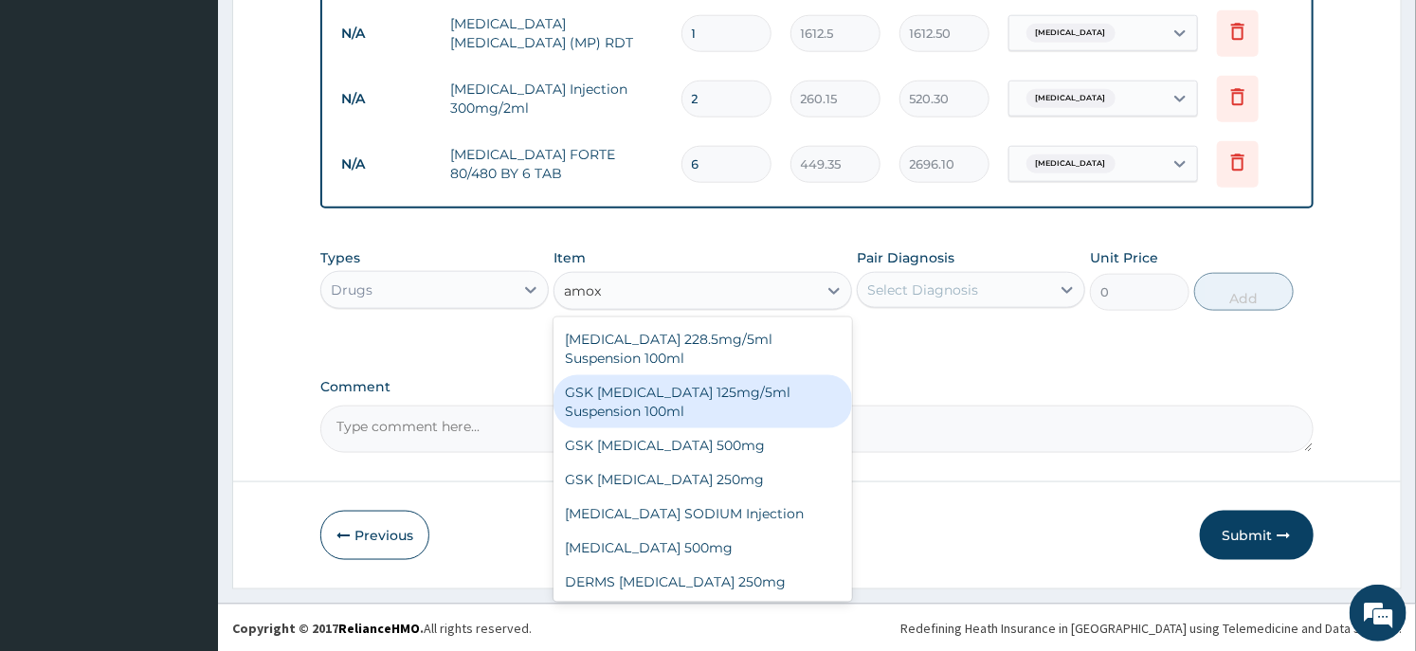
scroll to position [0, 0]
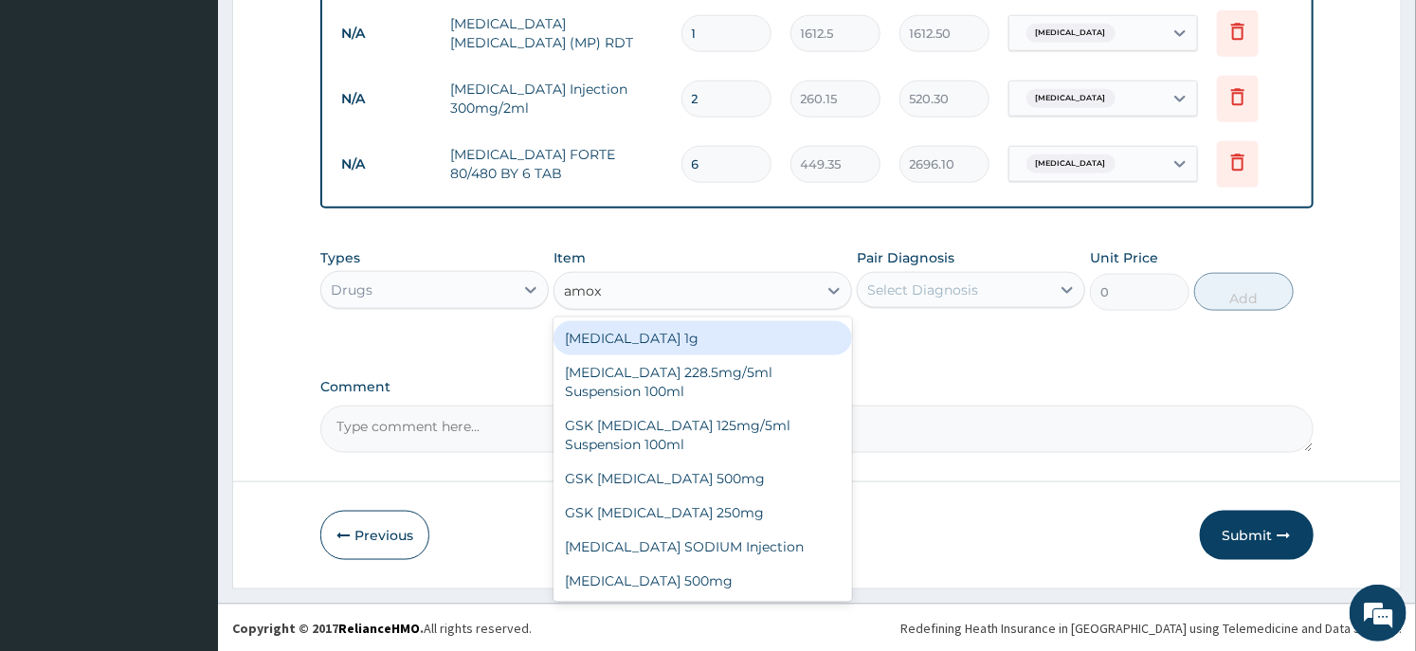
click at [677, 335] on div "Co-amoxiclav 1g" at bounding box center [703, 338] width 298 height 34
type input "709.5"
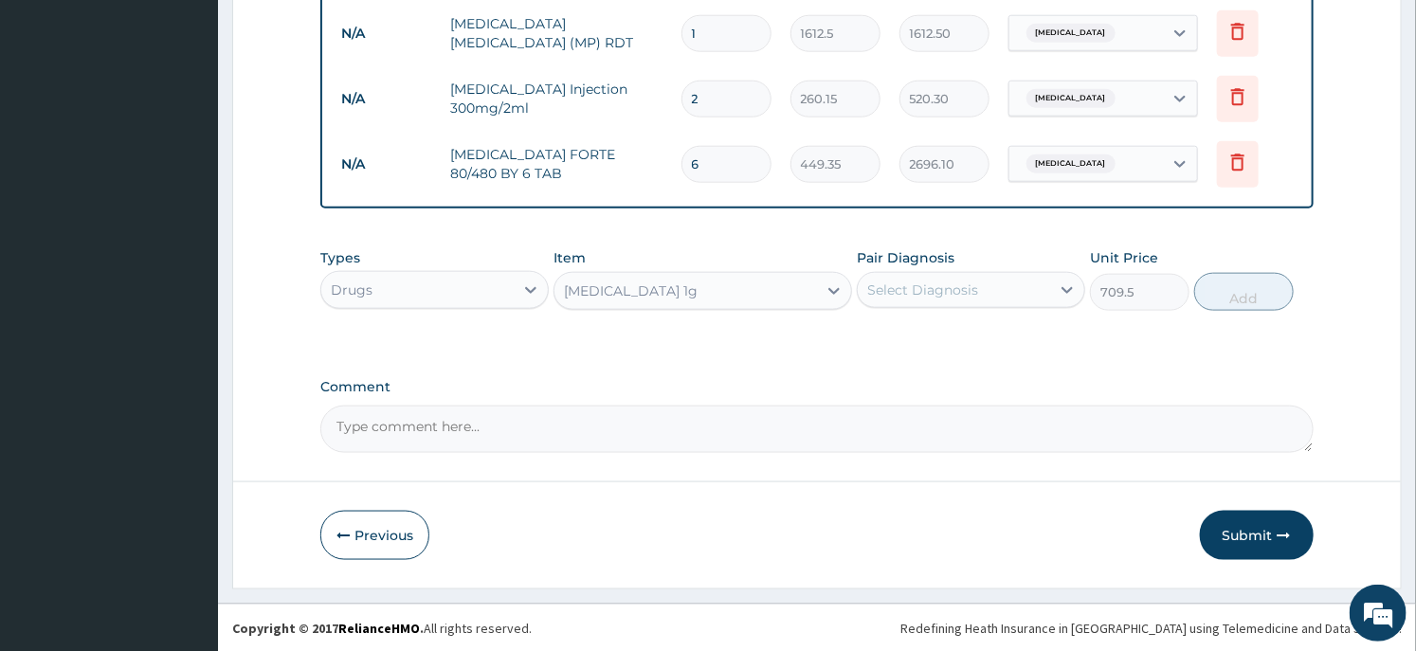
click at [896, 287] on div "Select Diagnosis" at bounding box center [922, 290] width 111 height 19
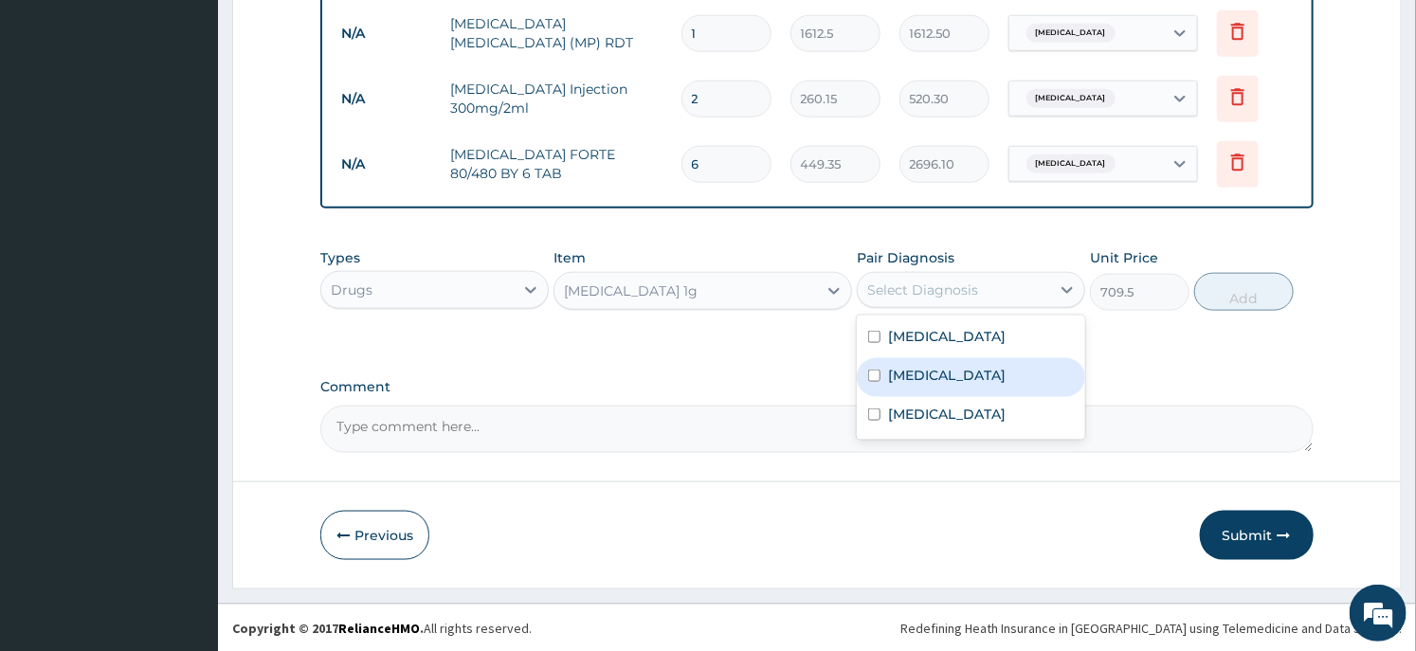
click at [914, 368] on label "Common cold" at bounding box center [947, 375] width 118 height 19
checkbox input "true"
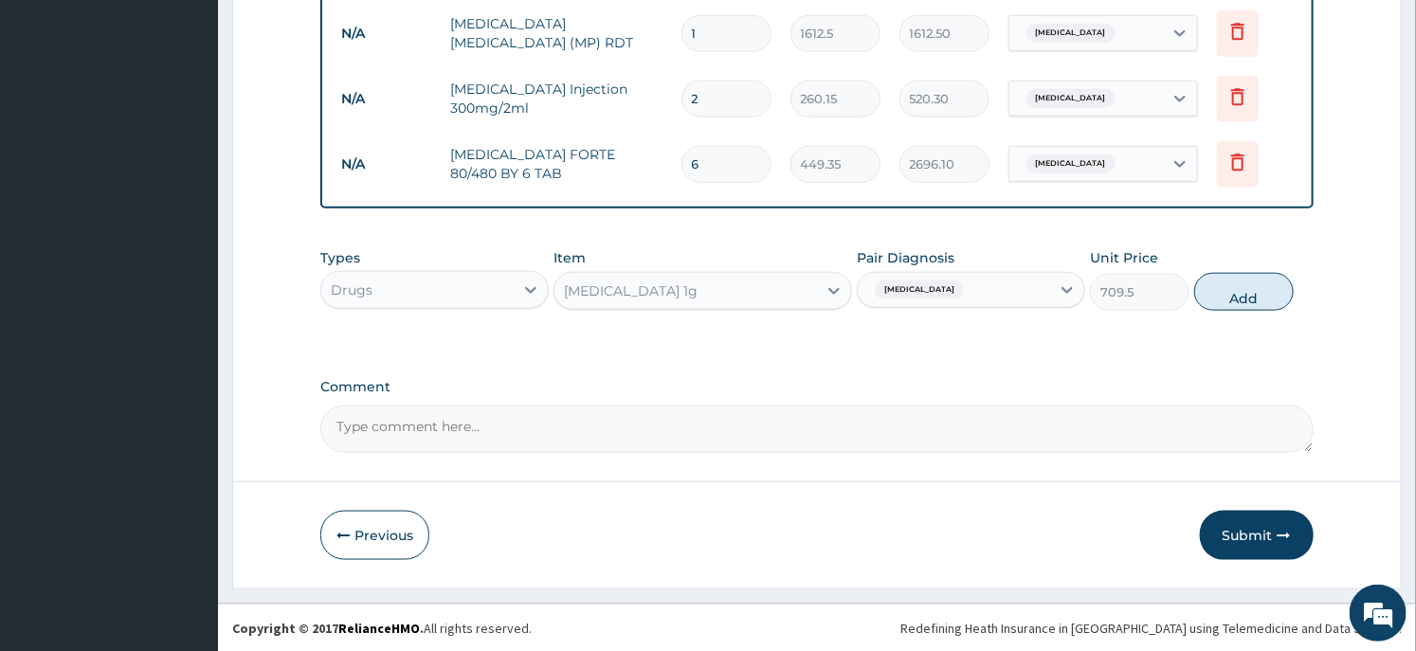
drag, startPoint x: 1251, startPoint y: 286, endPoint x: 1151, endPoint y: 305, distance: 102.3
click at [1245, 294] on button "Add" at bounding box center [1244, 292] width 100 height 38
type input "0"
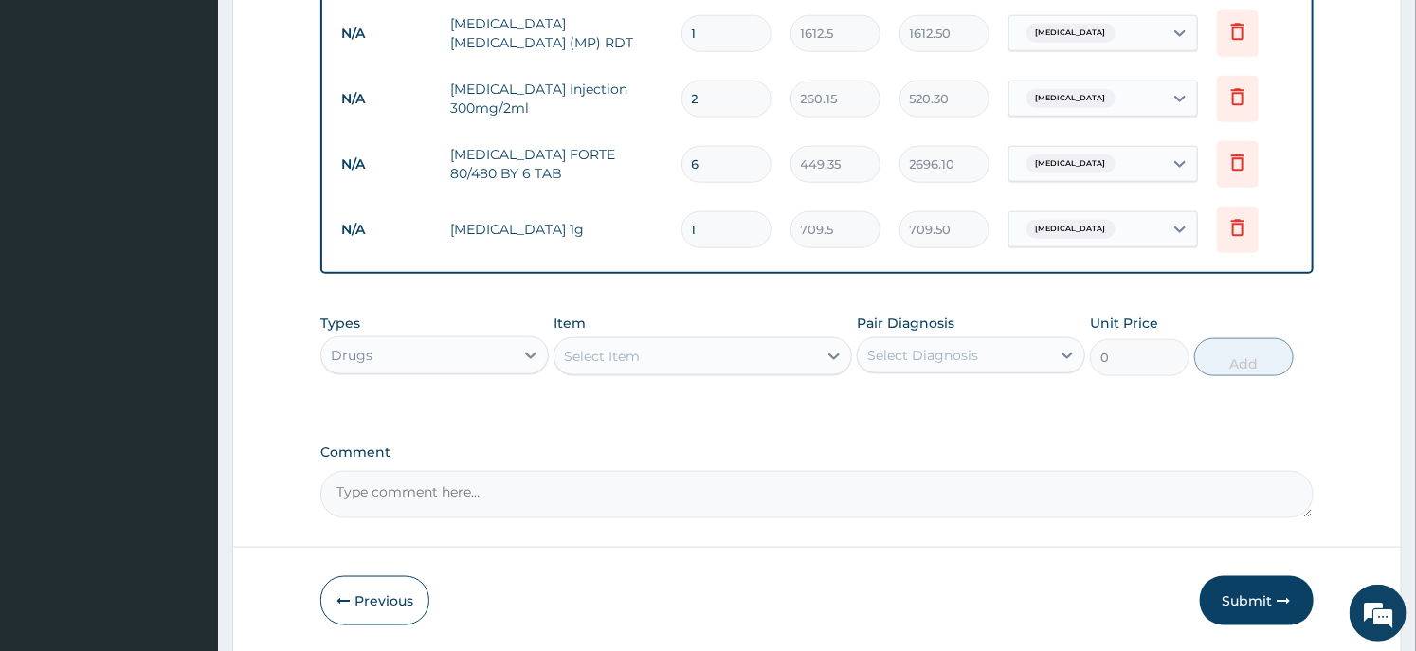
click at [726, 231] on input "1" at bounding box center [727, 229] width 90 height 37
type input "10"
type input "7095.00"
type input "10"
click at [601, 358] on div "Select Item" at bounding box center [602, 356] width 76 height 19
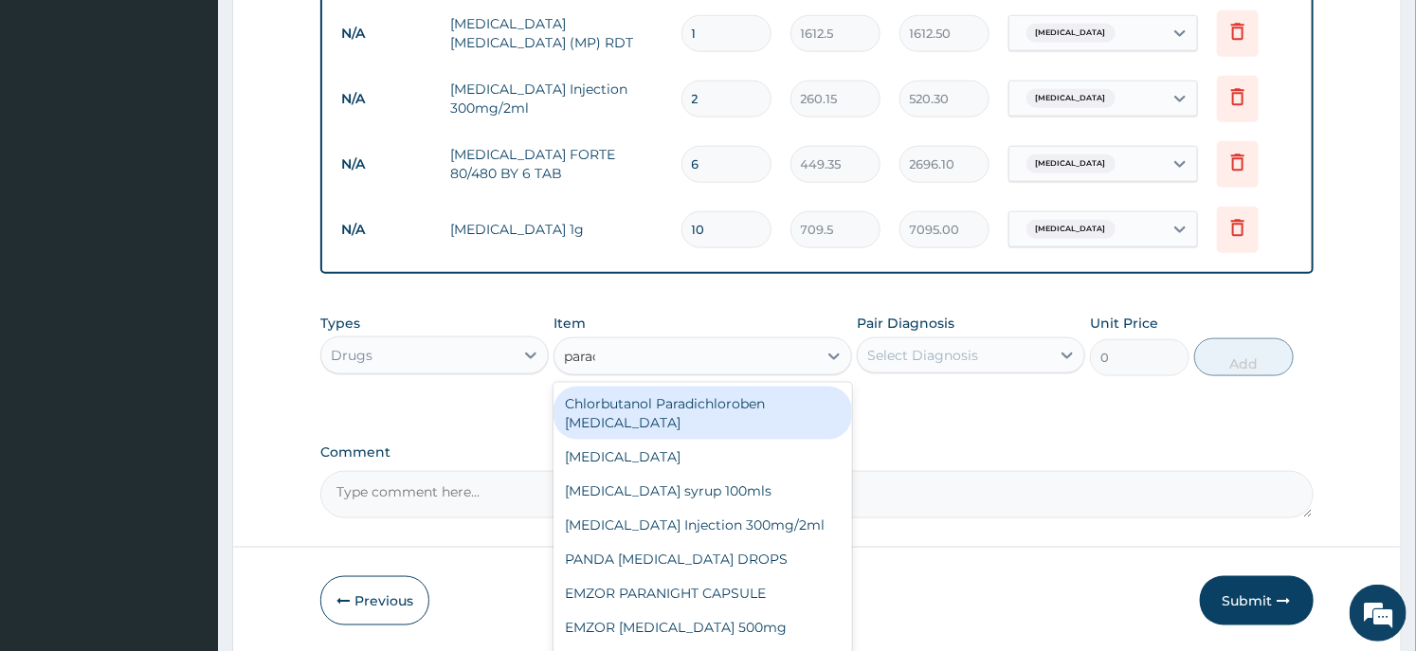
type input "parace"
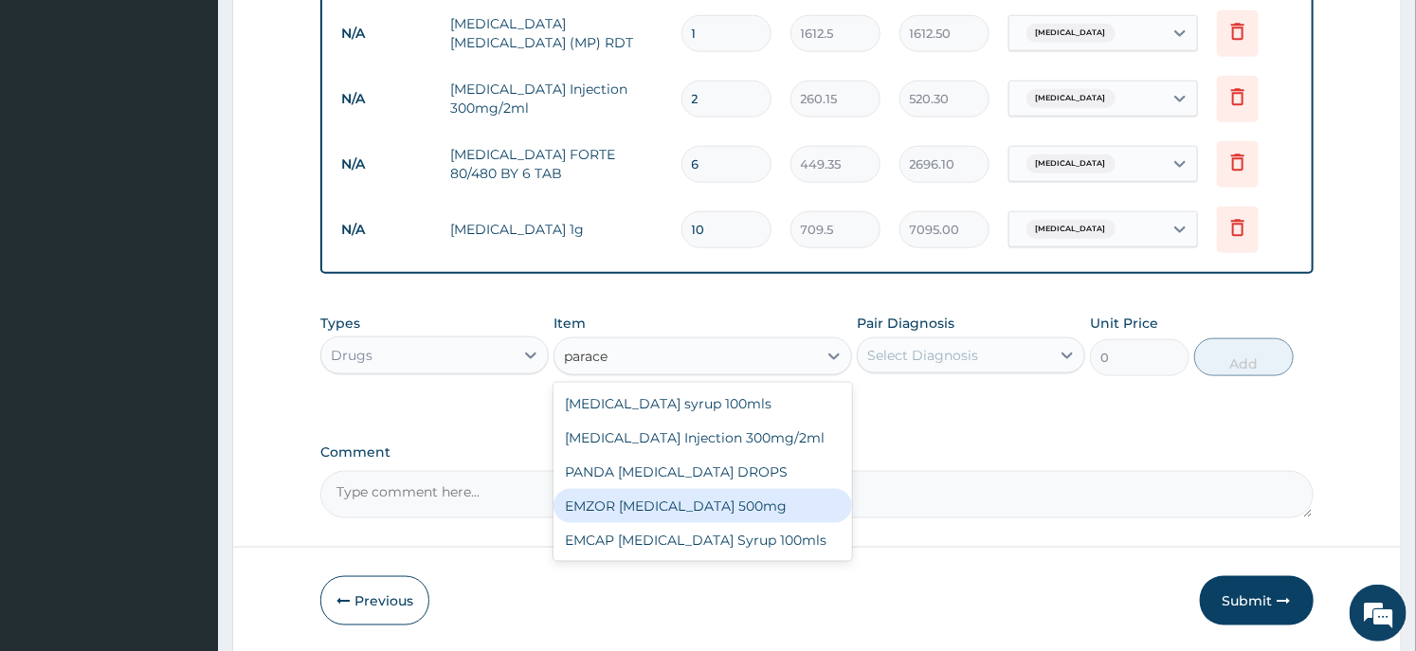
click at [696, 513] on div "EMZOR PARACETAMOL 500mg" at bounding box center [703, 506] width 298 height 34
type input "23.65"
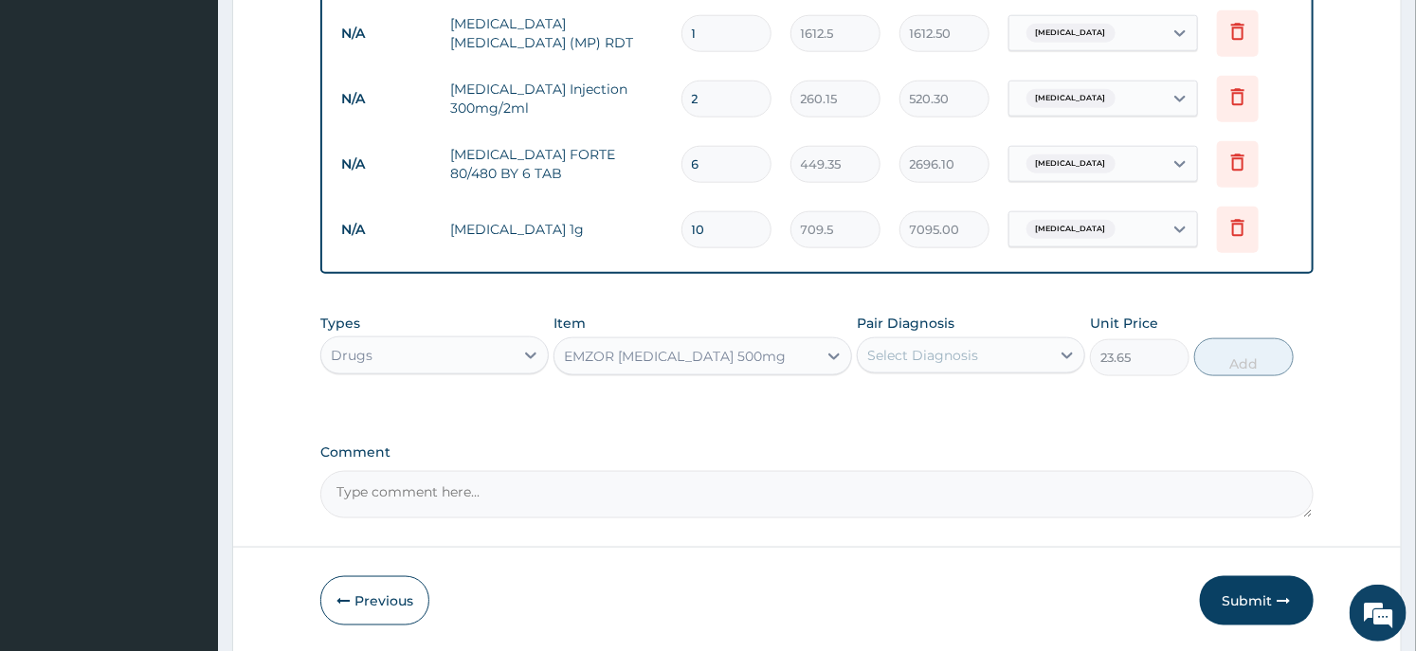
click at [973, 352] on div "Select Diagnosis" at bounding box center [922, 355] width 111 height 19
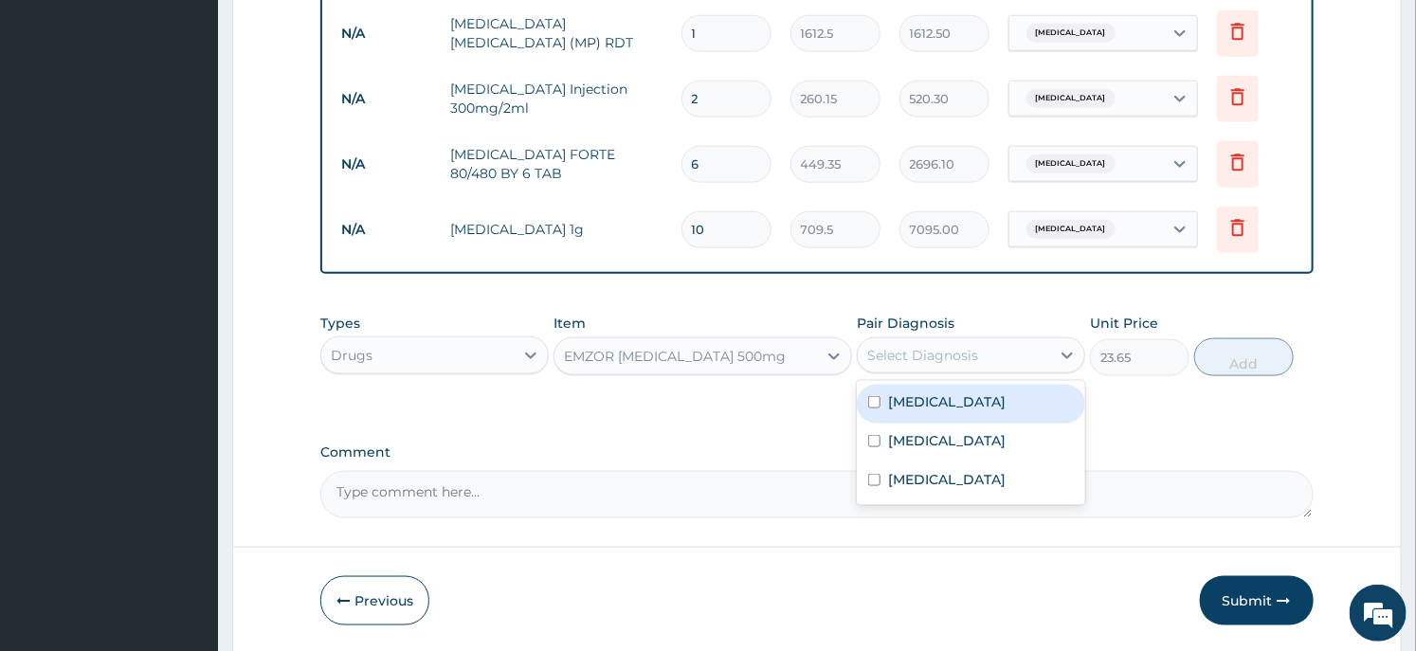
drag, startPoint x: 949, startPoint y: 404, endPoint x: 1085, endPoint y: 409, distance: 136.6
click at [949, 405] on div "Malaria" at bounding box center [971, 404] width 228 height 39
checkbox input "true"
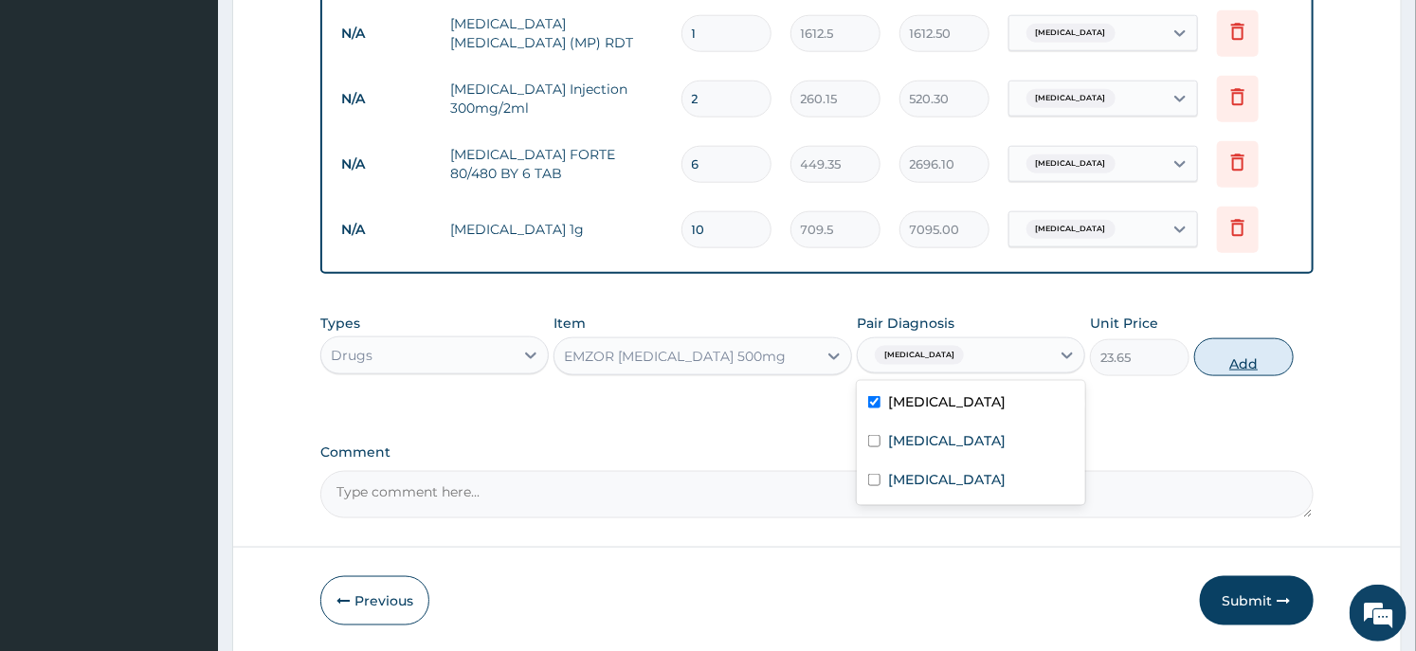
click at [1262, 346] on button "Add" at bounding box center [1244, 357] width 100 height 38
type input "0"
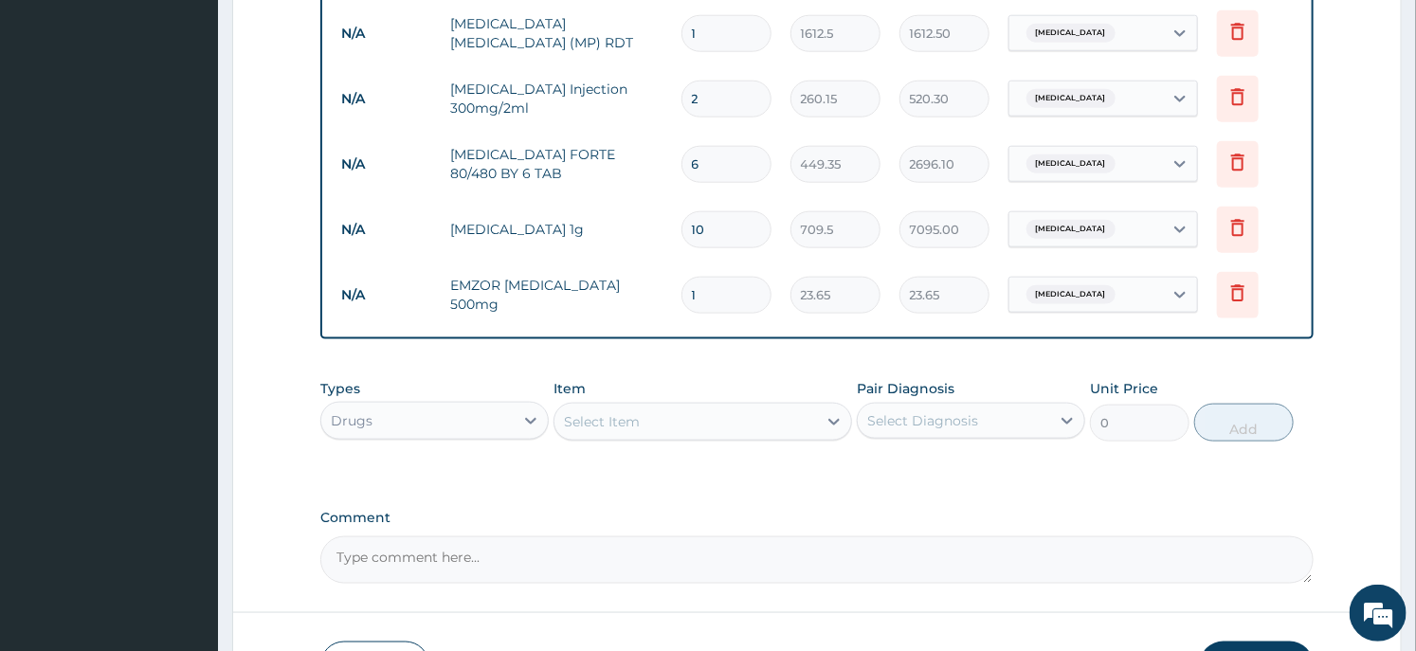
type input "18"
type input "425.70"
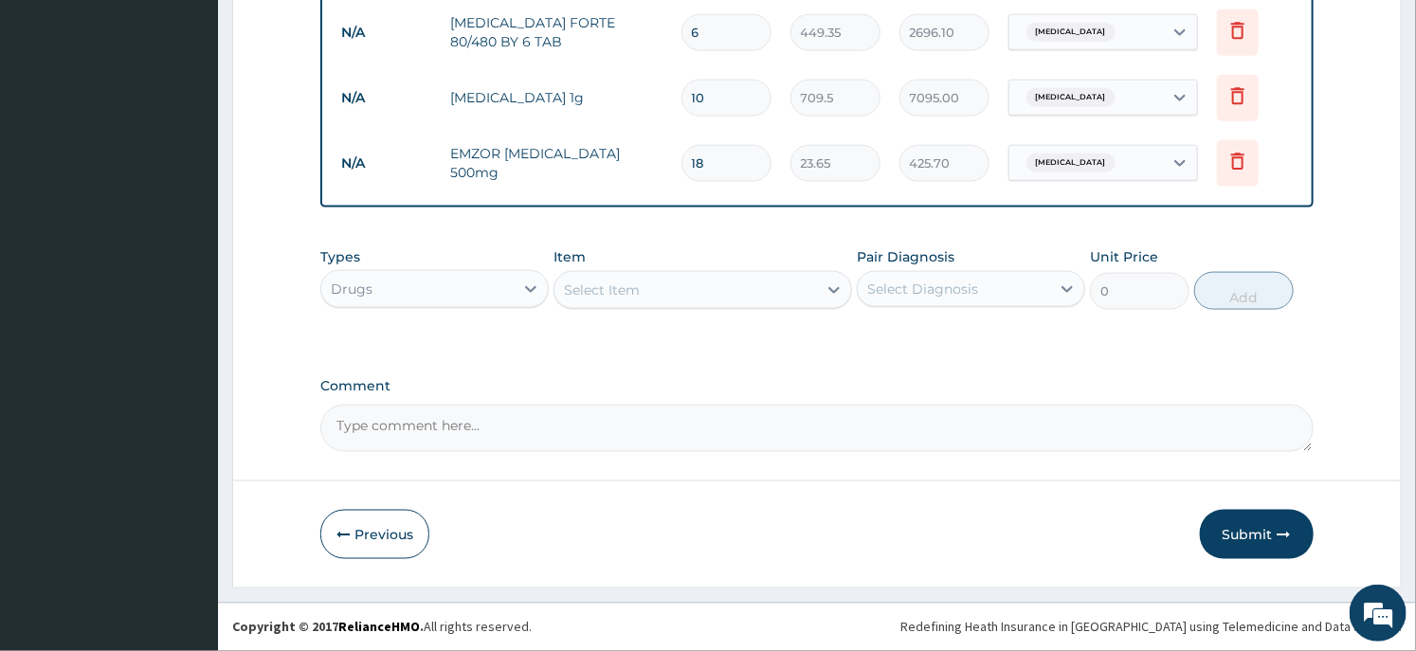
type input "18"
click at [660, 308] on div "Select Item" at bounding box center [703, 290] width 298 height 38
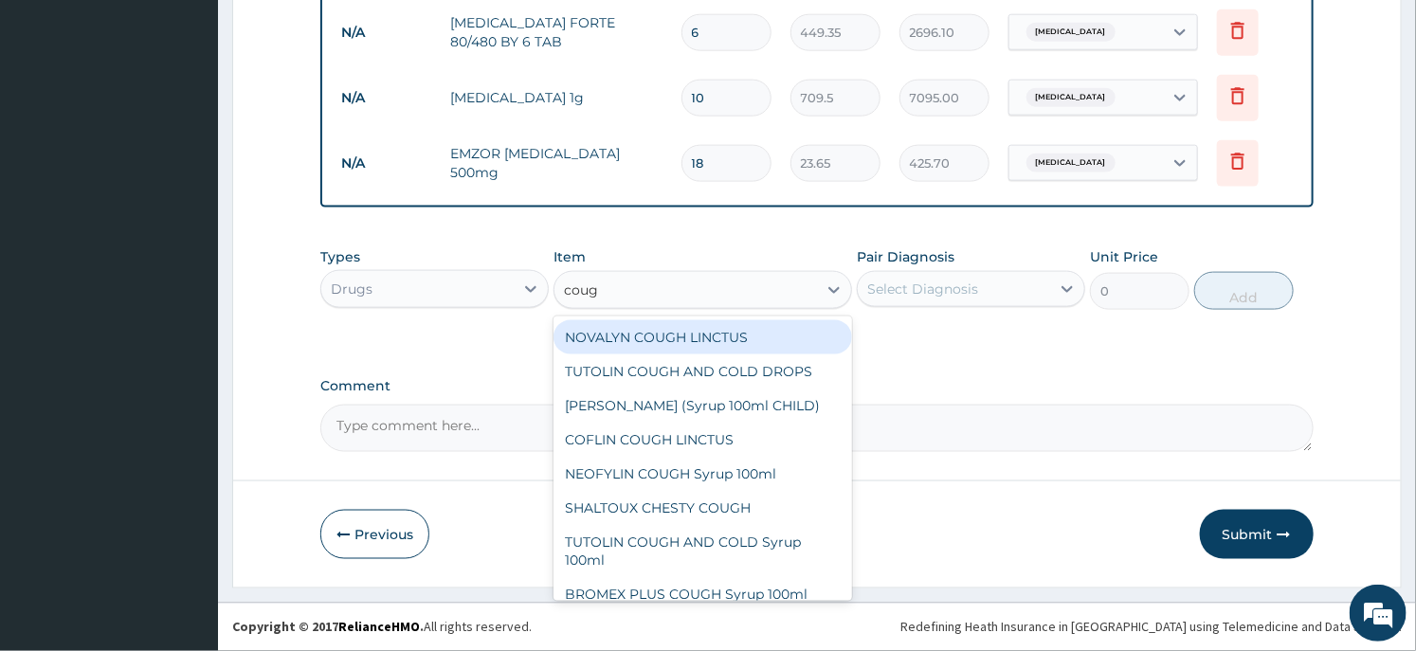
type input "cough"
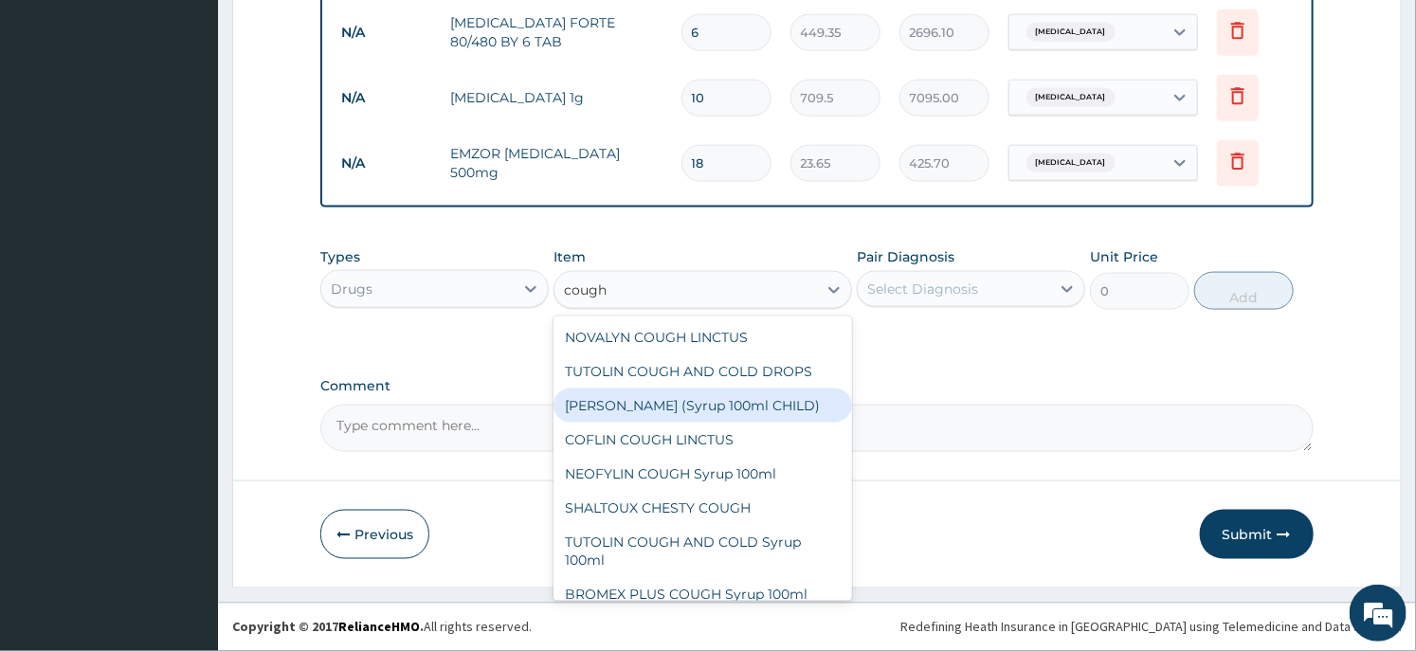
click at [648, 417] on div "EMZOLYN COUGH (Syrup 100ml CHILD)" at bounding box center [703, 406] width 298 height 34
type input "1478.125"
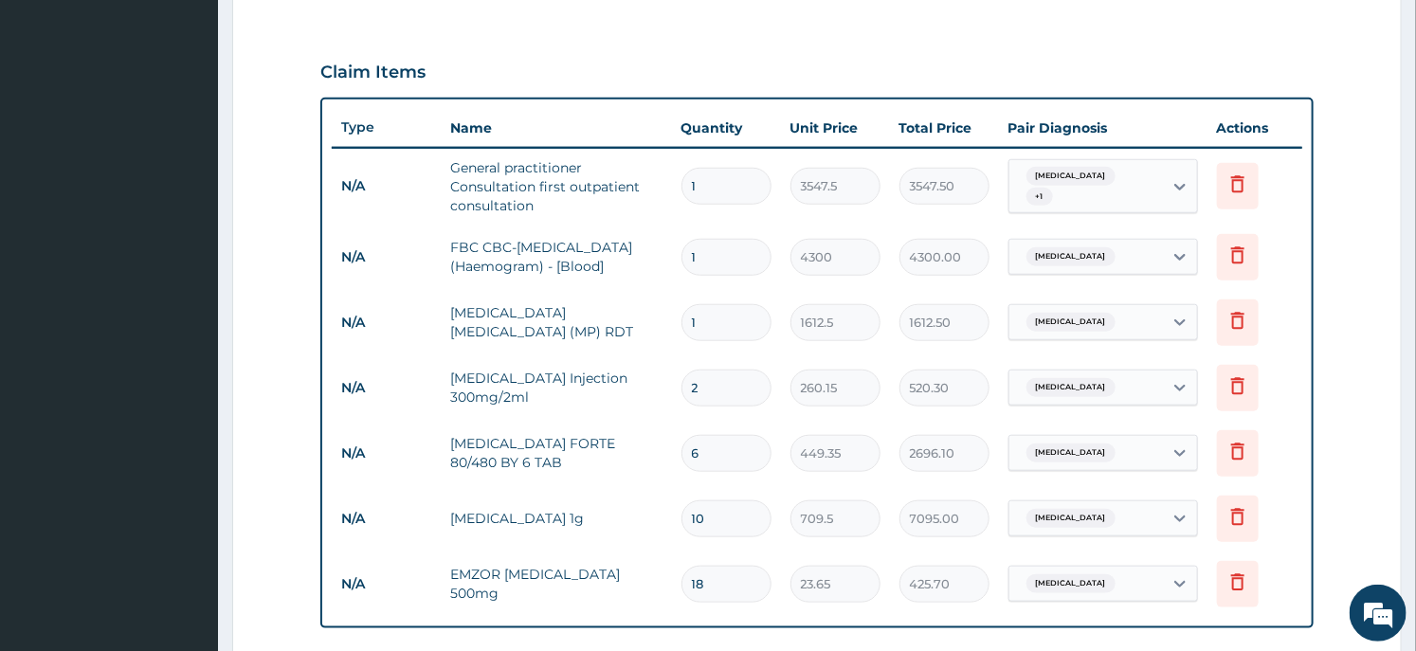
scroll to position [186, 0]
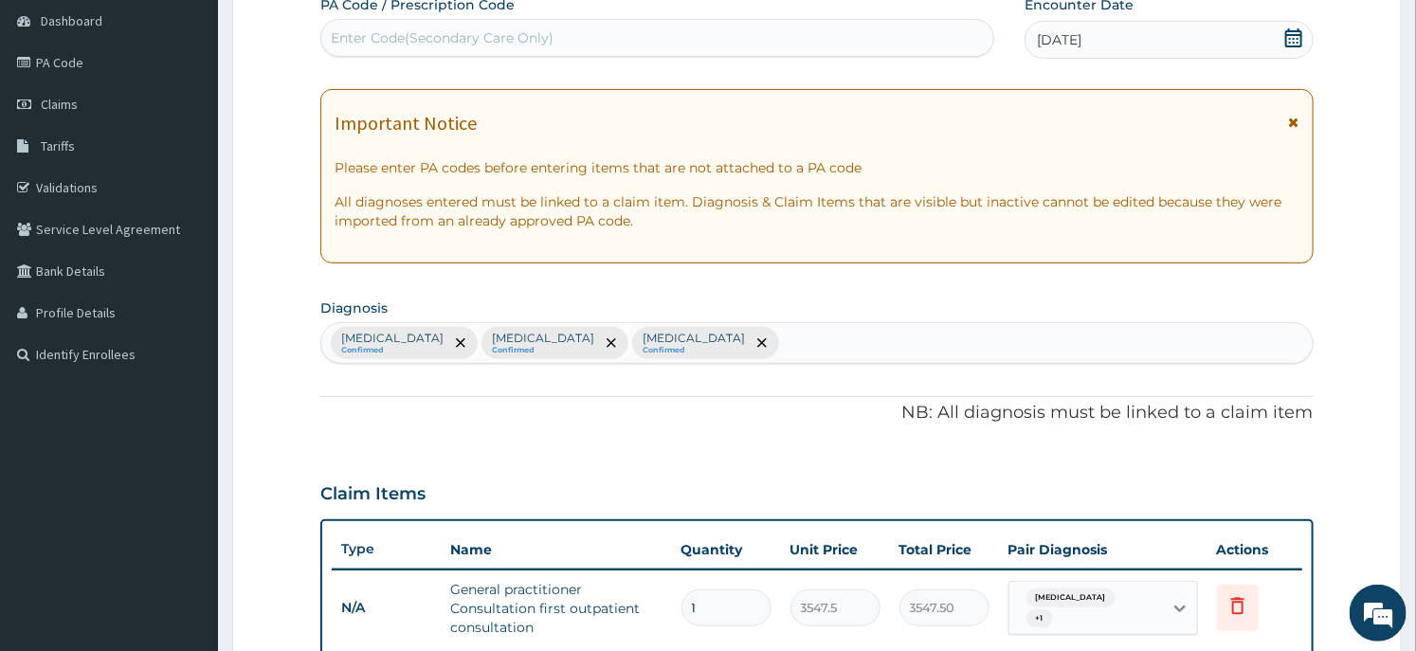
click at [733, 325] on div "Malaria Confirmed Common cold Confirmed Sepsis Confirmed" at bounding box center [816, 343] width 991 height 40
type input "cough"
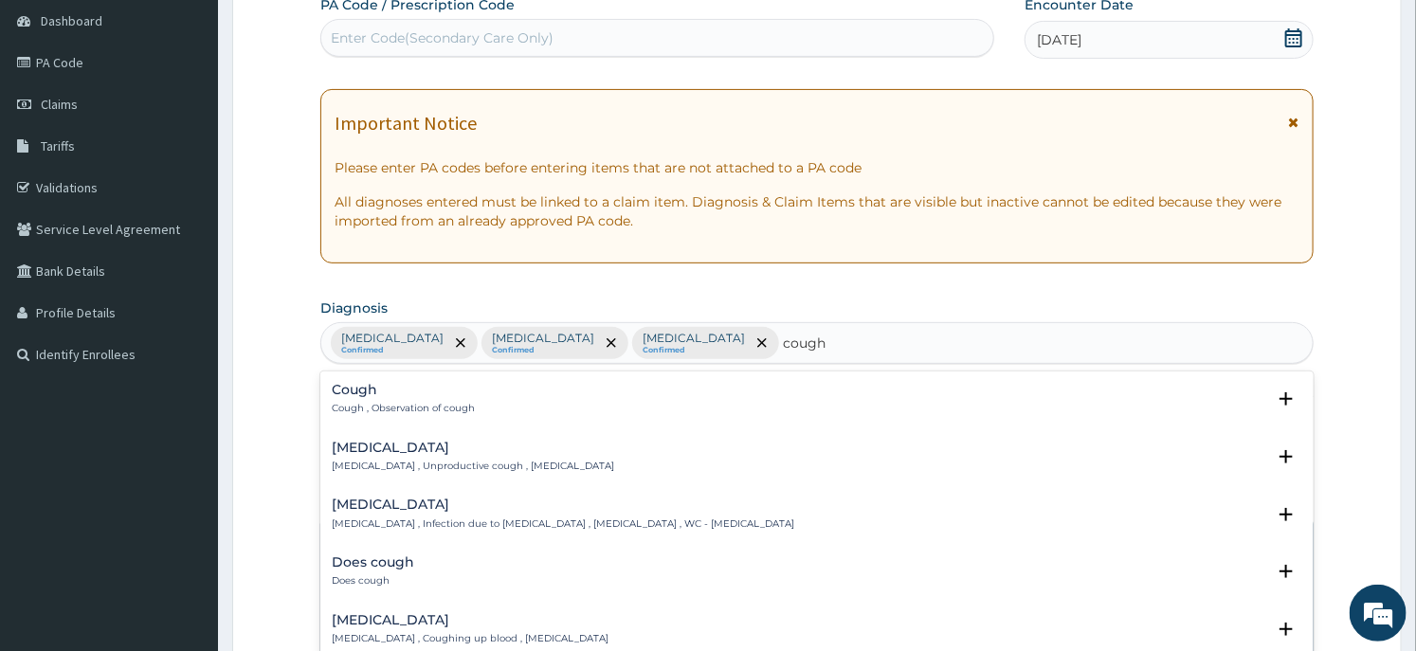
click at [364, 406] on p "Cough , Observation of cough" at bounding box center [403, 408] width 143 height 13
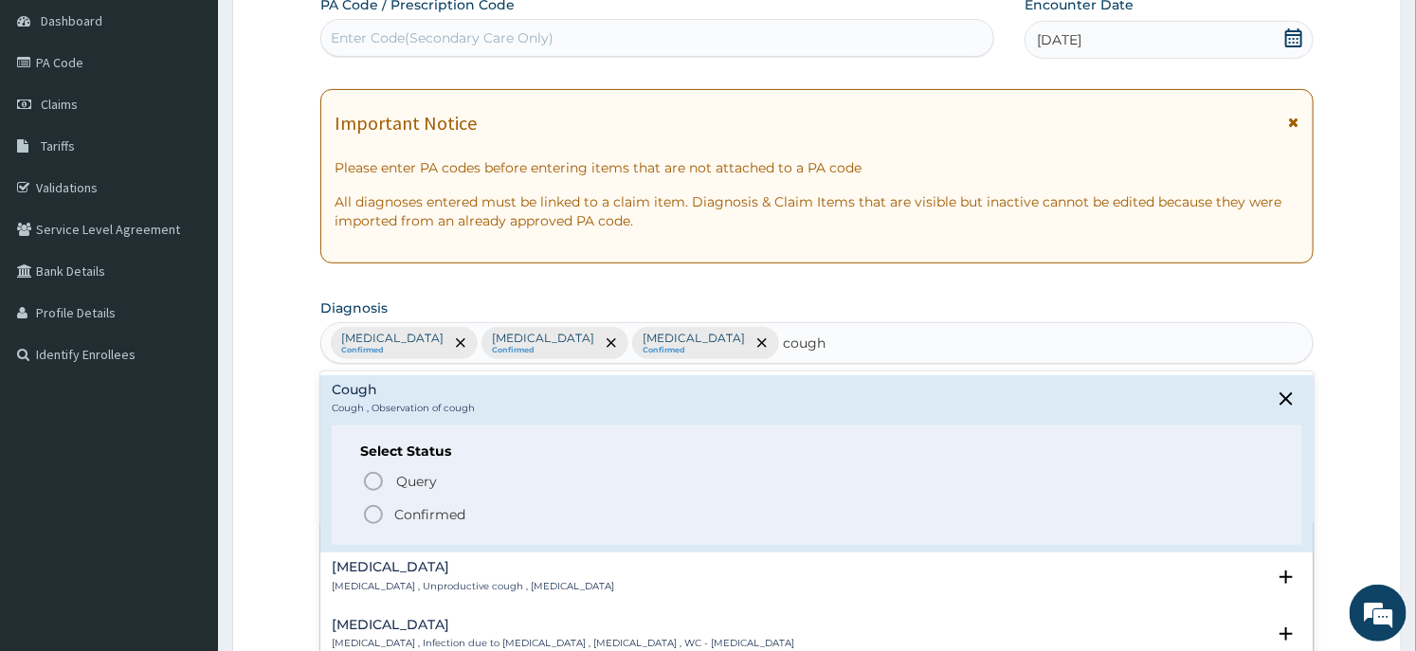
click at [442, 507] on p "Confirmed" at bounding box center [429, 514] width 71 height 19
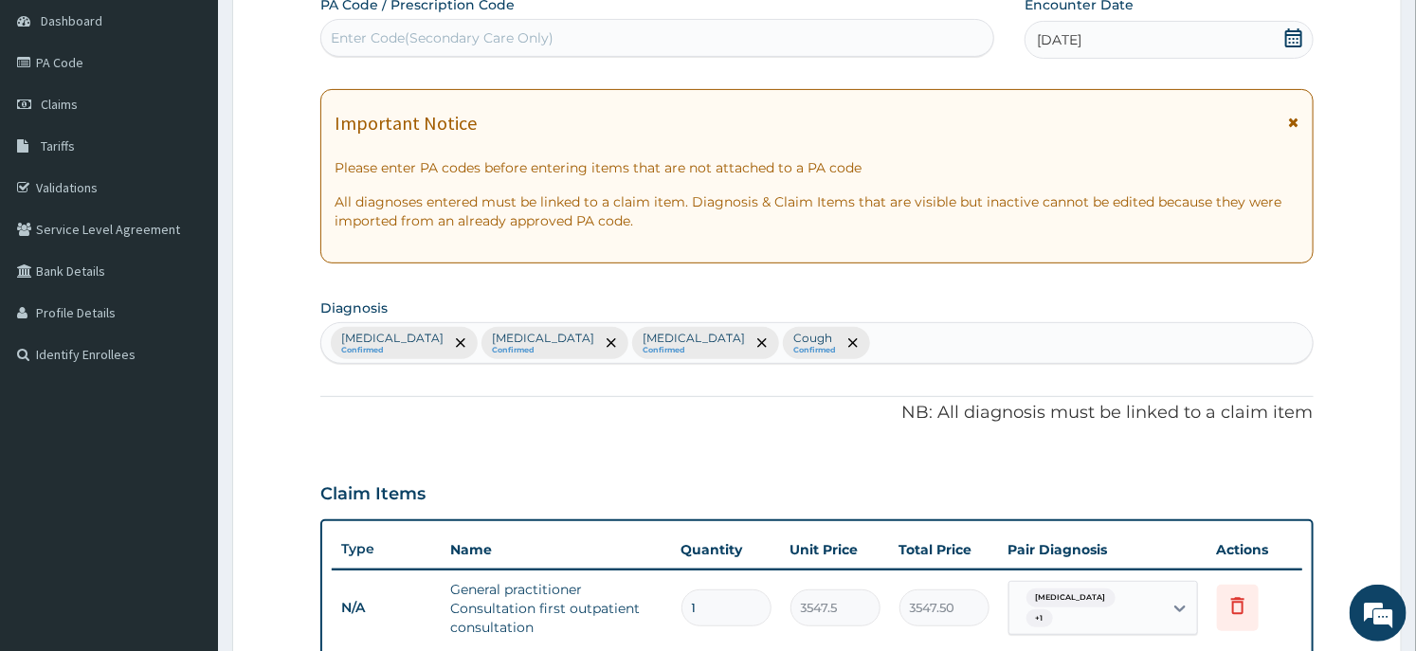
scroll to position [923, 0]
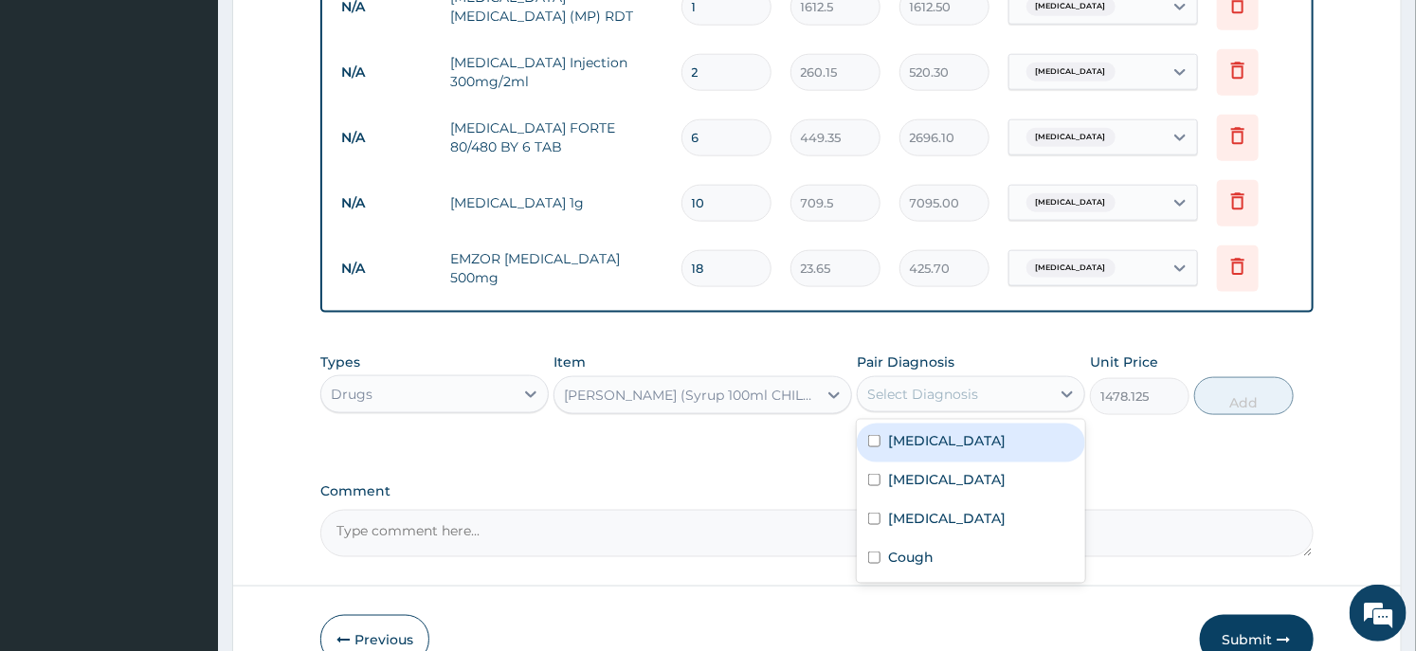
click at [1011, 409] on div "Select Diagnosis" at bounding box center [954, 394] width 192 height 30
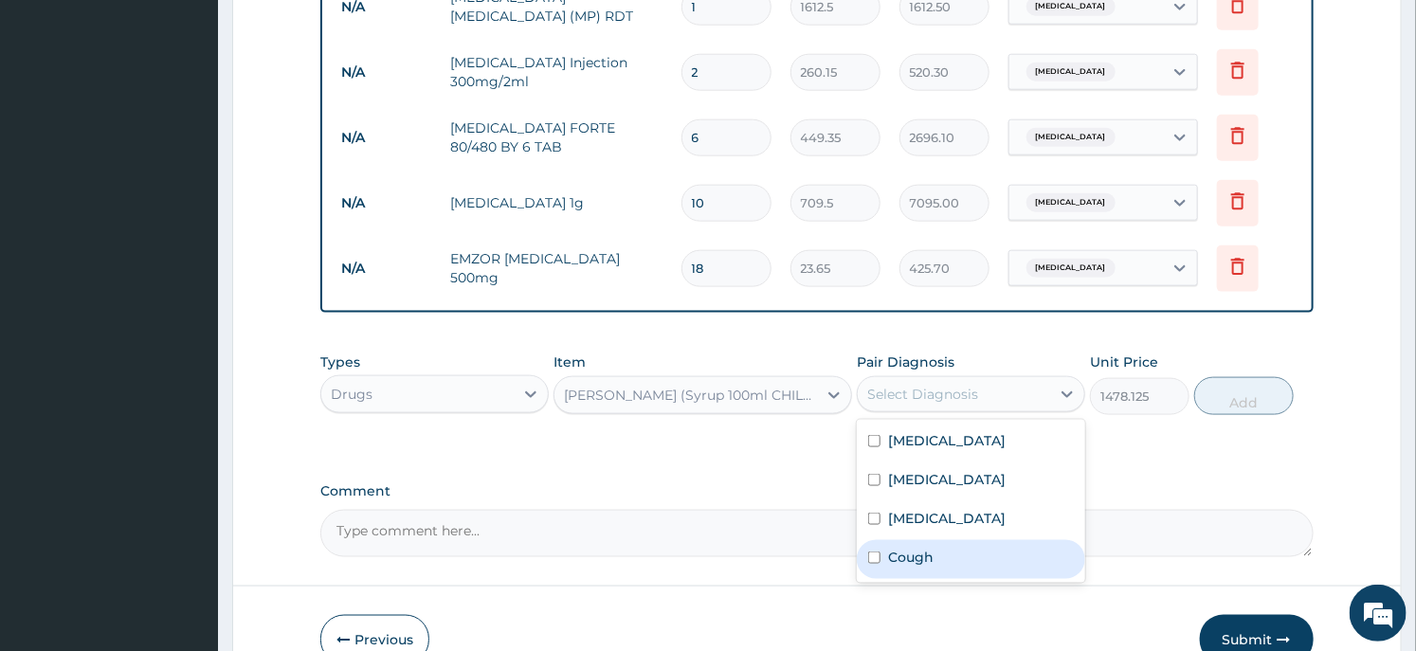
click at [948, 557] on div "Cough" at bounding box center [971, 559] width 228 height 39
checkbox input "true"
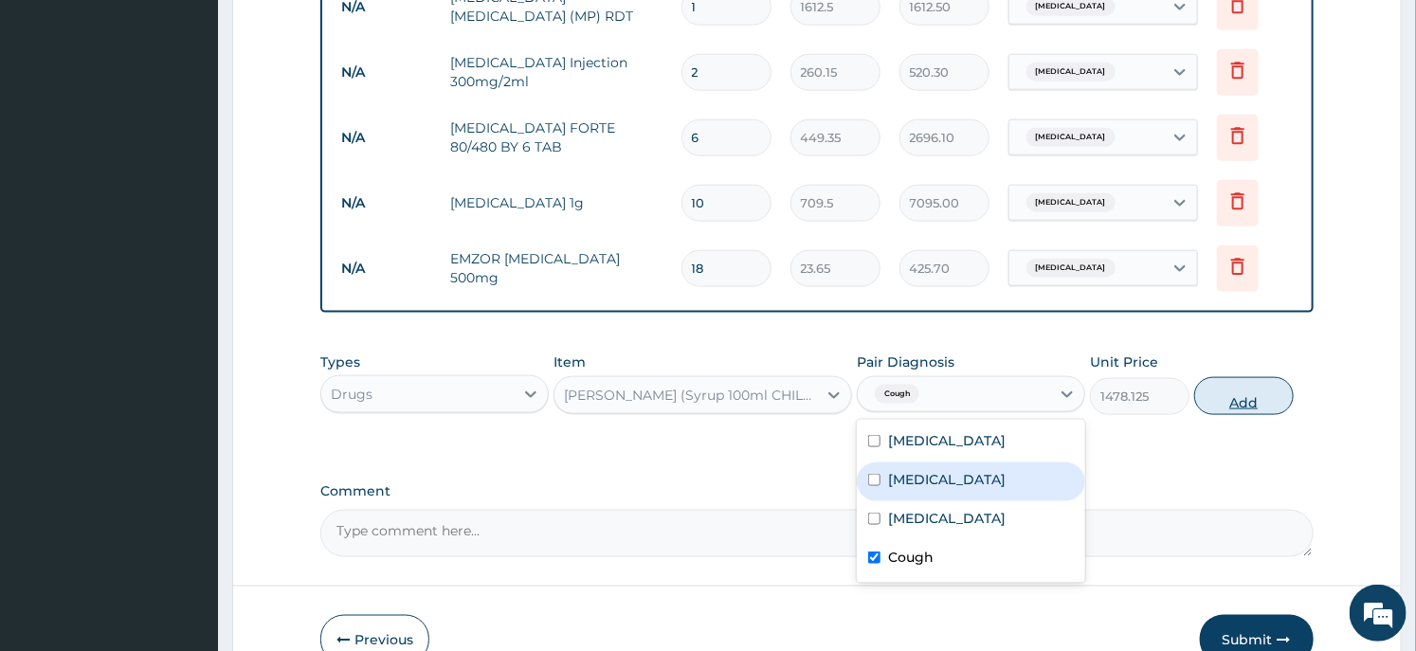
click at [1251, 389] on button "Add" at bounding box center [1244, 396] width 100 height 38
type input "0"
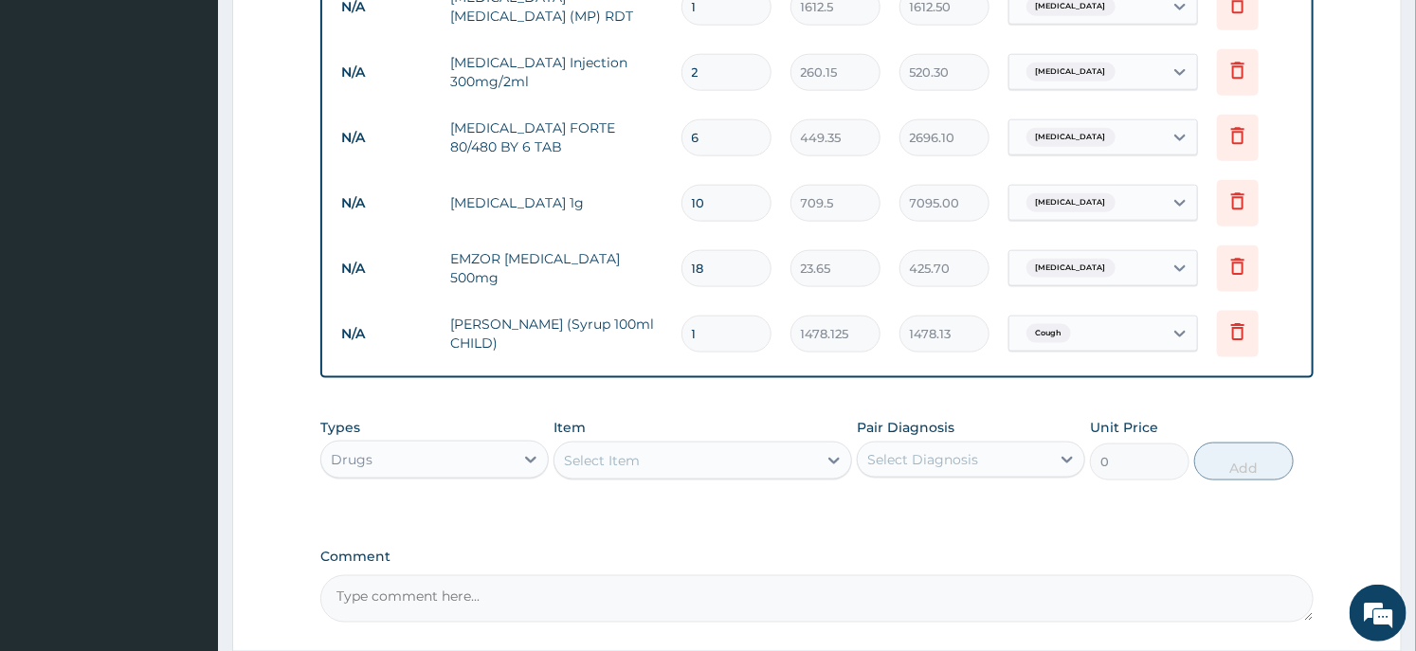
scroll to position [1094, 0]
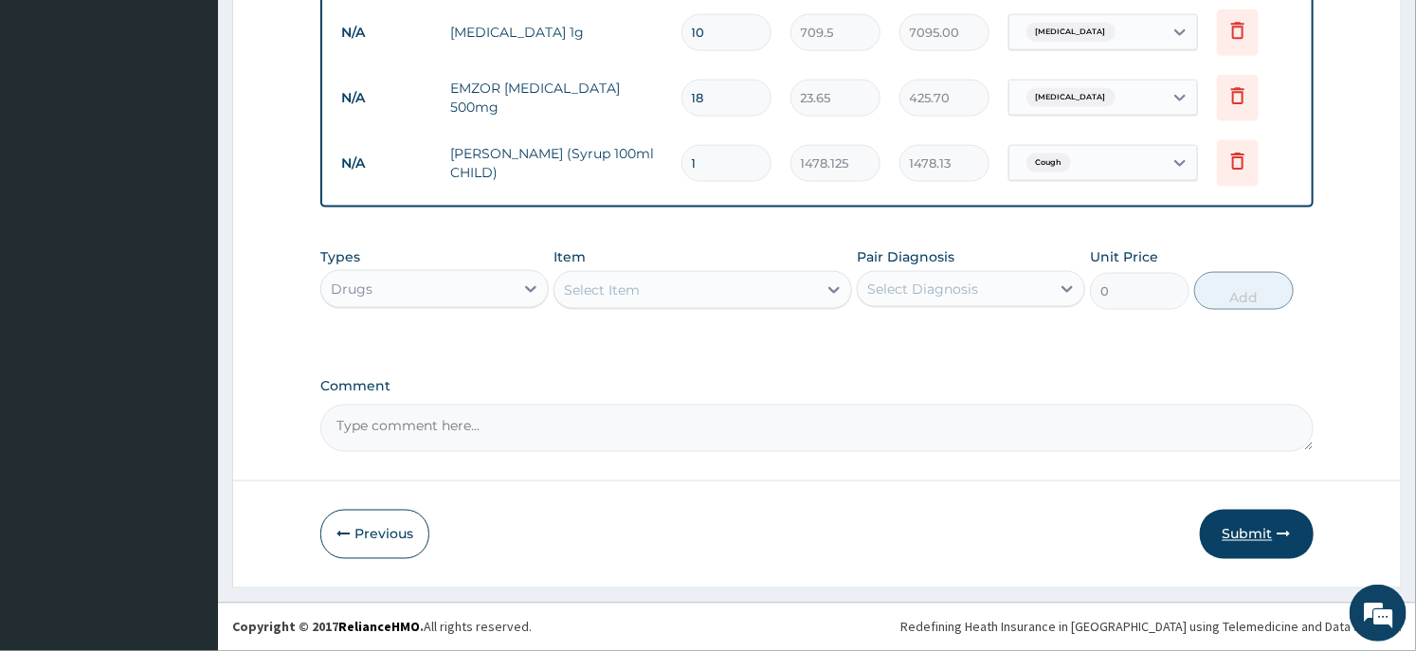
click at [1243, 544] on button "Submit" at bounding box center [1257, 534] width 114 height 49
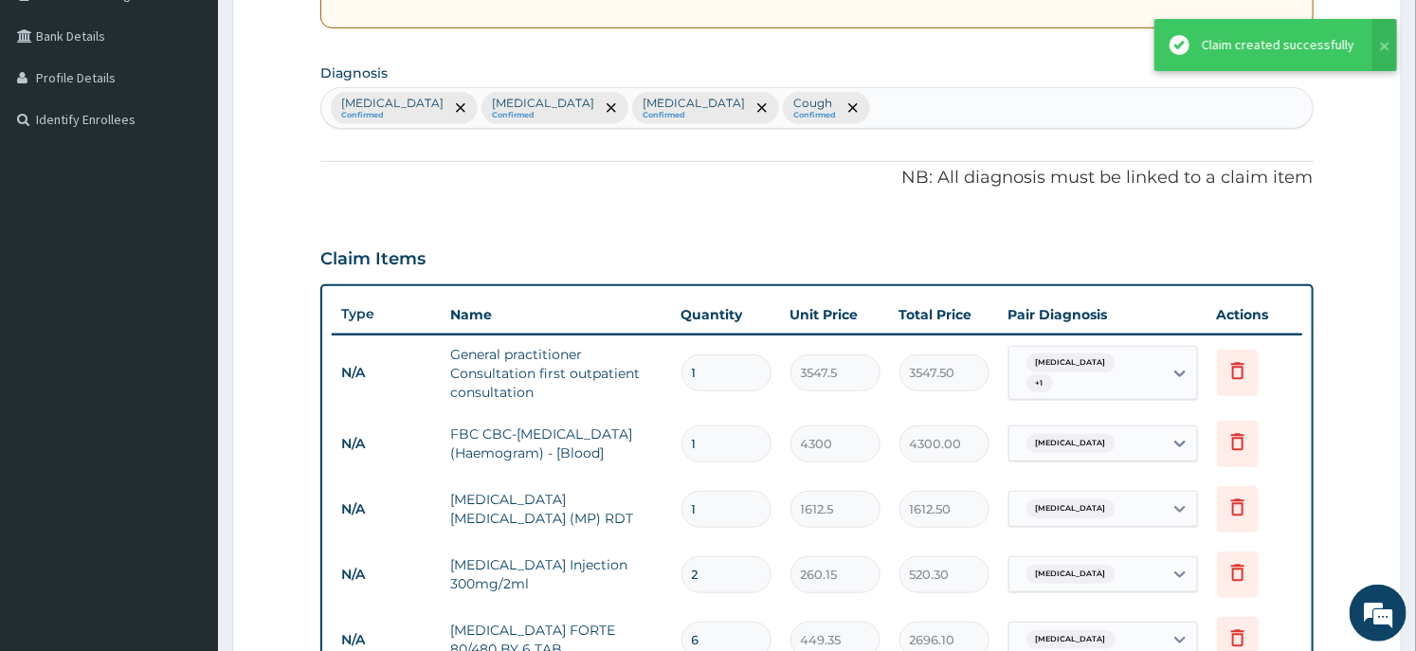
scroll to position [842, 0]
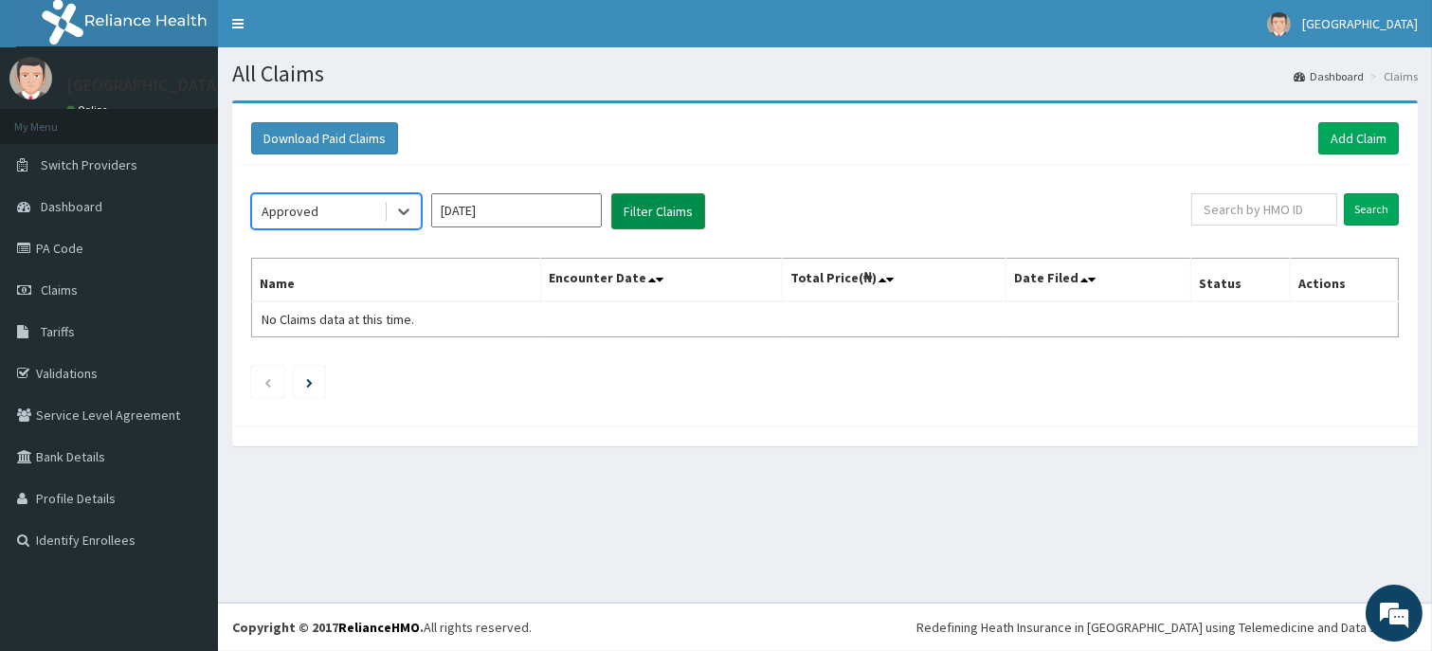
click at [648, 213] on button "Filter Claims" at bounding box center [658, 211] width 94 height 36
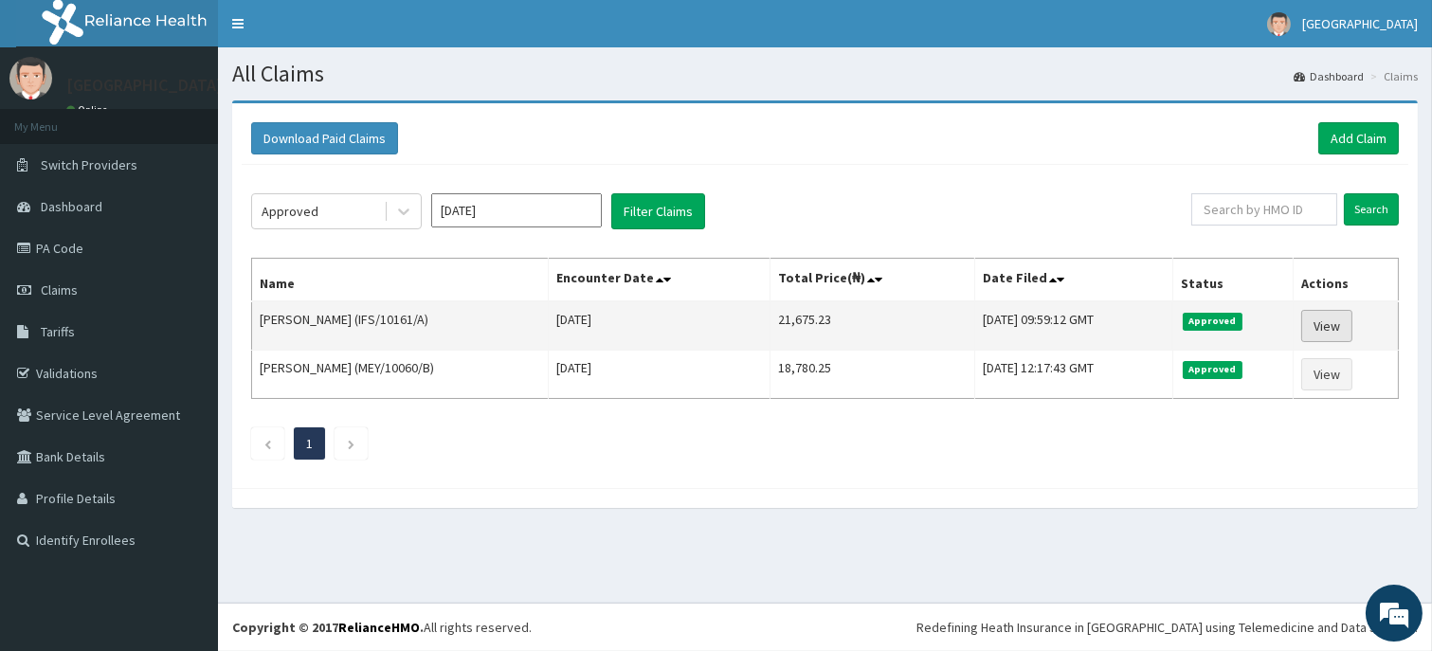
click at [1318, 319] on link "View" at bounding box center [1327, 326] width 51 height 32
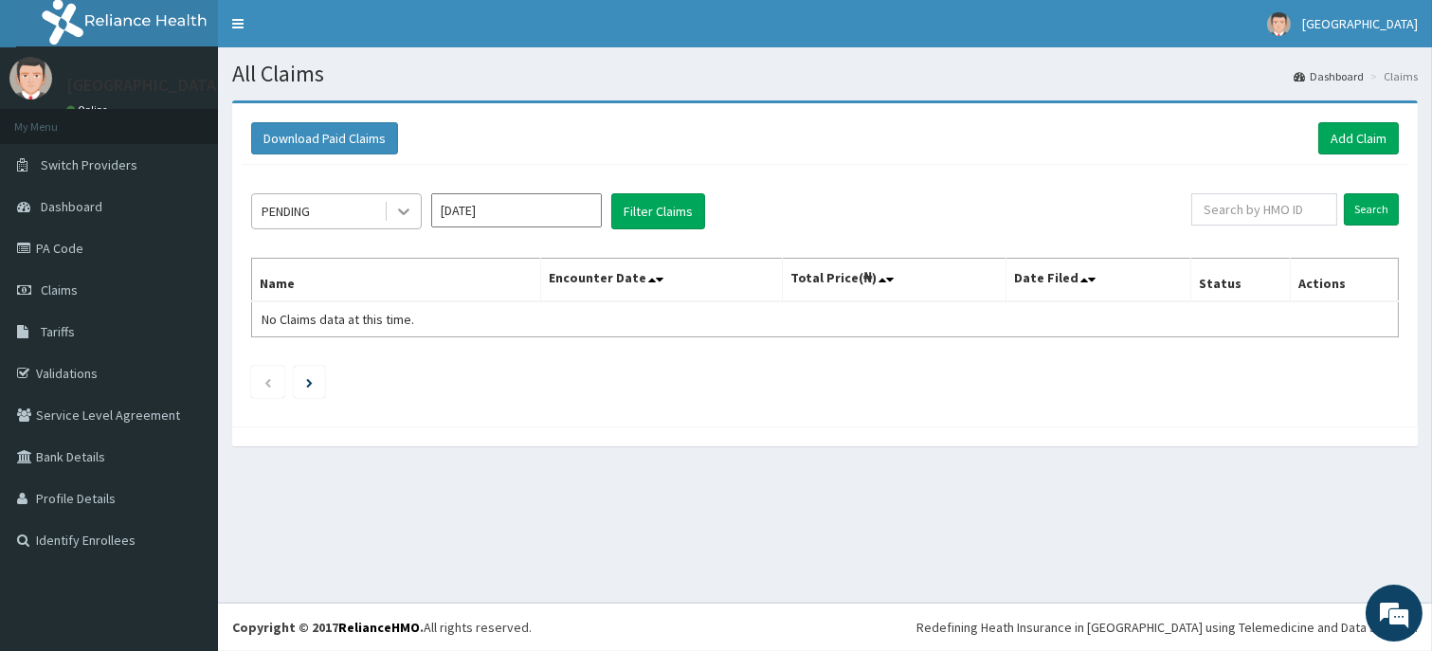
click at [405, 219] on icon at bounding box center [403, 211] width 19 height 19
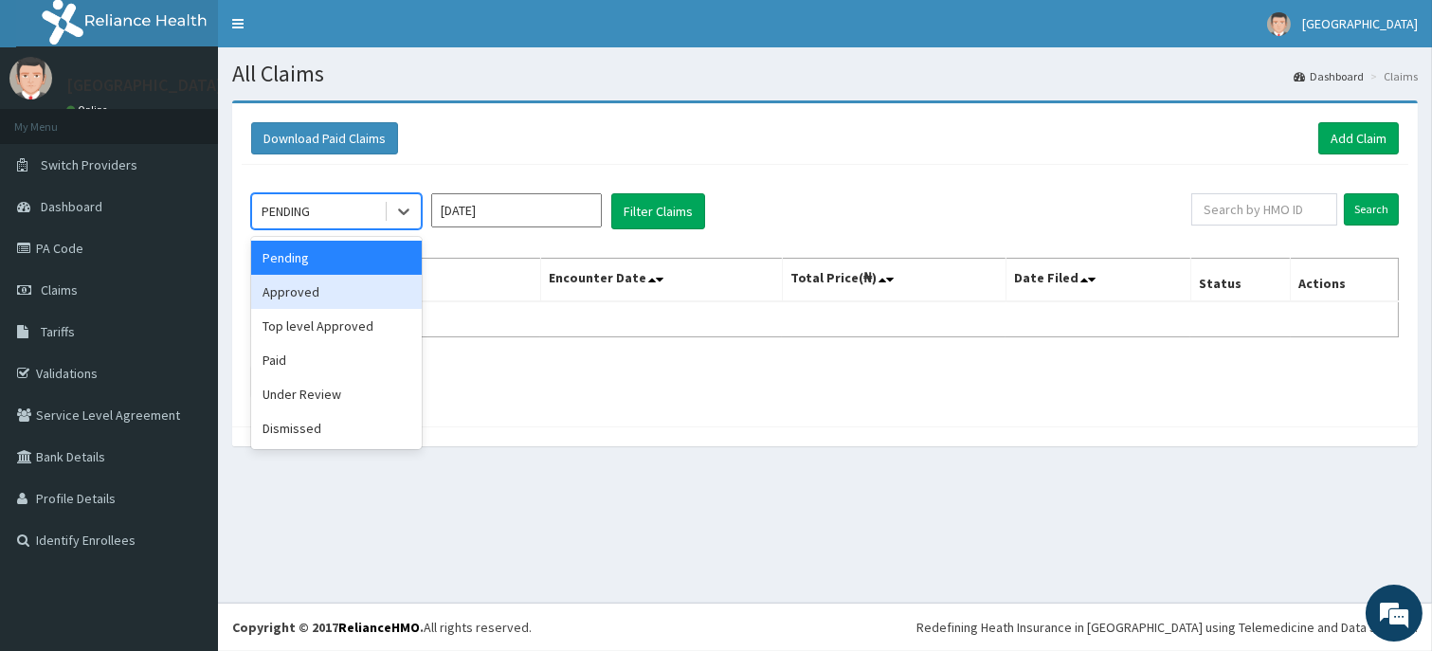
click at [358, 294] on div "Approved" at bounding box center [336, 292] width 171 height 34
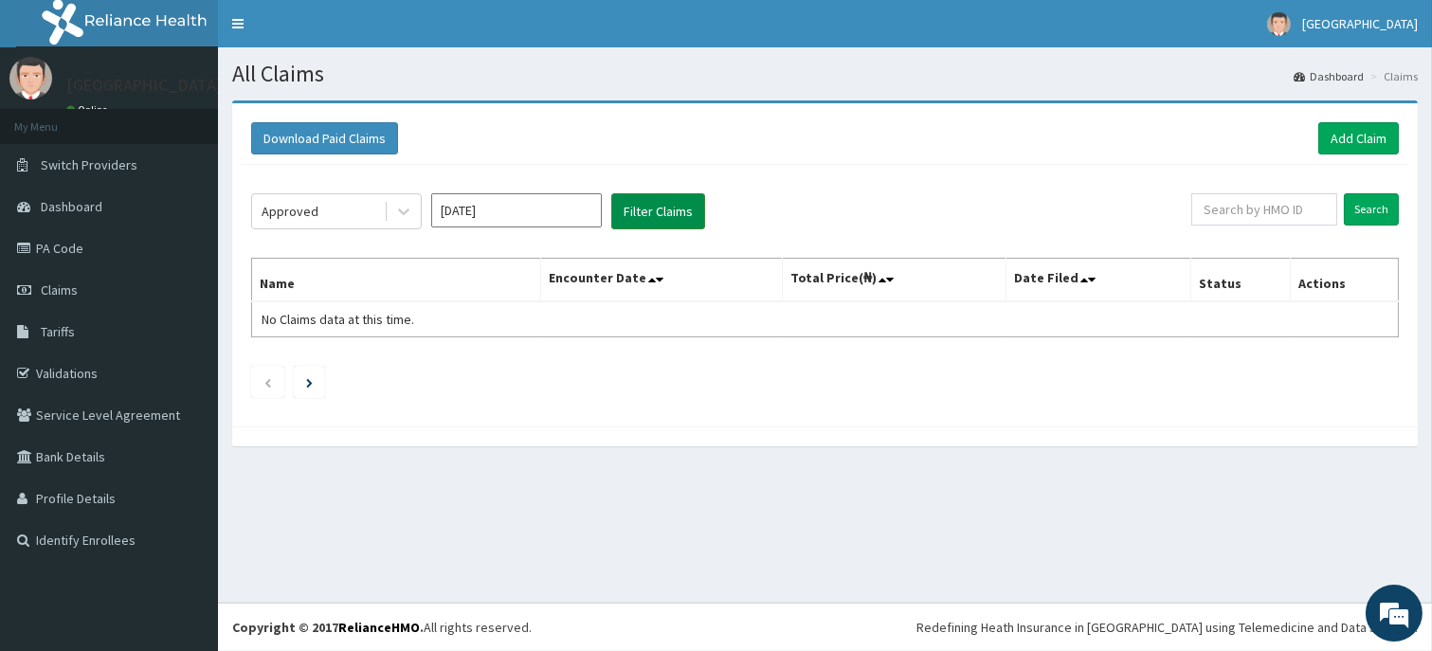
click at [643, 212] on button "Filter Claims" at bounding box center [658, 211] width 94 height 36
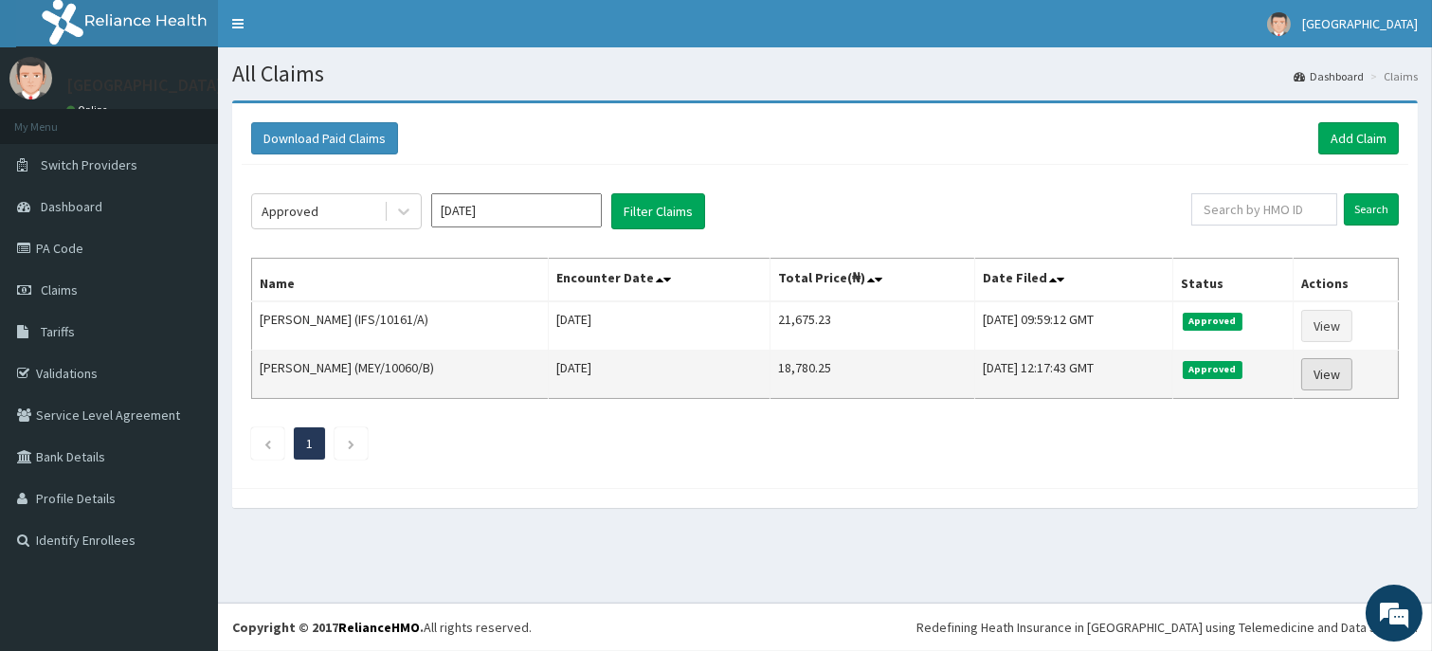
click at [1318, 370] on link "View" at bounding box center [1327, 374] width 51 height 32
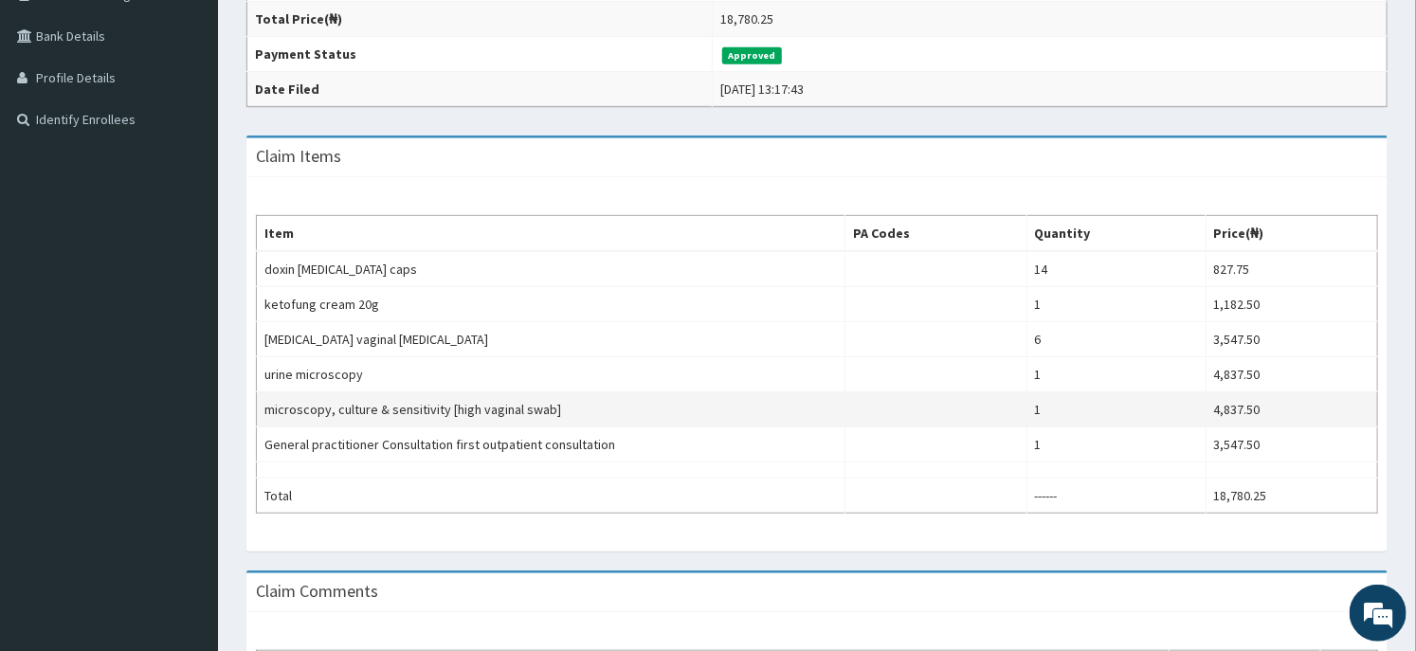
click at [1291, 417] on td "4,837.50" at bounding box center [1292, 409] width 172 height 35
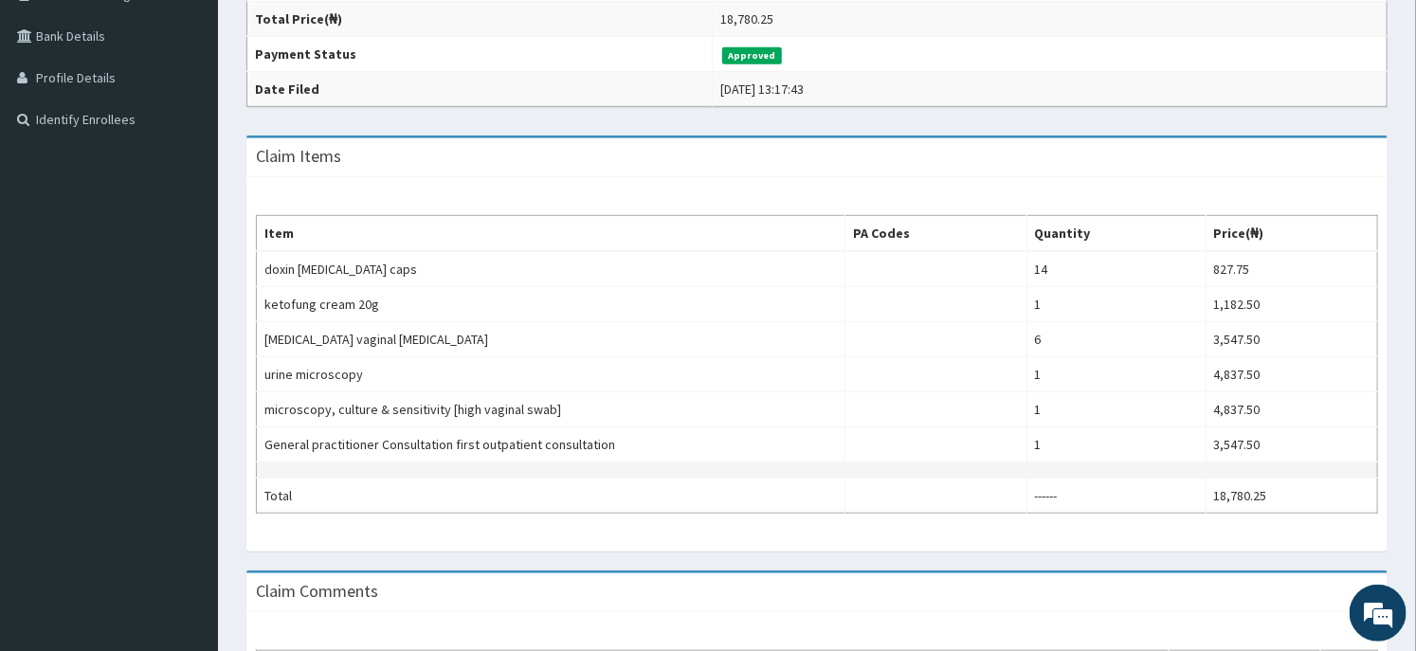
drag, startPoint x: 1291, startPoint y: 417, endPoint x: 698, endPoint y: 463, distance: 595.2
click at [698, 463] on td at bounding box center [551, 471] width 589 height 16
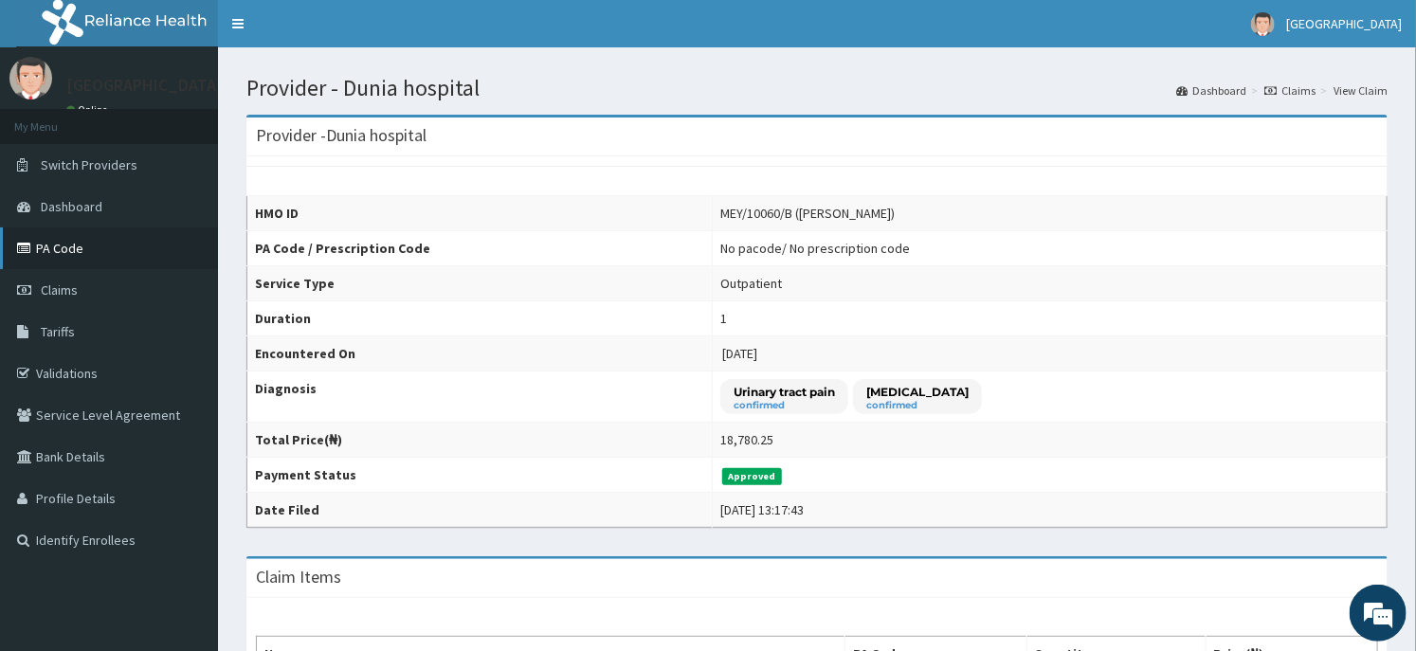
click at [93, 249] on link "PA Code" at bounding box center [109, 249] width 218 height 42
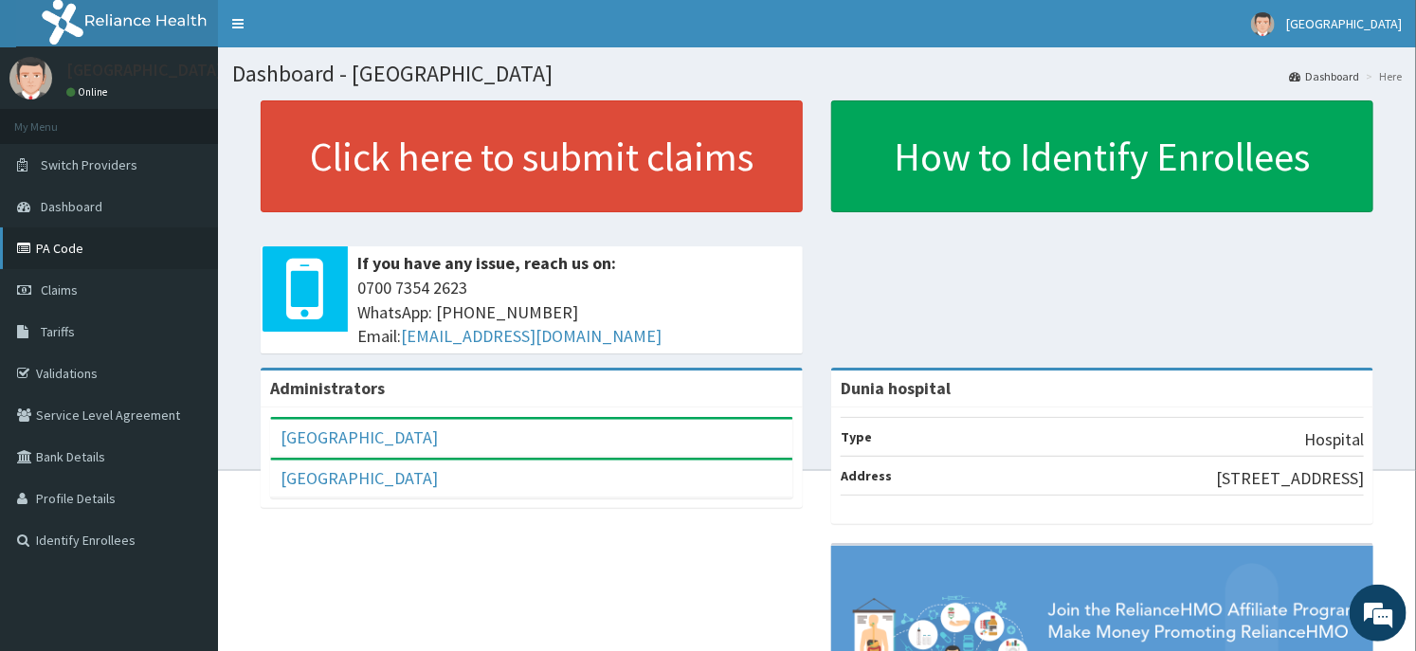
click at [45, 247] on link "PA Code" at bounding box center [109, 249] width 218 height 42
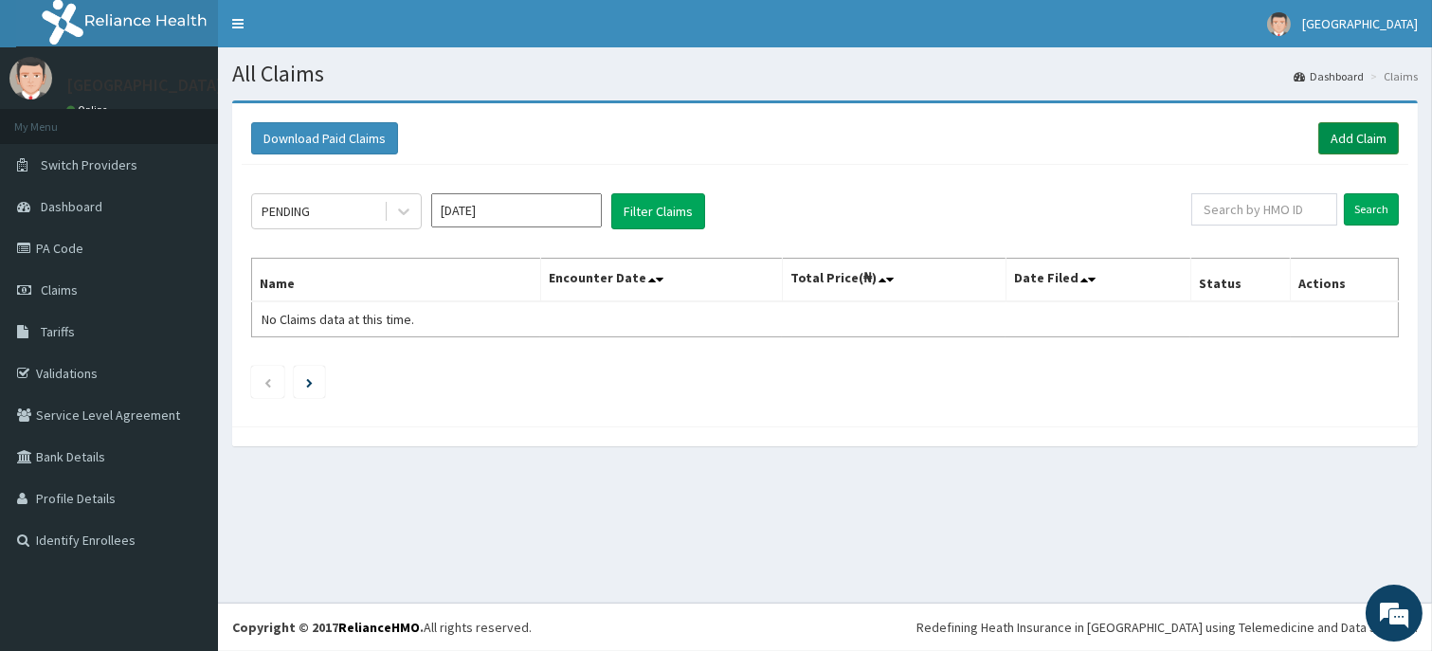
click at [1333, 129] on link "Add Claim" at bounding box center [1359, 138] width 81 height 32
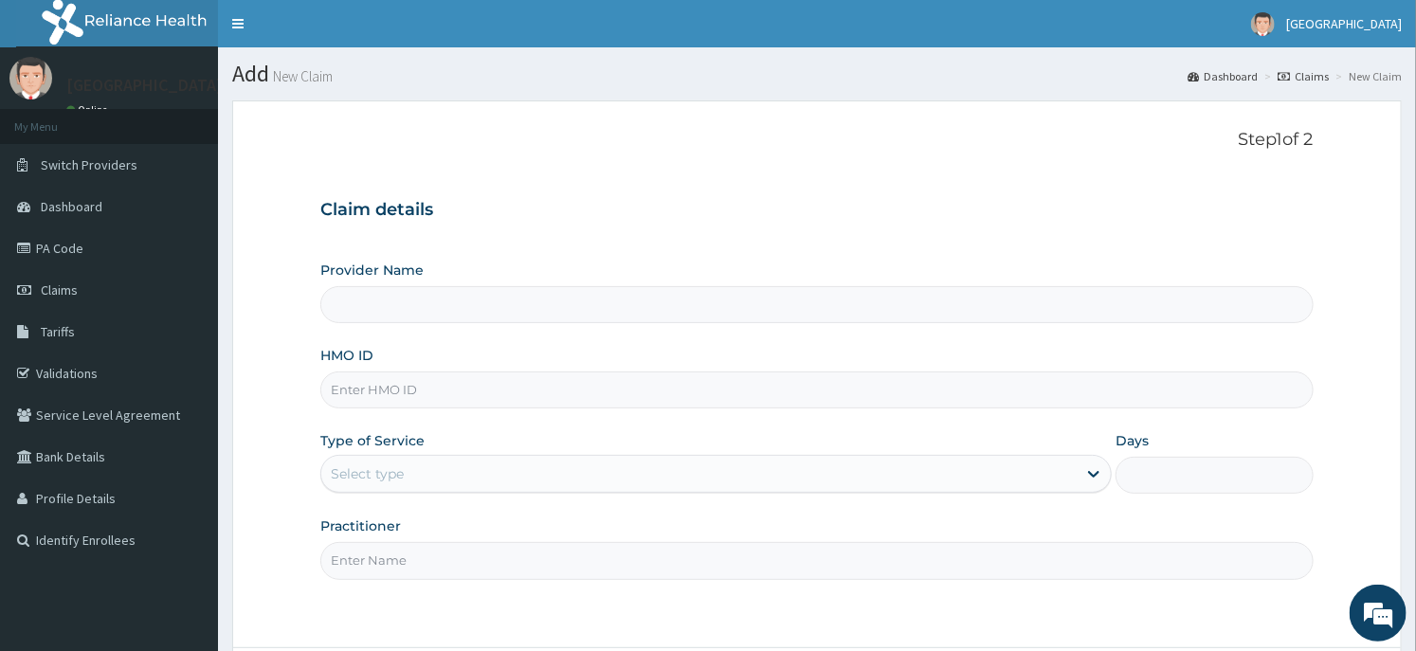
type input "Dunia hospital"
click at [85, 249] on link "PA Code" at bounding box center [109, 249] width 218 height 42
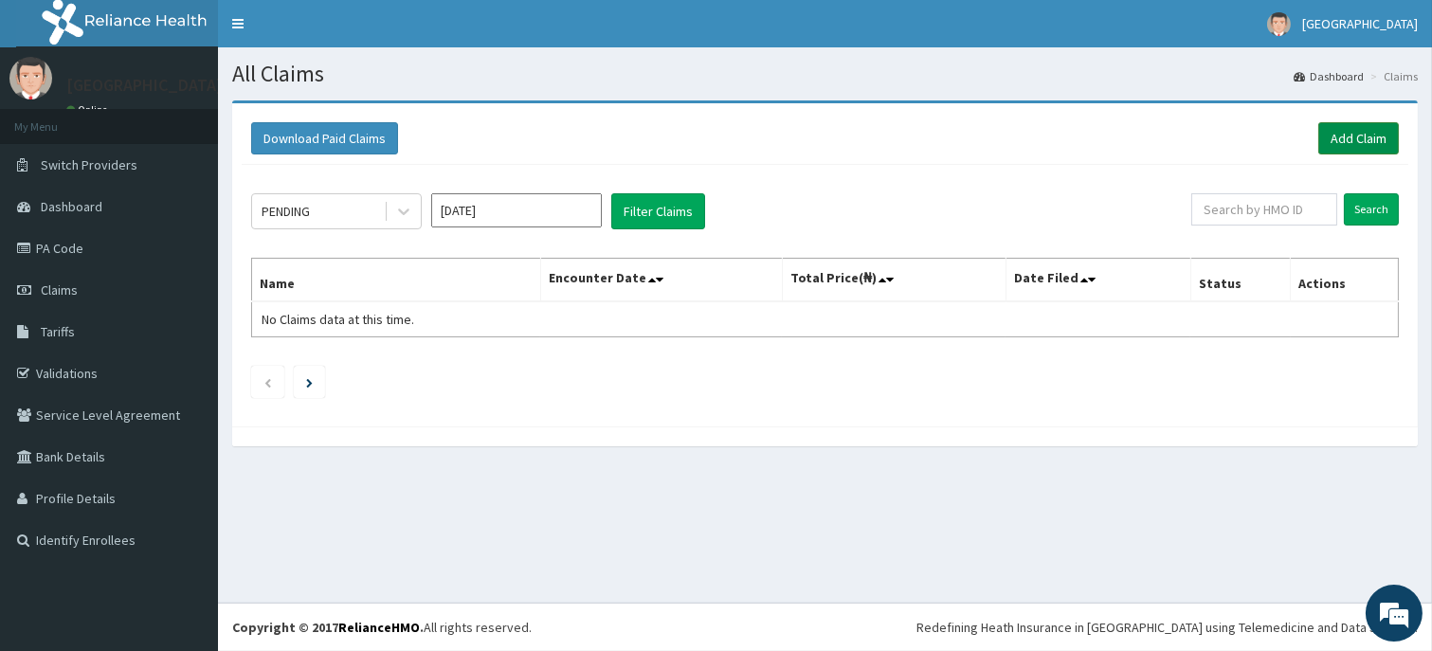
click at [1330, 136] on link "Add Claim" at bounding box center [1359, 138] width 81 height 32
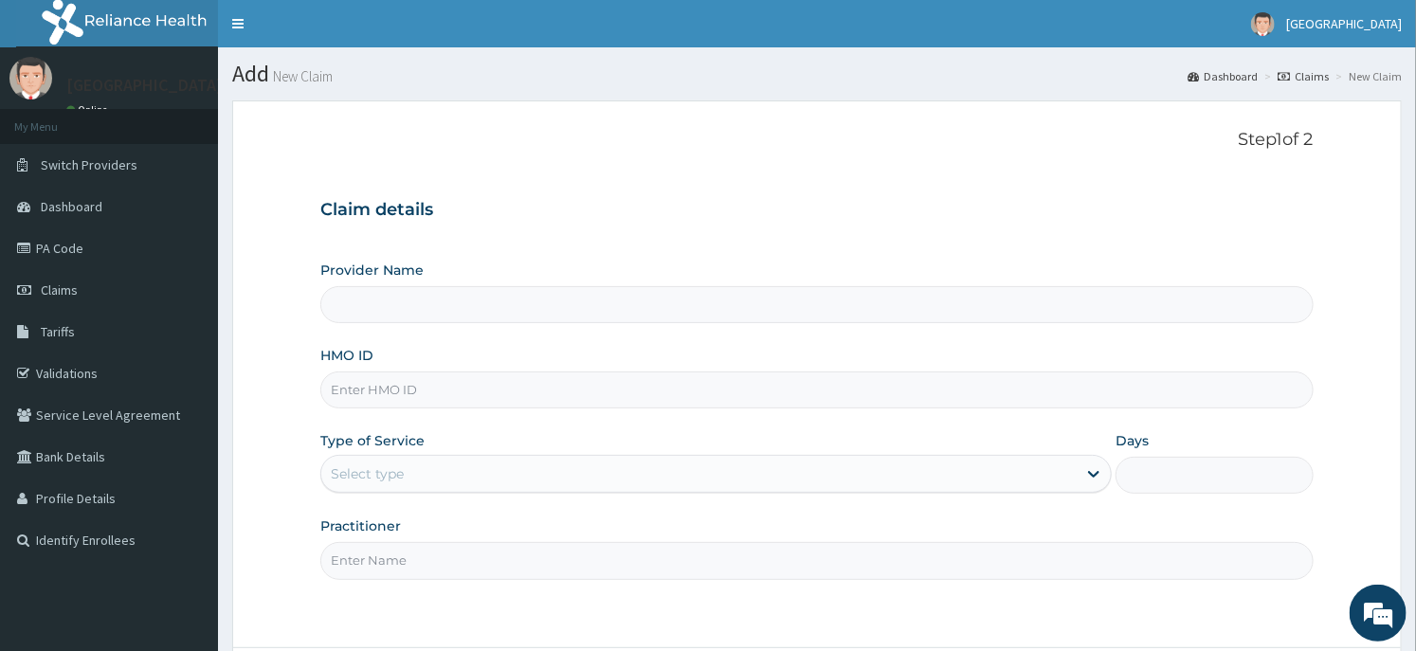
type input "Dunia hospital"
click at [60, 247] on link "PA Code" at bounding box center [109, 249] width 218 height 42
